Goal: Transaction & Acquisition: Obtain resource

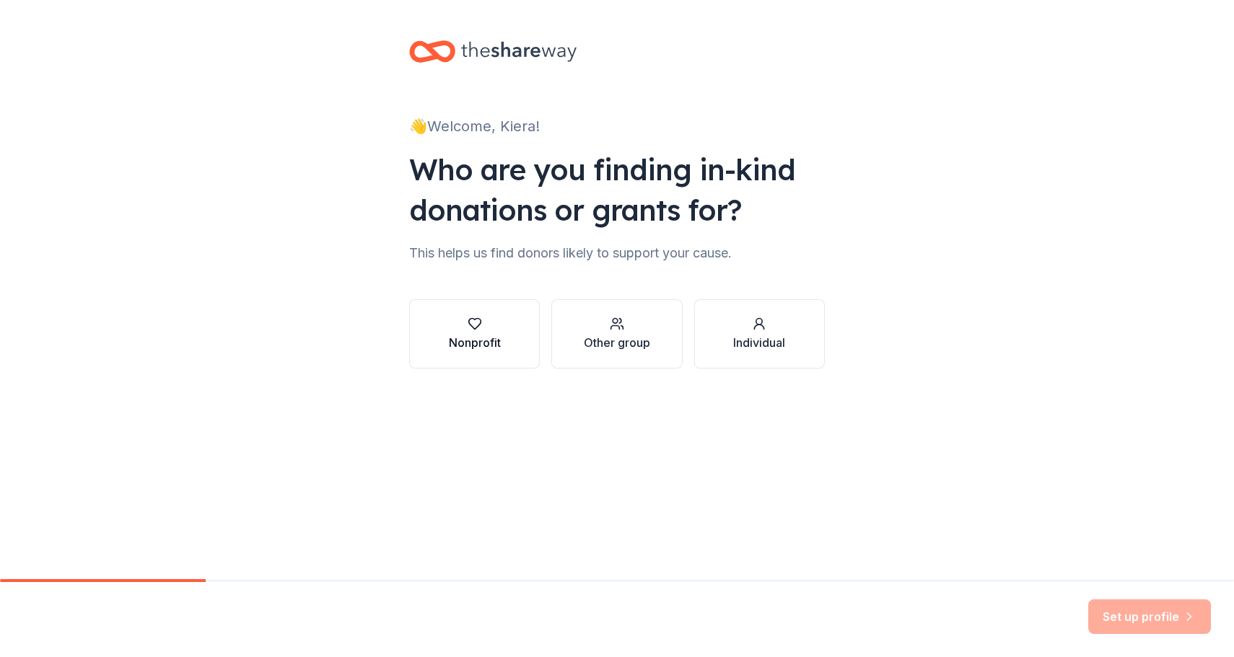
click at [485, 311] on button "Nonprofit" at bounding box center [474, 333] width 131 height 69
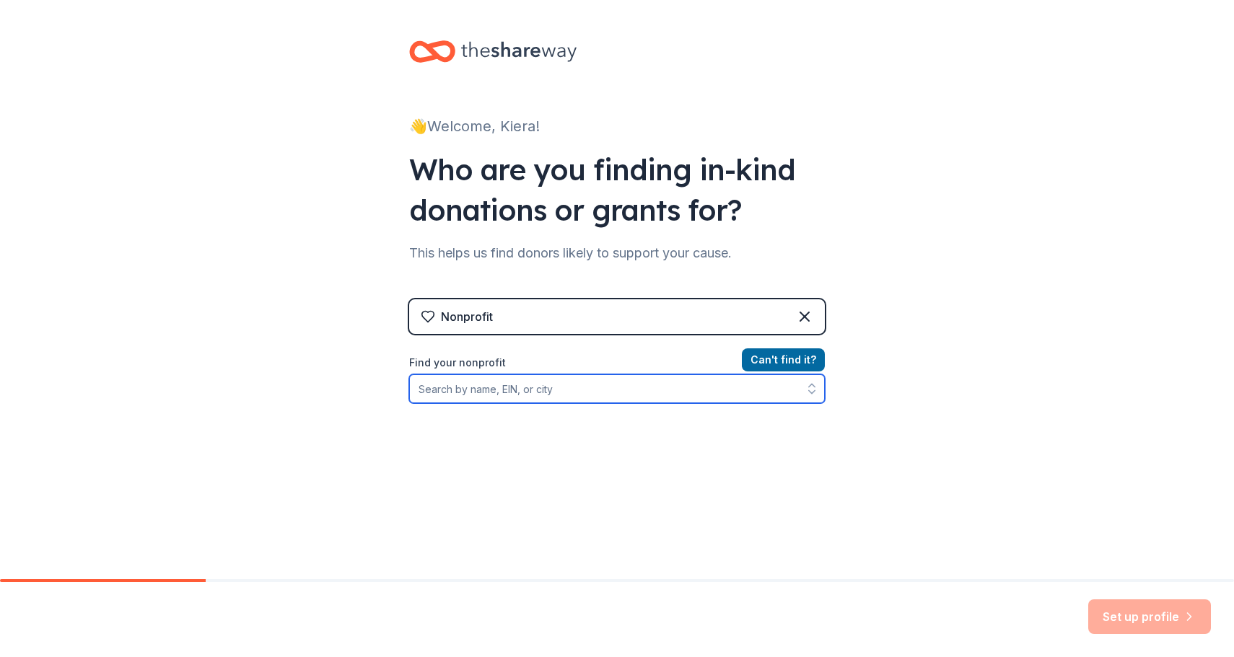
click at [569, 393] on input "Find your nonprofit" at bounding box center [617, 389] width 416 height 29
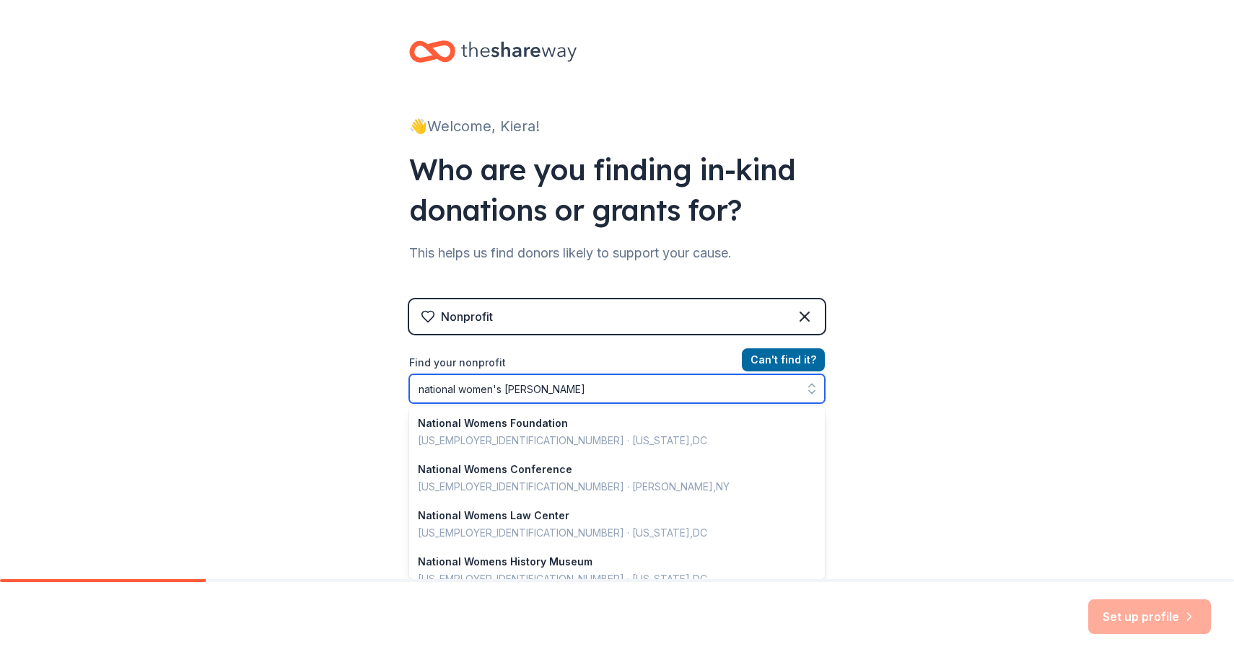
type input "national women's shelter"
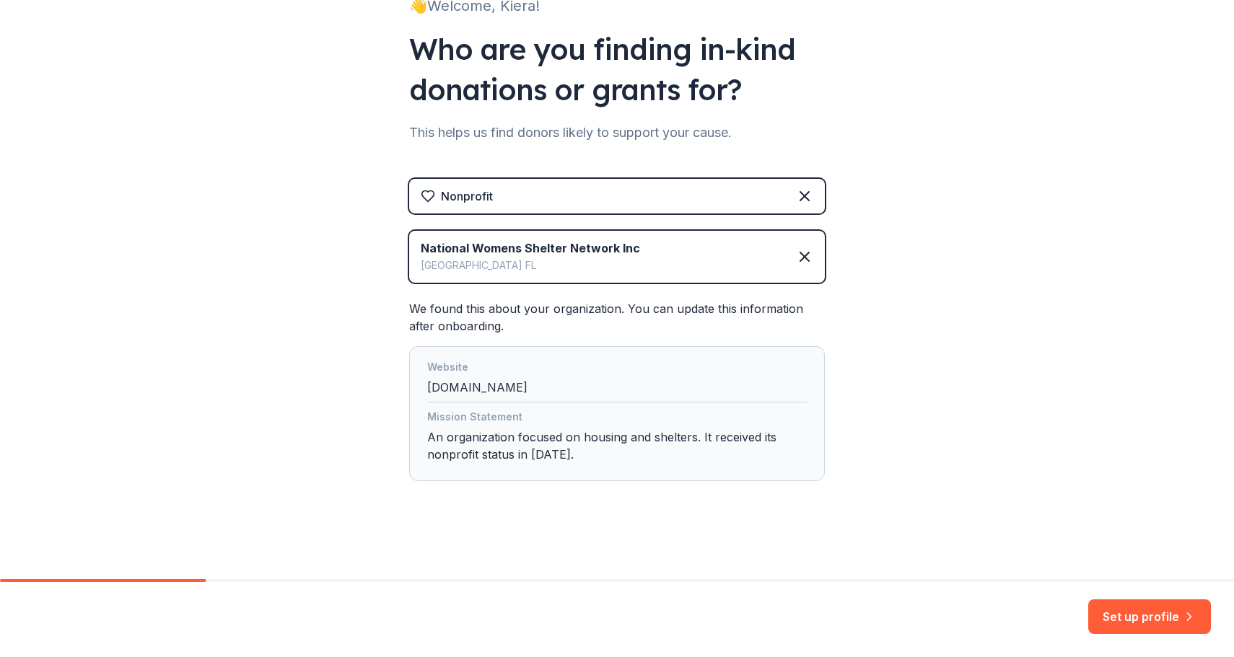
scroll to position [119, 0]
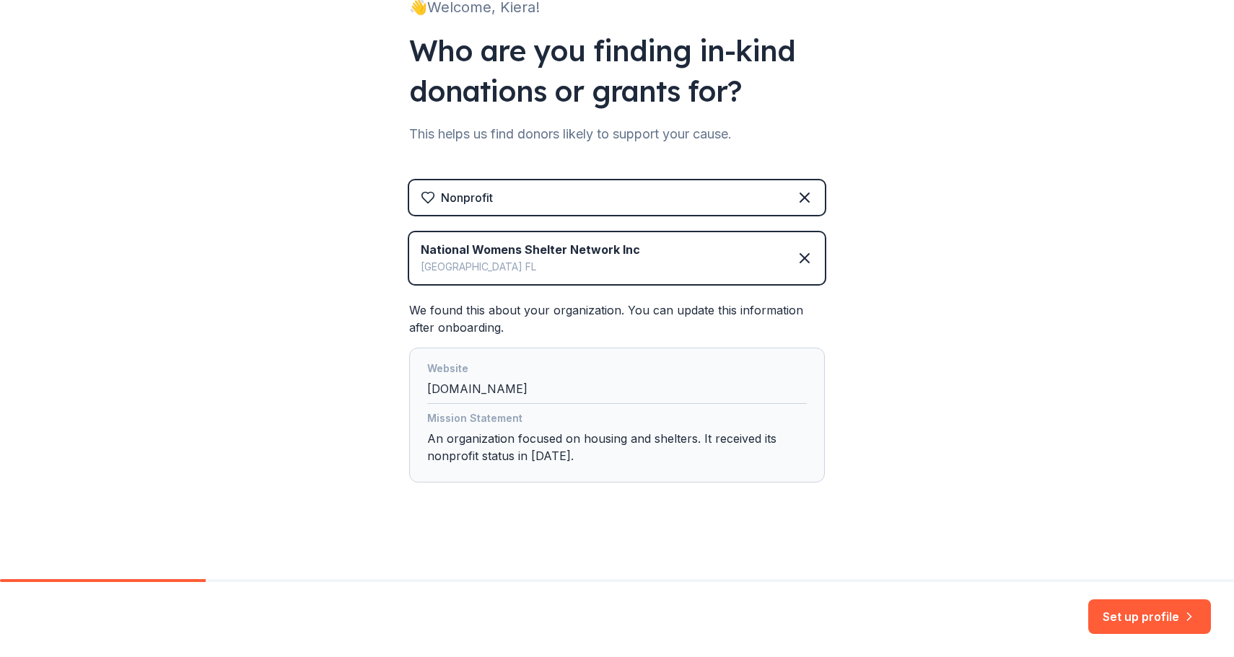
click at [551, 385] on div "Website thenwsn.org" at bounding box center [617, 382] width 380 height 44
click at [609, 463] on div "Mission Statement An organization focused on housing and shelters. It received …" at bounding box center [617, 440] width 380 height 61
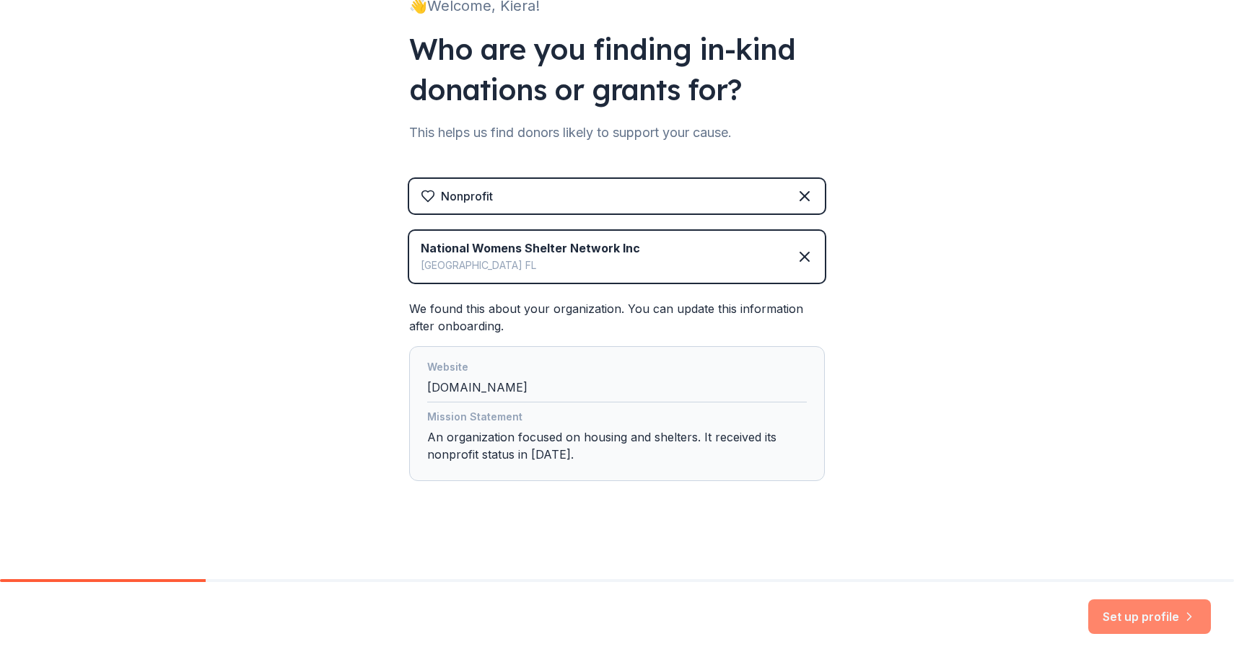
click at [1125, 613] on button "Set up profile" at bounding box center [1149, 617] width 123 height 35
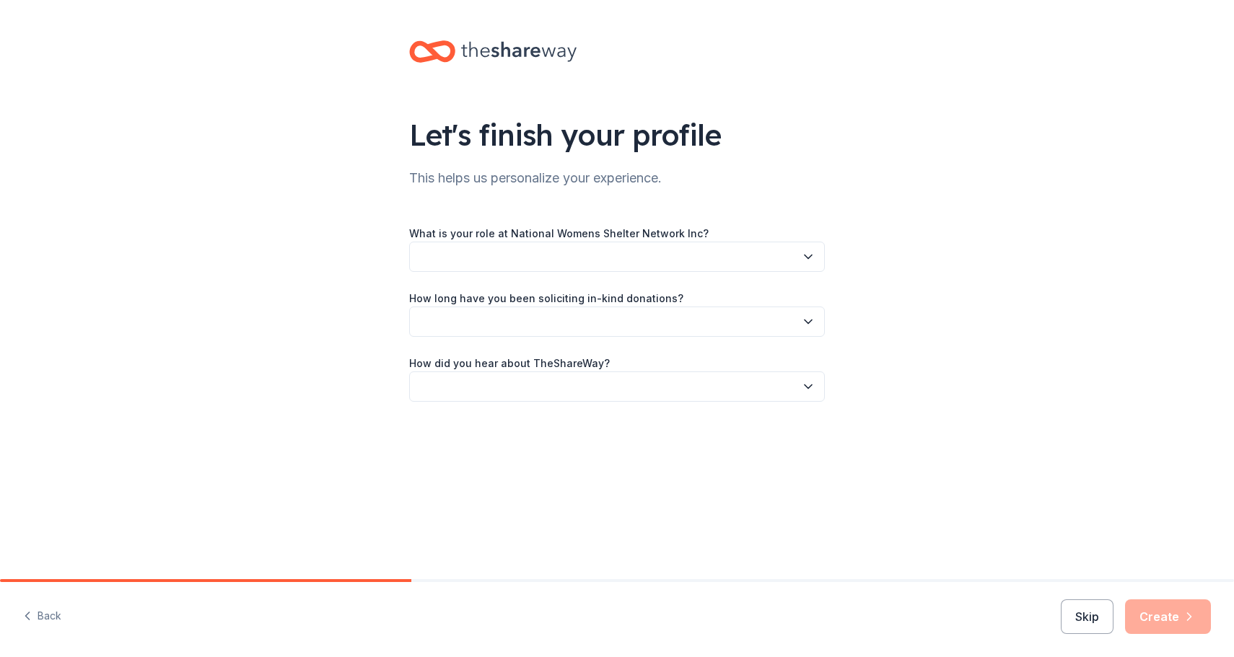
click at [559, 259] on button "button" at bounding box center [617, 257] width 416 height 30
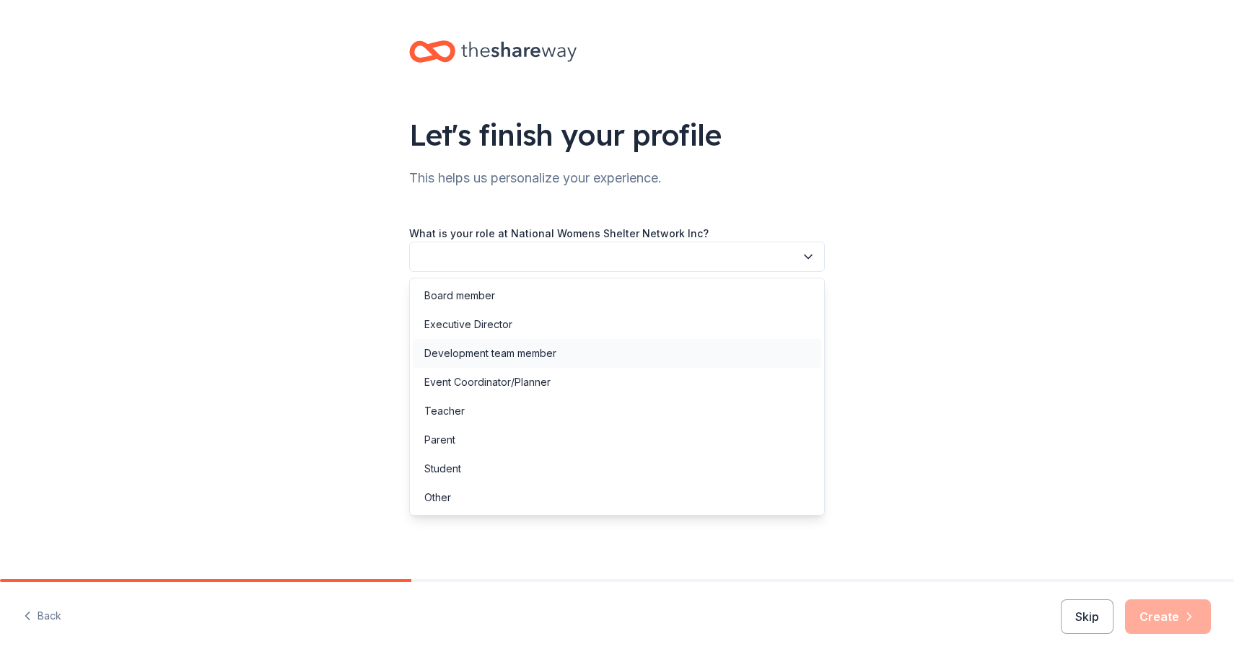
click at [503, 357] on div "Development team member" at bounding box center [490, 353] width 132 height 17
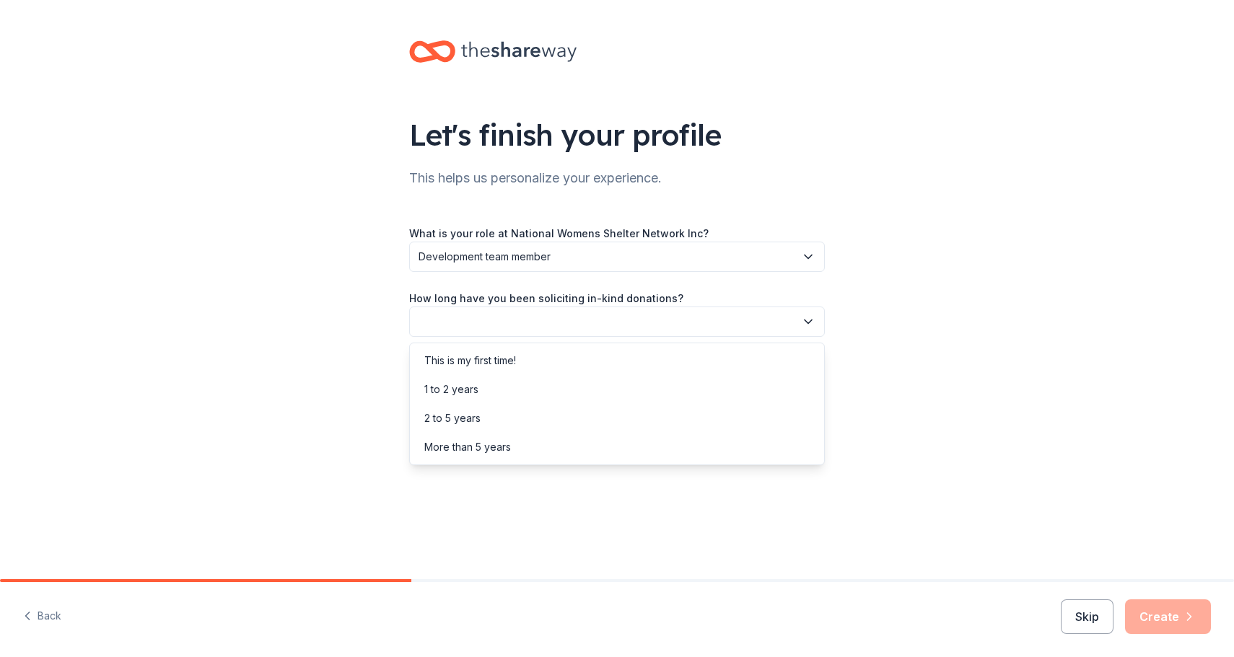
click at [525, 328] on button "button" at bounding box center [617, 322] width 416 height 30
click at [469, 367] on div "This is my first time!" at bounding box center [470, 360] width 92 height 17
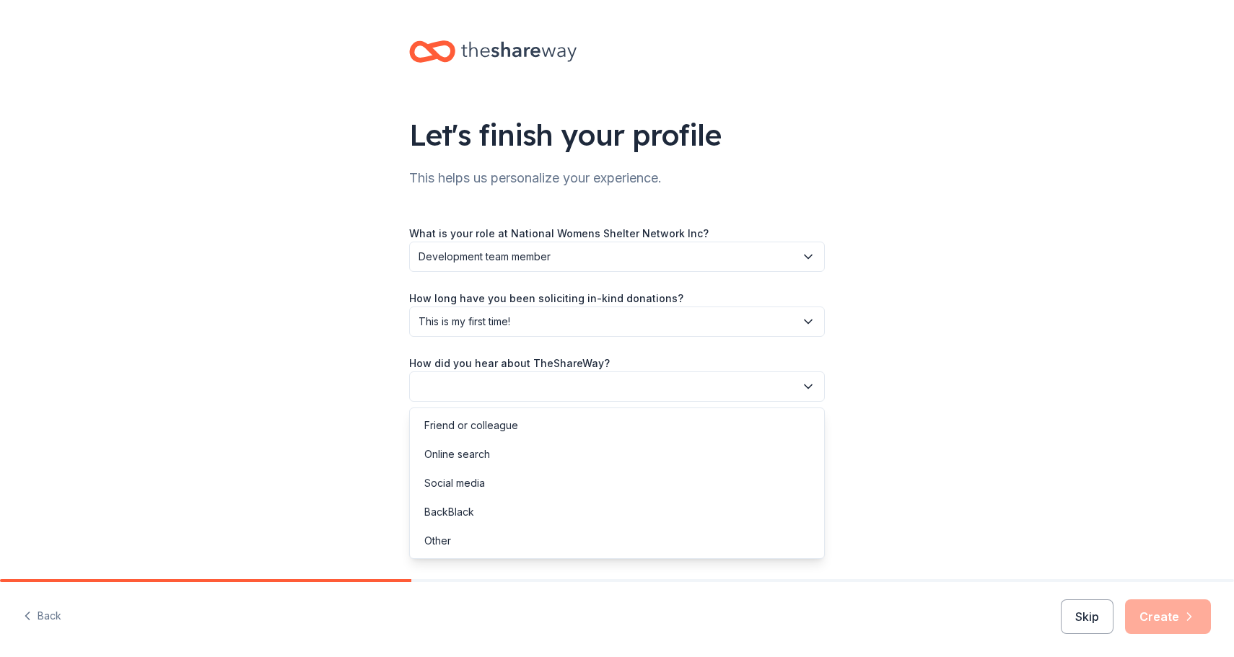
click at [489, 393] on button "button" at bounding box center [617, 387] width 416 height 30
click at [483, 435] on div "Friend or colleague" at bounding box center [617, 425] width 408 height 29
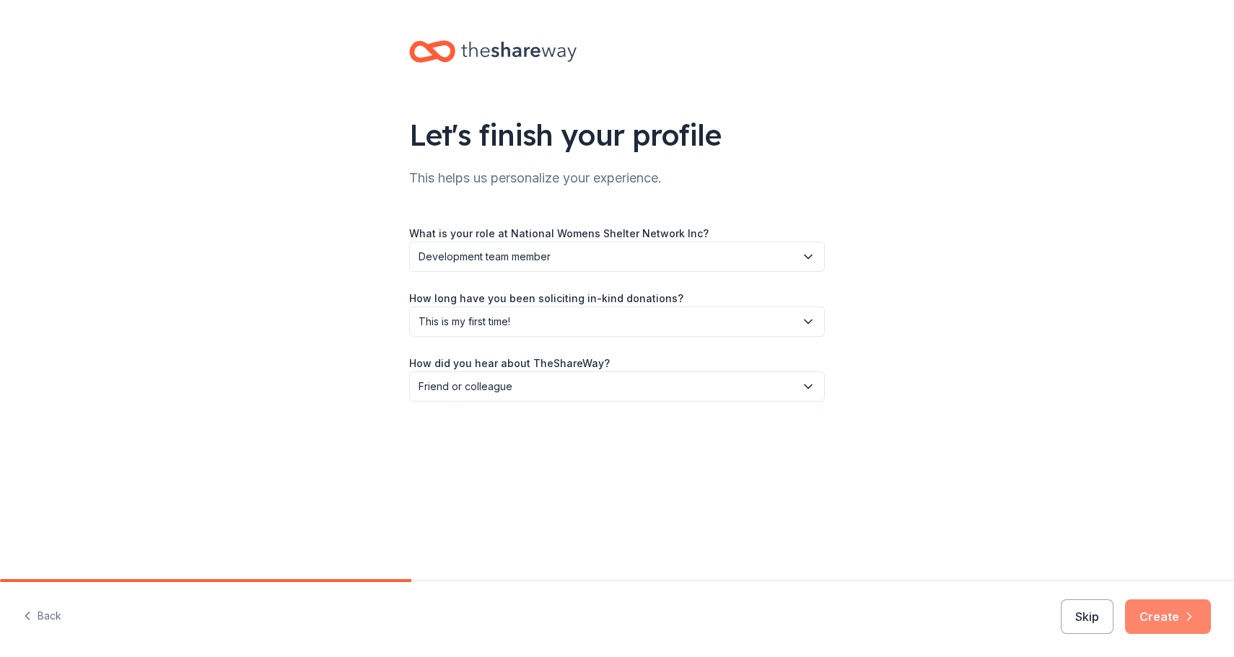
click at [1169, 618] on button "Create" at bounding box center [1168, 617] width 86 height 35
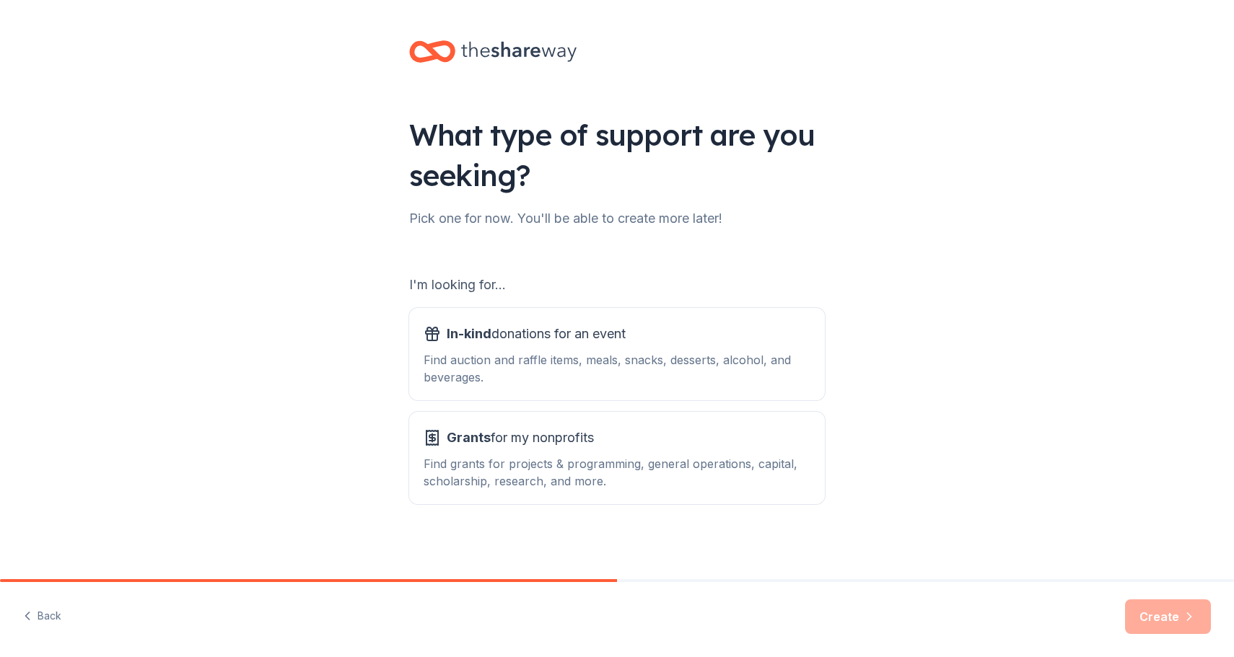
scroll to position [3, 0]
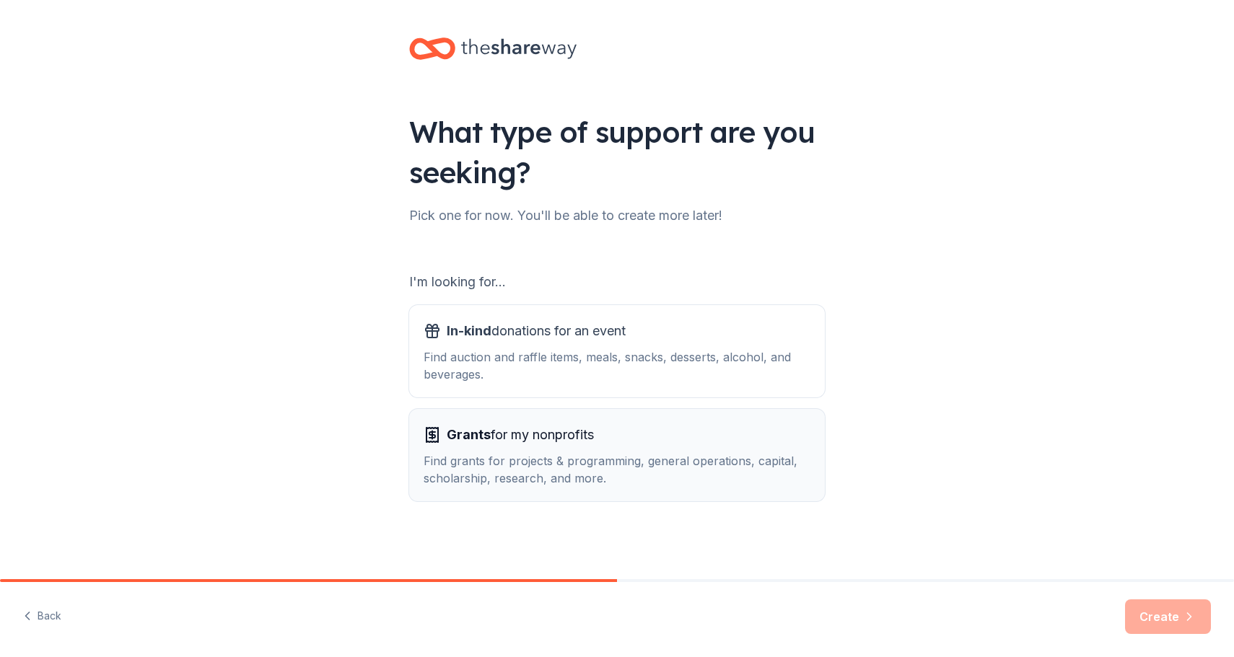
click at [628, 457] on div "Find grants for projects & programming, general operations, capital, scholarshi…" at bounding box center [617, 469] width 387 height 35
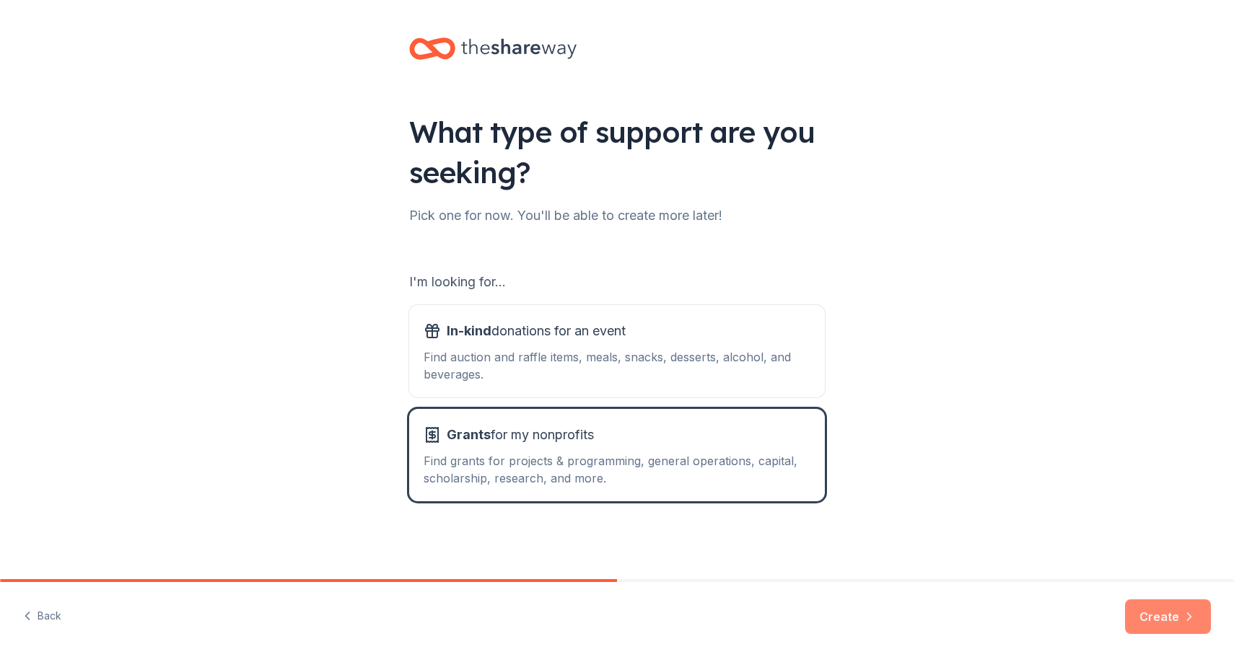
click at [1172, 615] on button "Create" at bounding box center [1168, 617] width 86 height 35
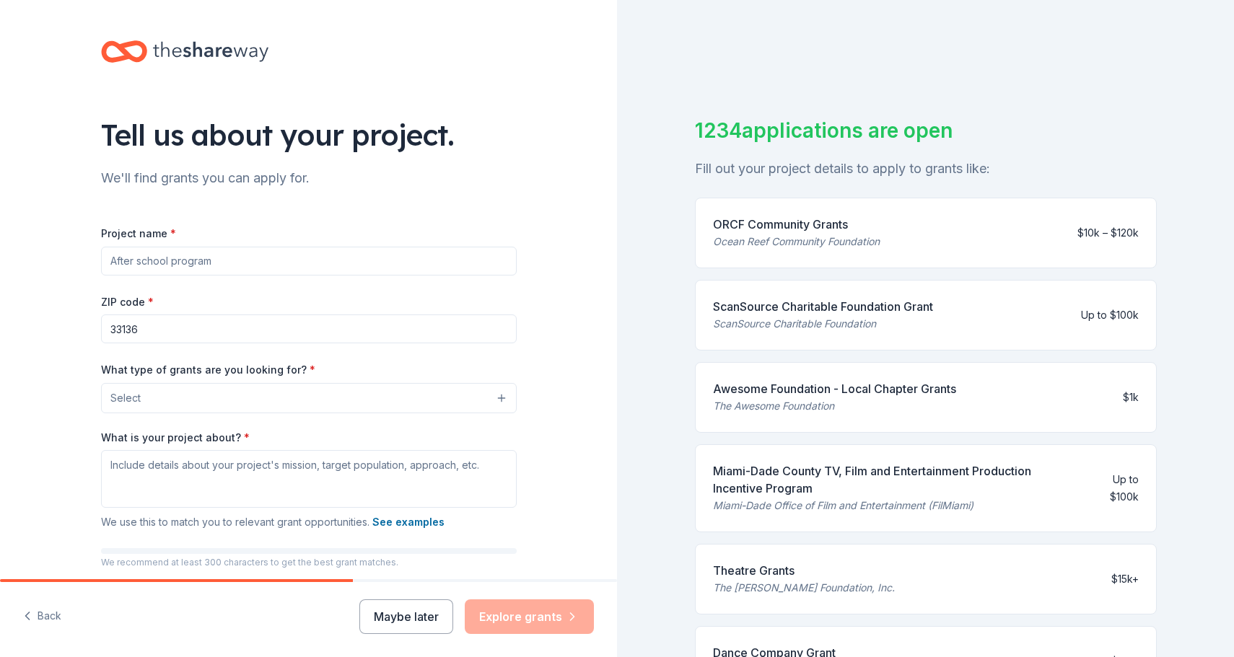
scroll to position [23, 0]
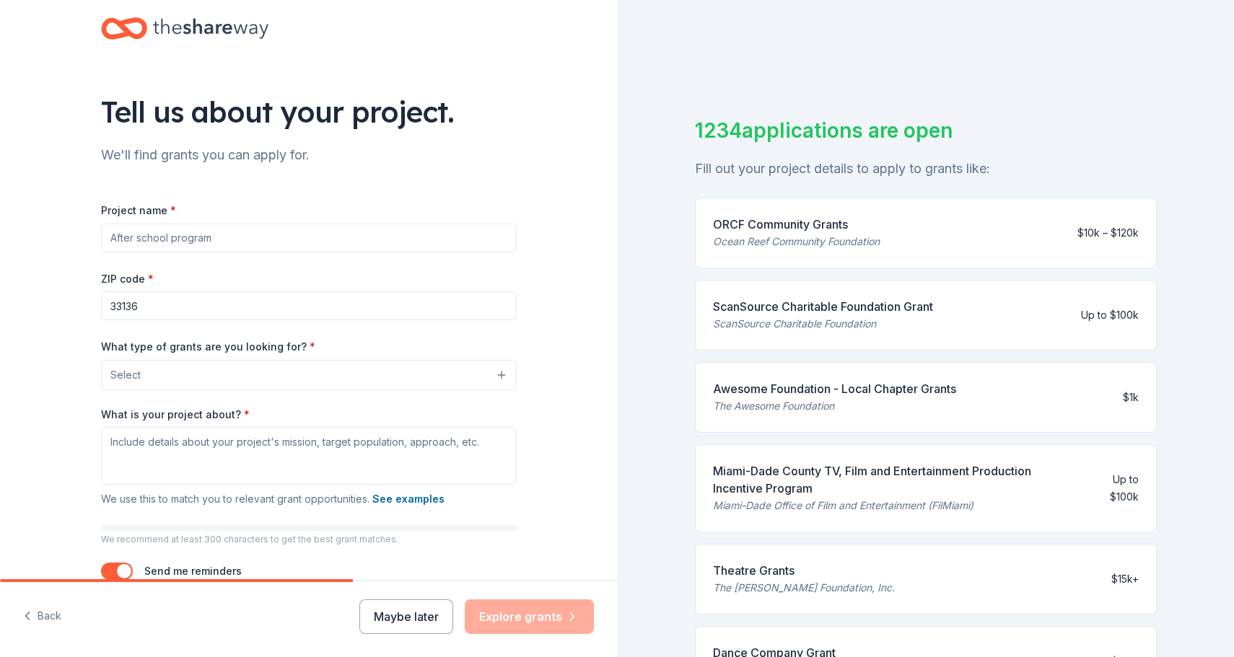
click at [323, 236] on input "Project name *" at bounding box center [309, 238] width 416 height 29
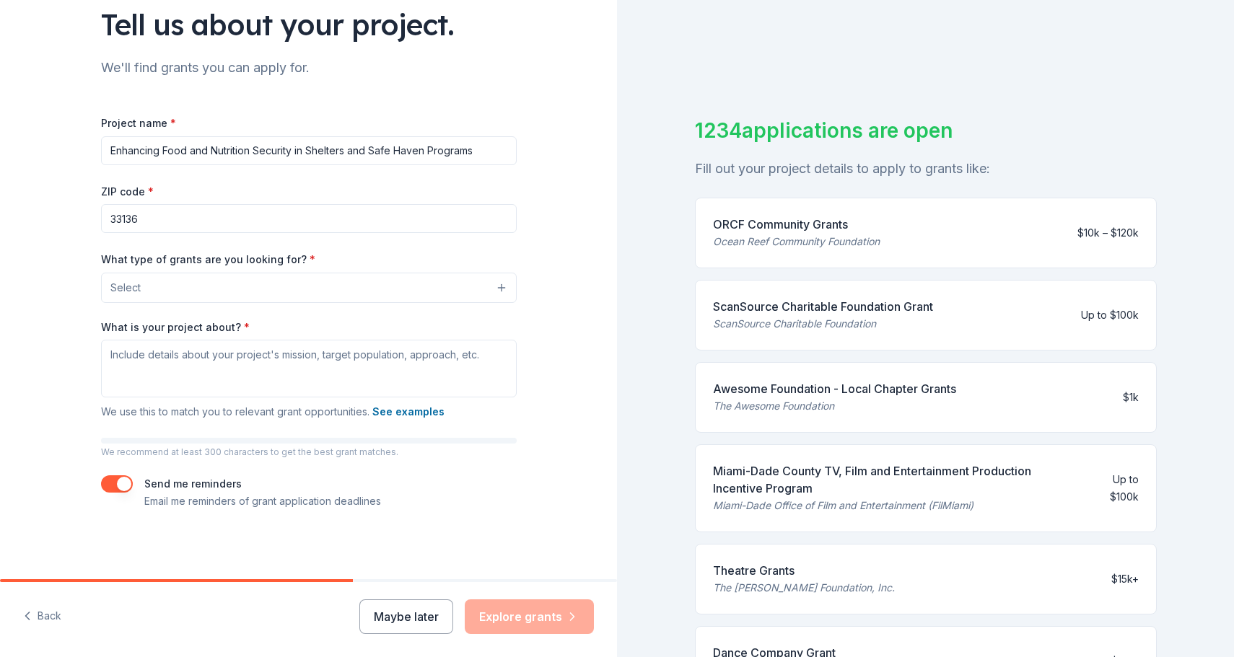
click at [233, 289] on button "Select" at bounding box center [309, 288] width 416 height 30
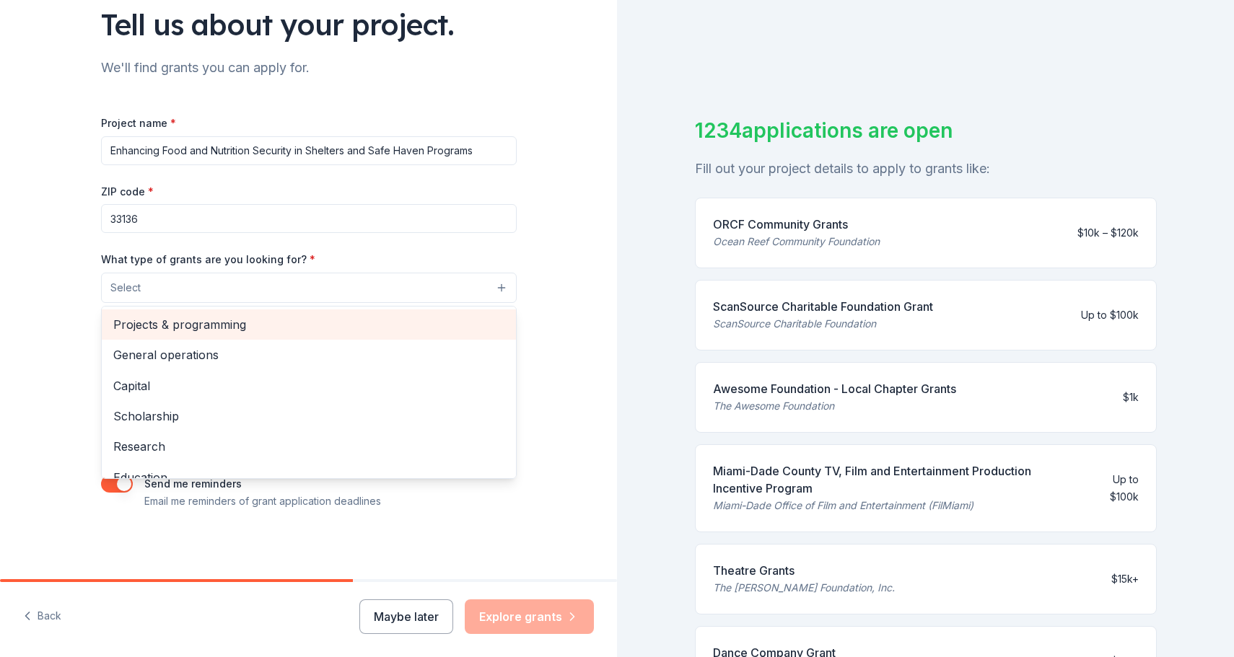
click at [207, 320] on span "Projects & programming" at bounding box center [308, 324] width 391 height 19
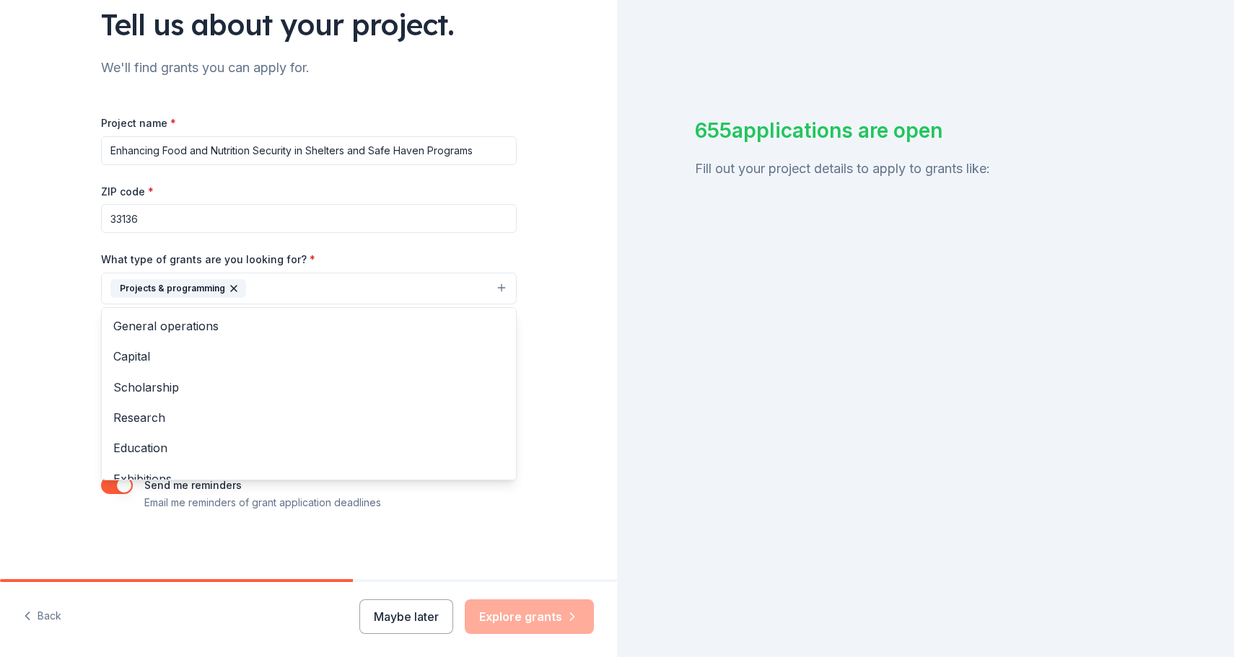
click at [286, 266] on div "What type of grants are you looking for? * Projects & programming General opera…" at bounding box center [309, 277] width 416 height 54
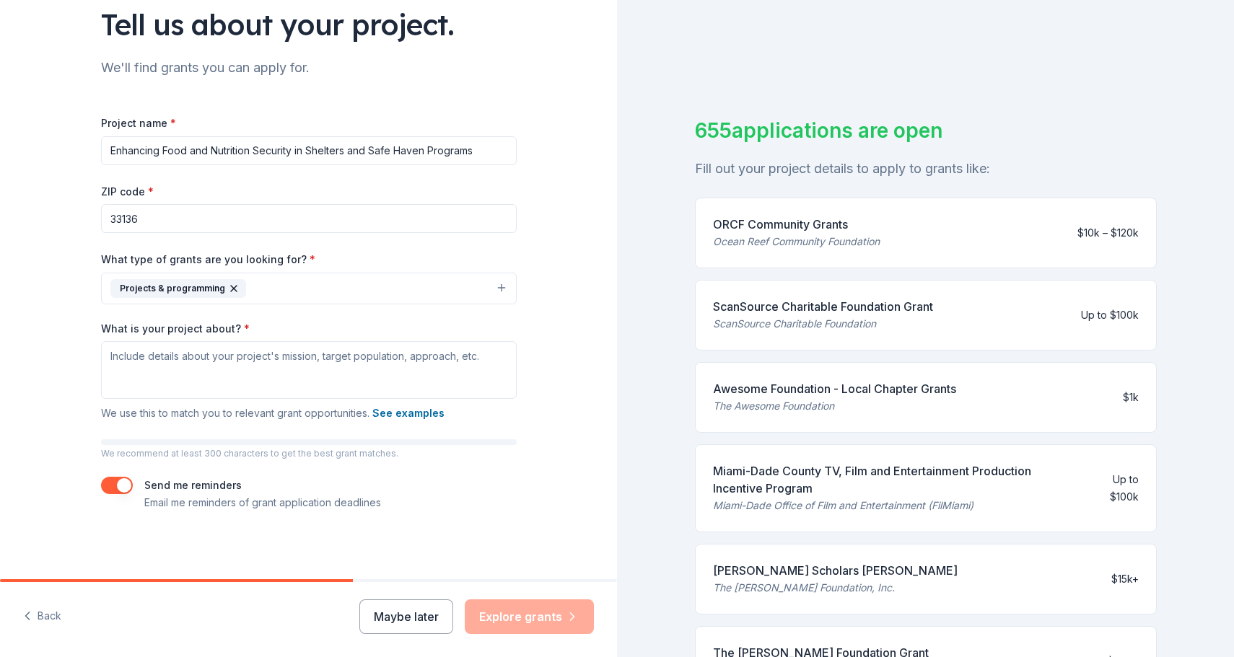
click at [302, 290] on button "Projects & programming" at bounding box center [309, 289] width 416 height 32
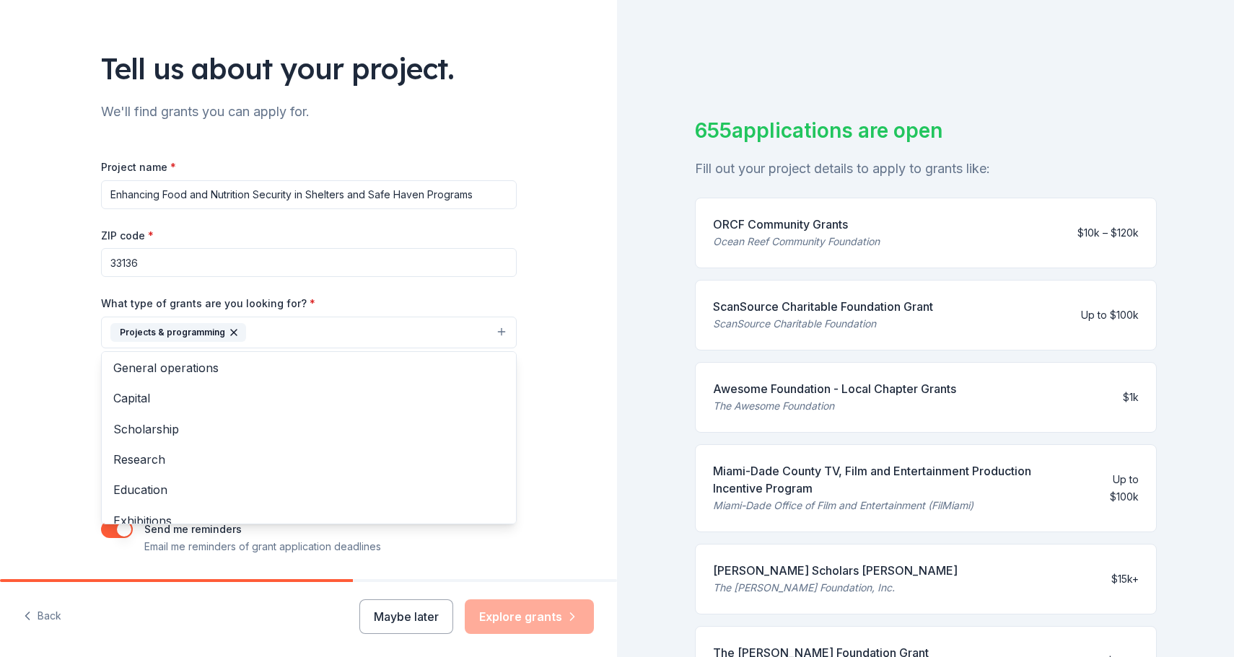
scroll to position [0, 0]
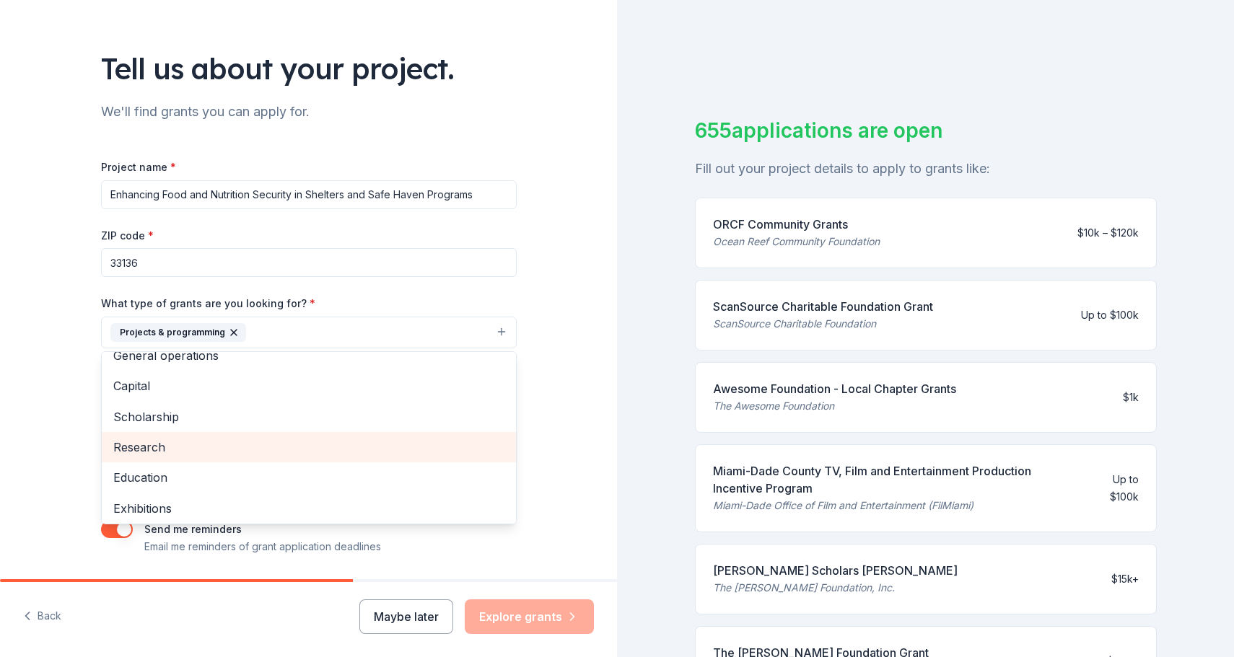
click at [172, 447] on span "Research" at bounding box center [308, 447] width 391 height 19
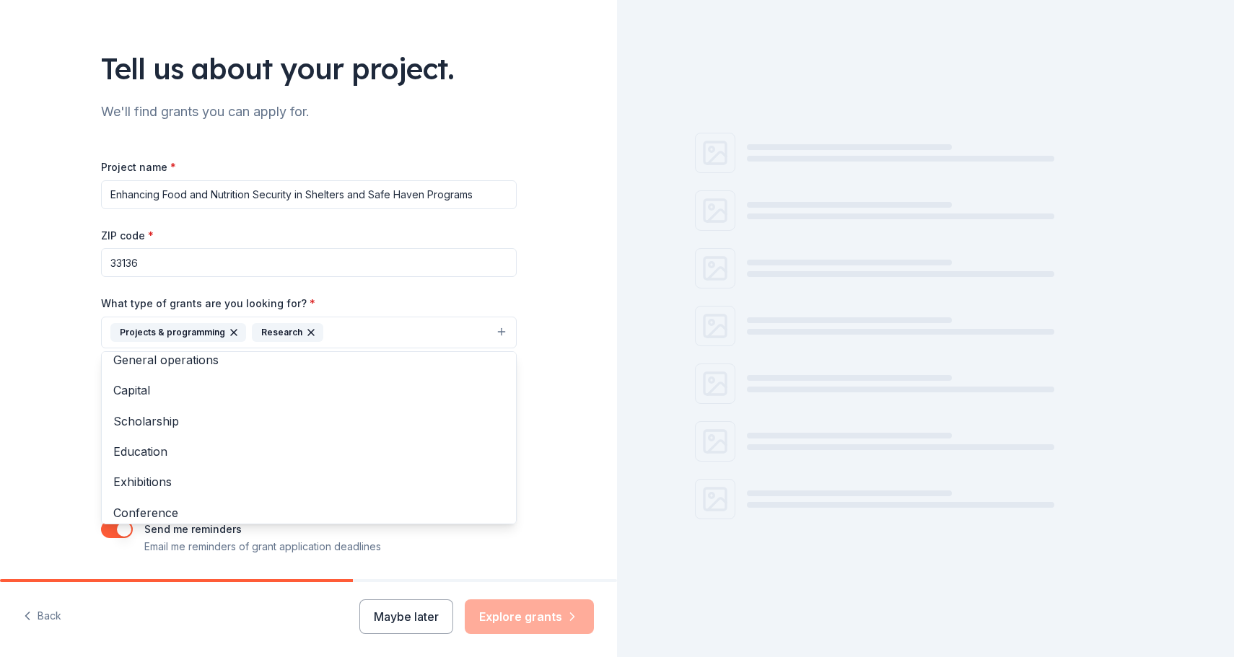
click at [358, 338] on button "Projects & programming Research" at bounding box center [309, 333] width 416 height 32
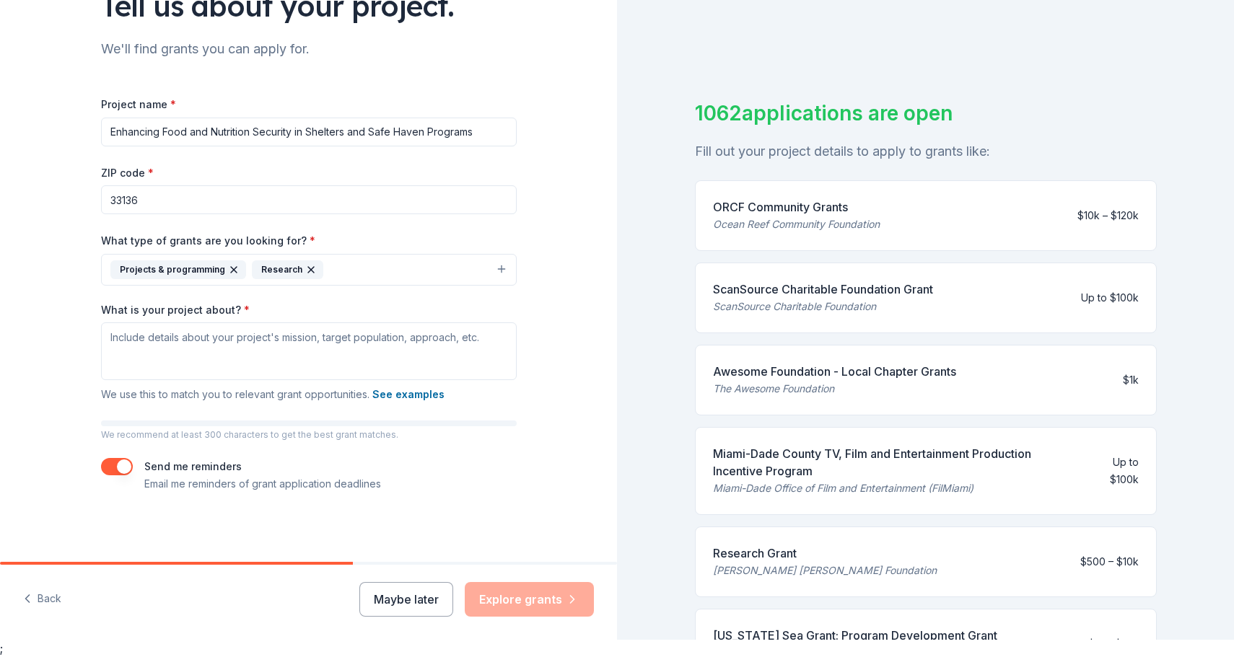
scroll to position [0, 0]
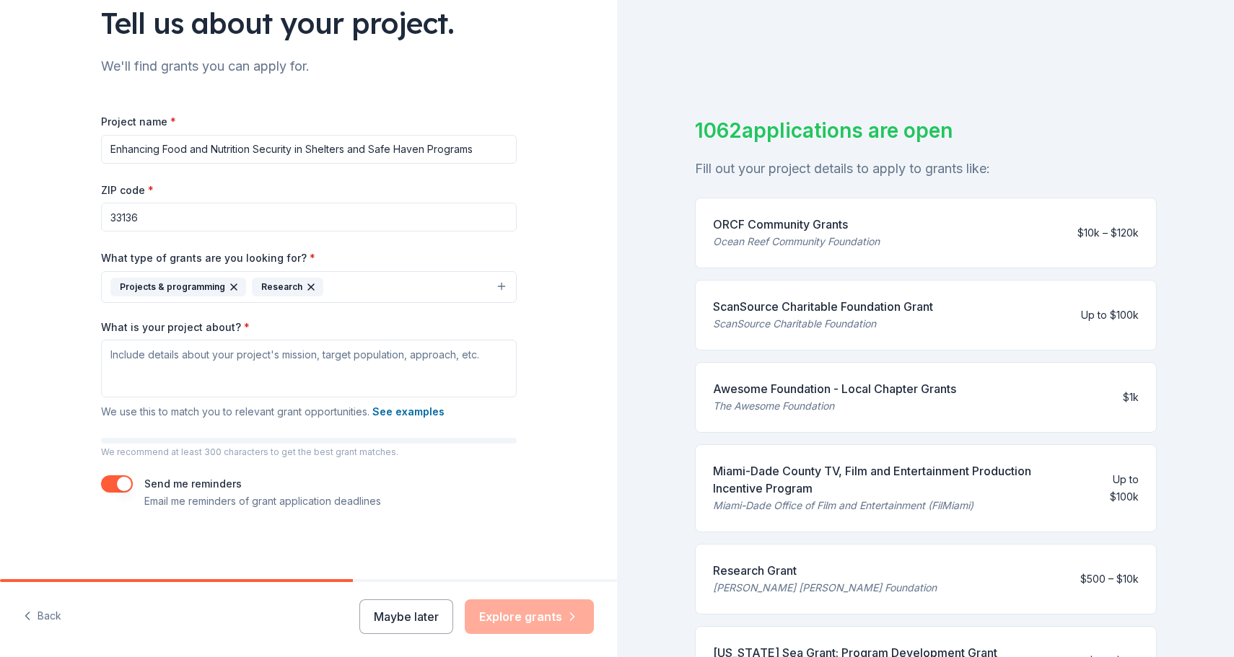
click at [479, 152] on input "Enhancing Food and Nutrition Security in Shelters and Safe Haven Programs" at bounding box center [309, 149] width 416 height 29
drag, startPoint x: 489, startPoint y: 150, endPoint x: 0, endPoint y: 124, distance: 489.9
click at [0, 124] on div "Tell us about your project. We'll find grants you can apply for. Project name *…" at bounding box center [308, 233] width 617 height 691
type input "National Women's Shelter Network"
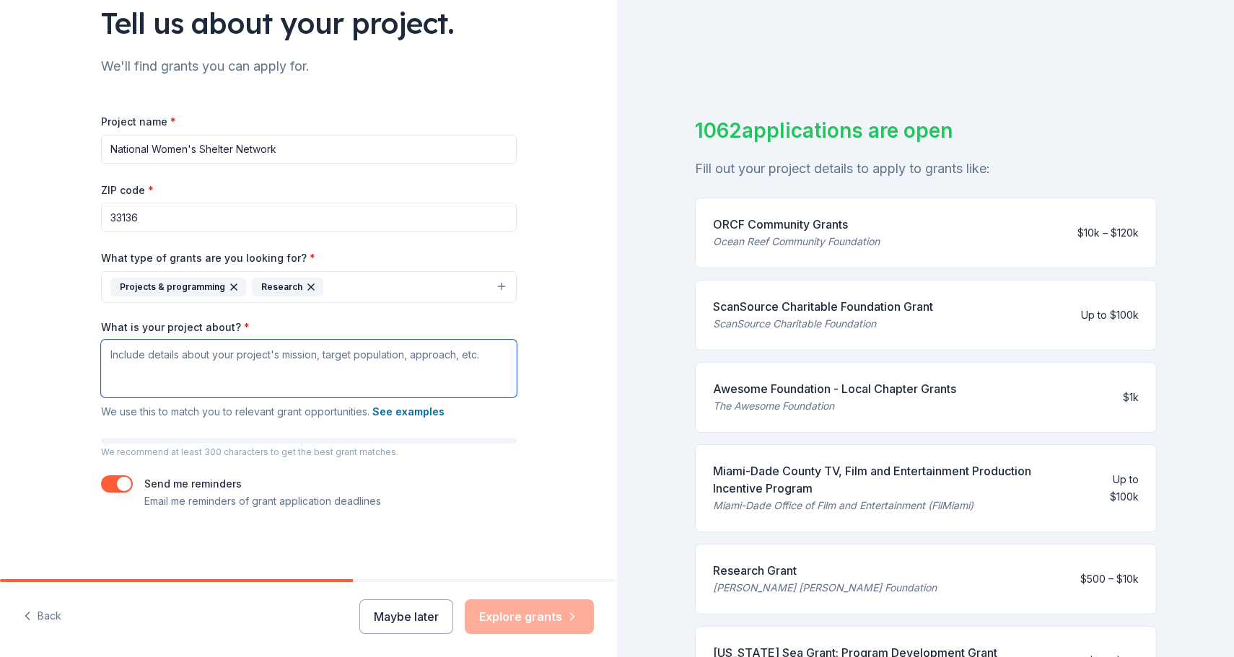
click at [245, 351] on textarea "What is your project about? *" at bounding box center [309, 369] width 416 height 58
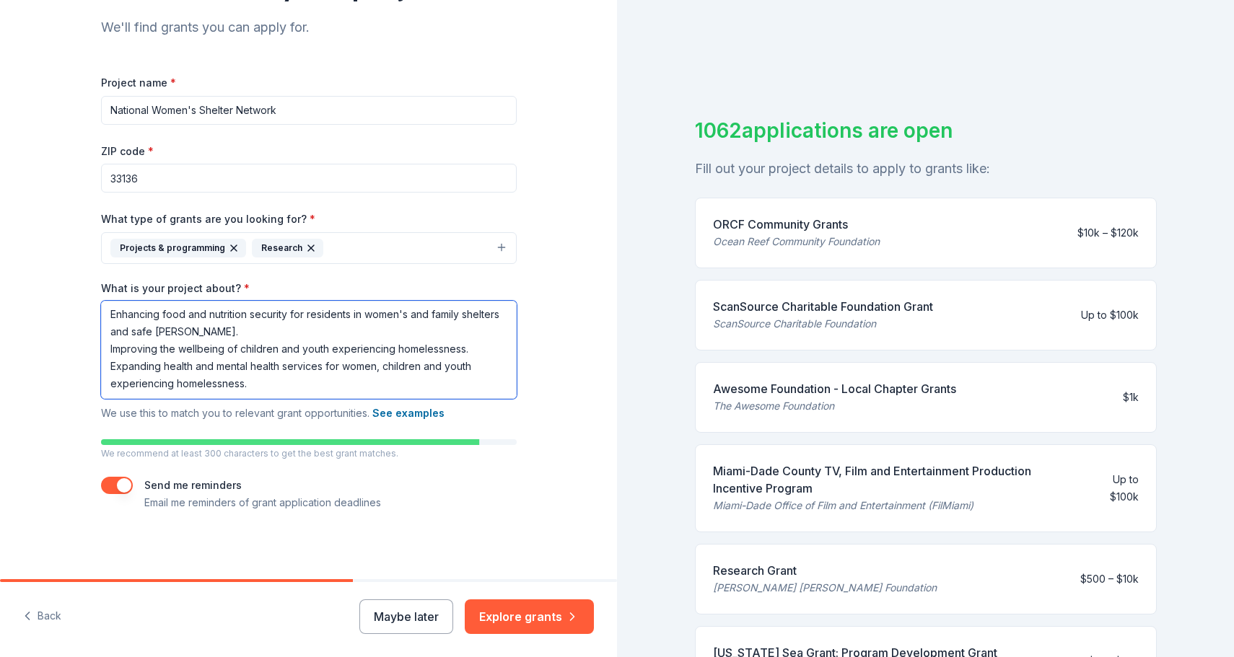
scroll to position [152, 0]
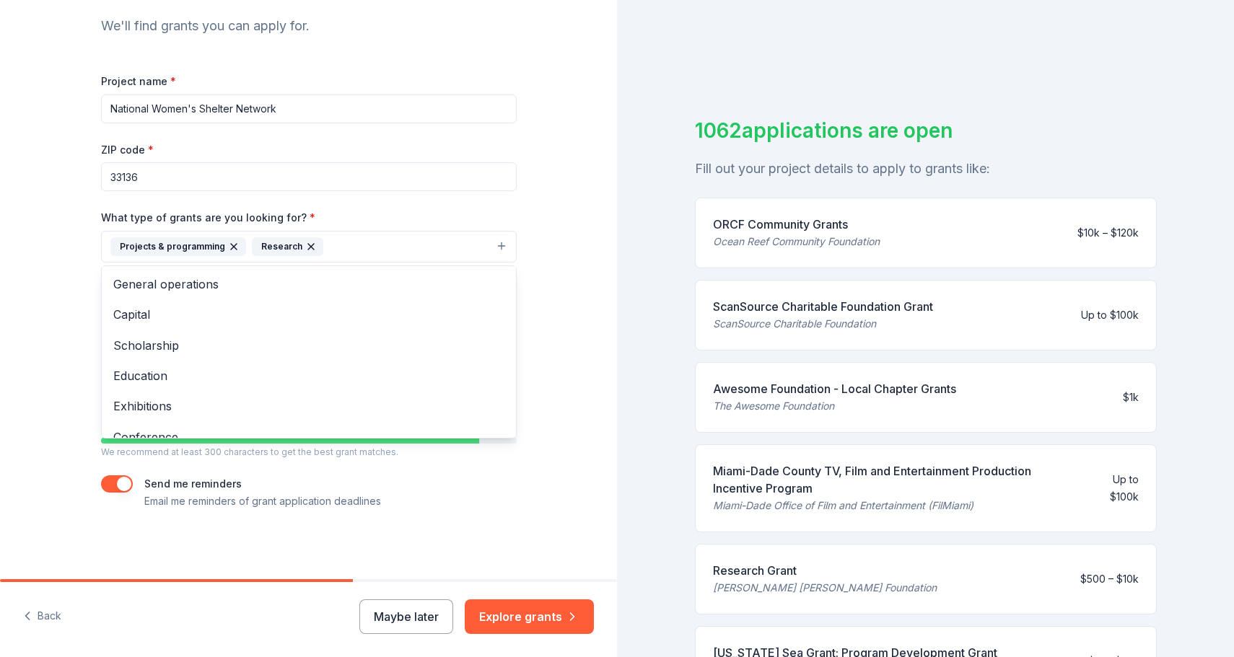
click at [331, 252] on button "Projects & programming Research" at bounding box center [309, 247] width 416 height 32
drag, startPoint x: 186, startPoint y: 282, endPoint x: 317, endPoint y: 261, distance: 132.4
click at [186, 282] on span "General operations" at bounding box center [308, 284] width 391 height 19
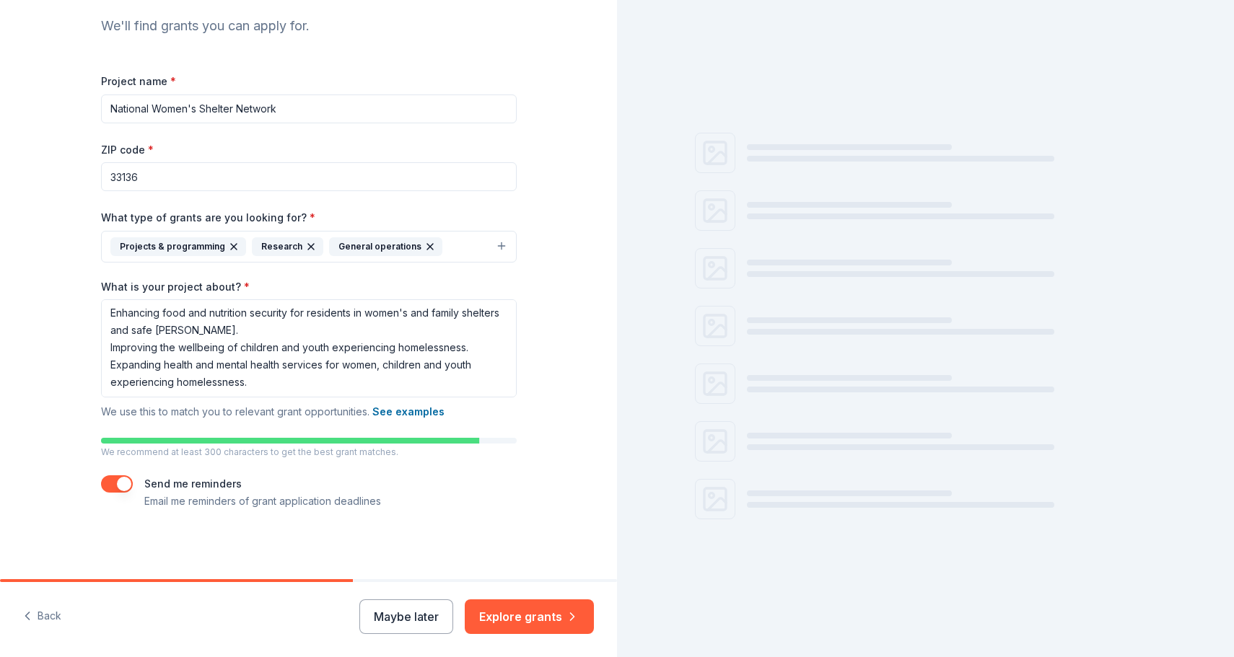
click at [470, 242] on button "Projects & programming Research General operations" at bounding box center [309, 247] width 416 height 32
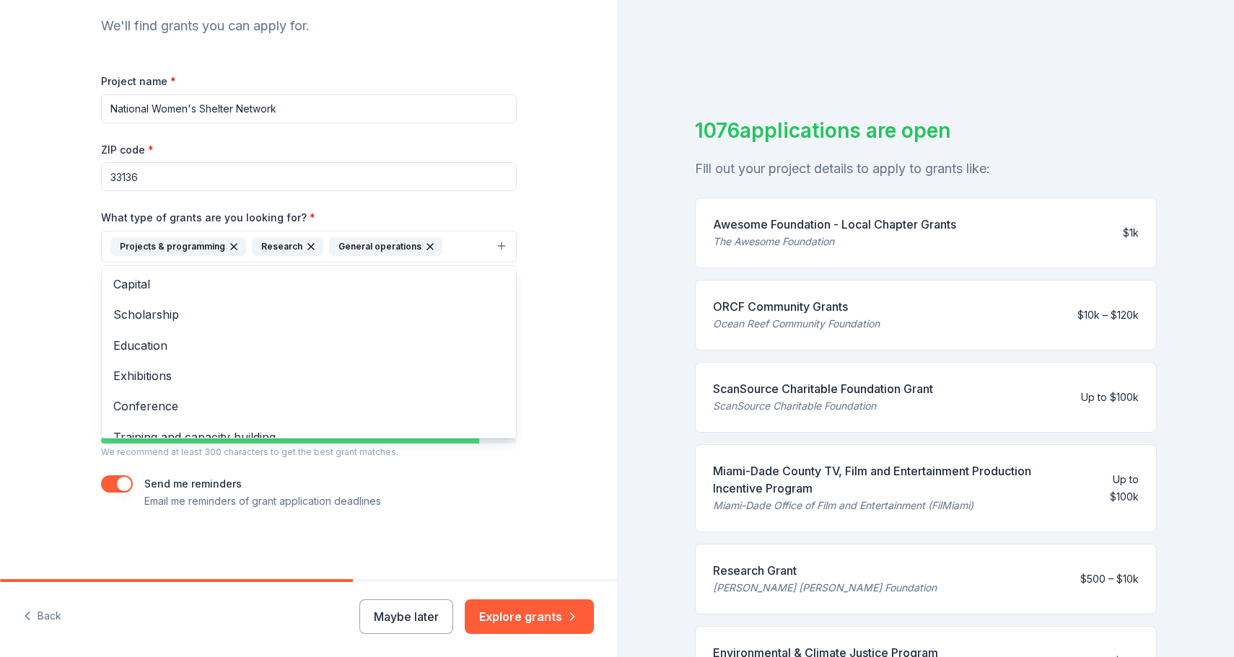
click at [464, 245] on button "Projects & programming Research General operations" at bounding box center [309, 247] width 416 height 32
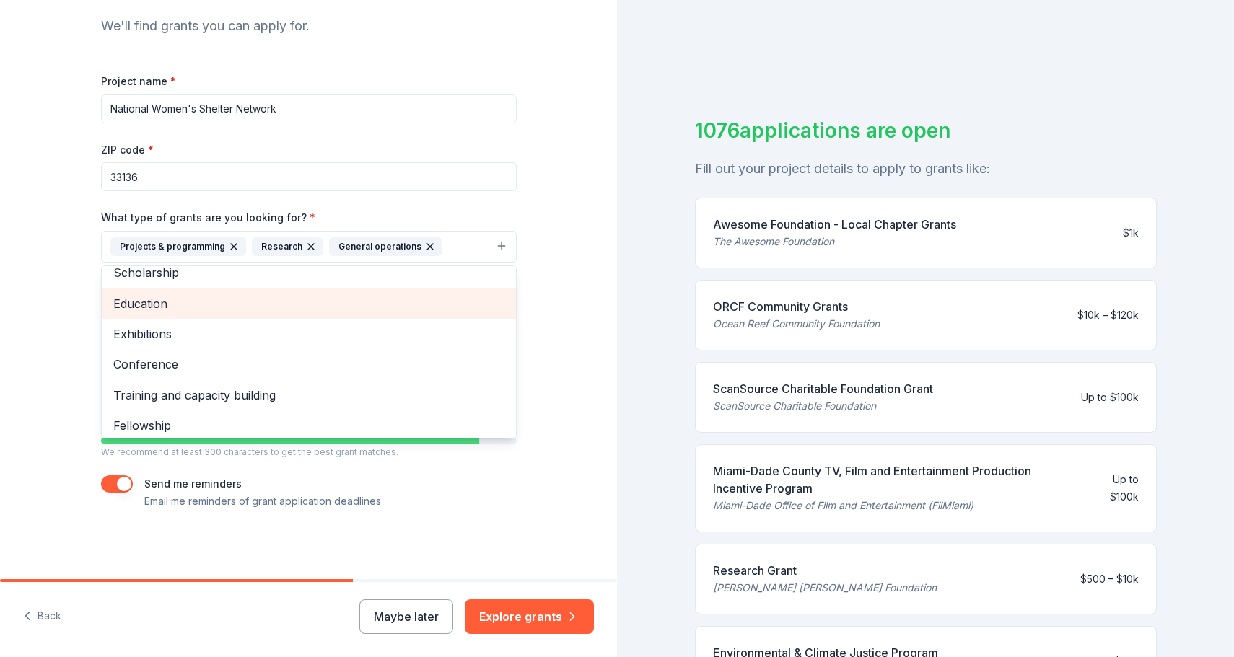
scroll to position [79, 0]
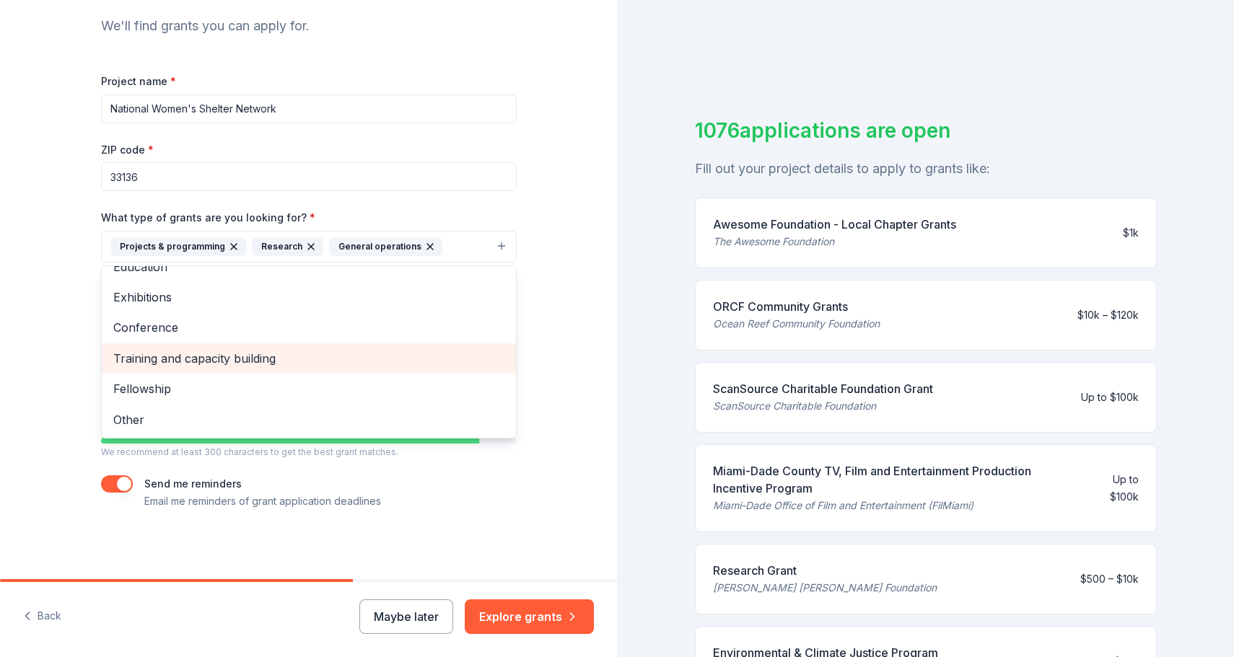
click at [216, 363] on span "Training and capacity building" at bounding box center [308, 358] width 391 height 19
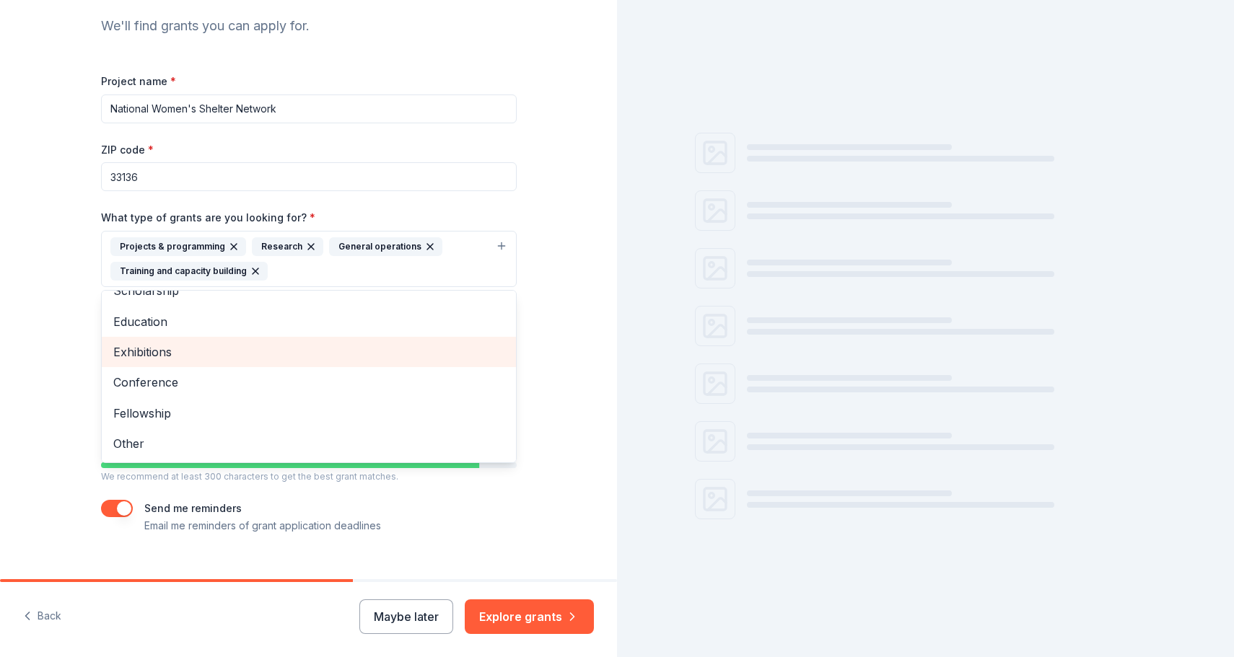
scroll to position [48, 0]
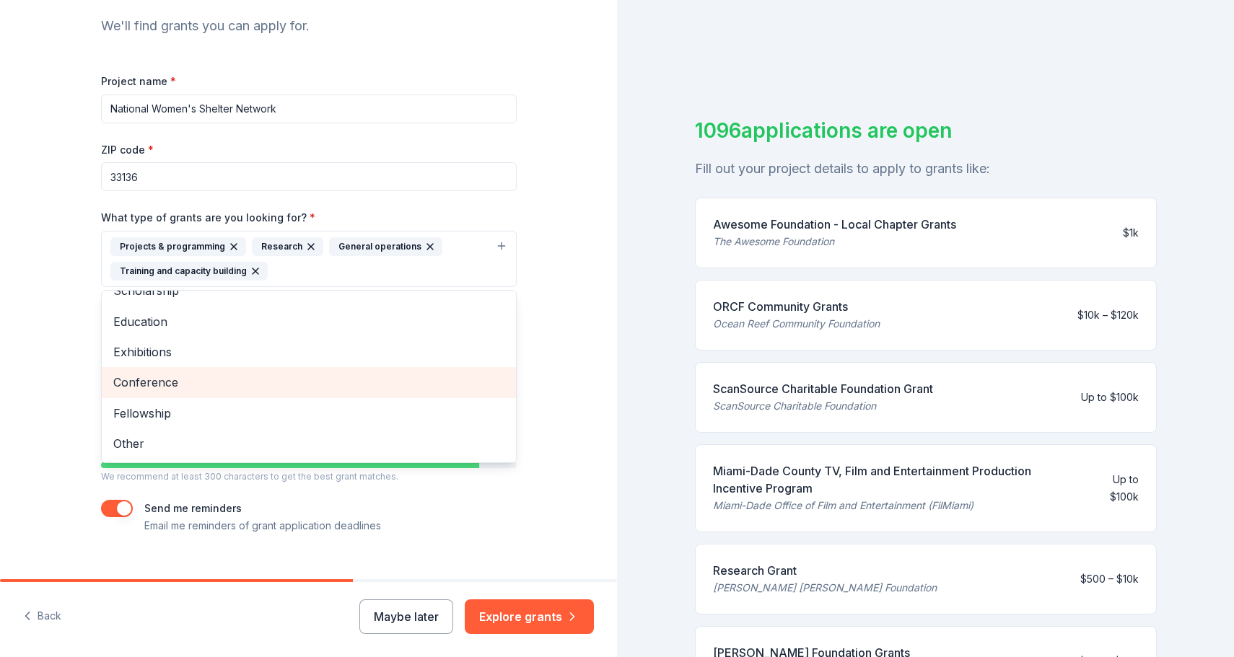
click at [163, 379] on span "Conference" at bounding box center [308, 382] width 391 height 19
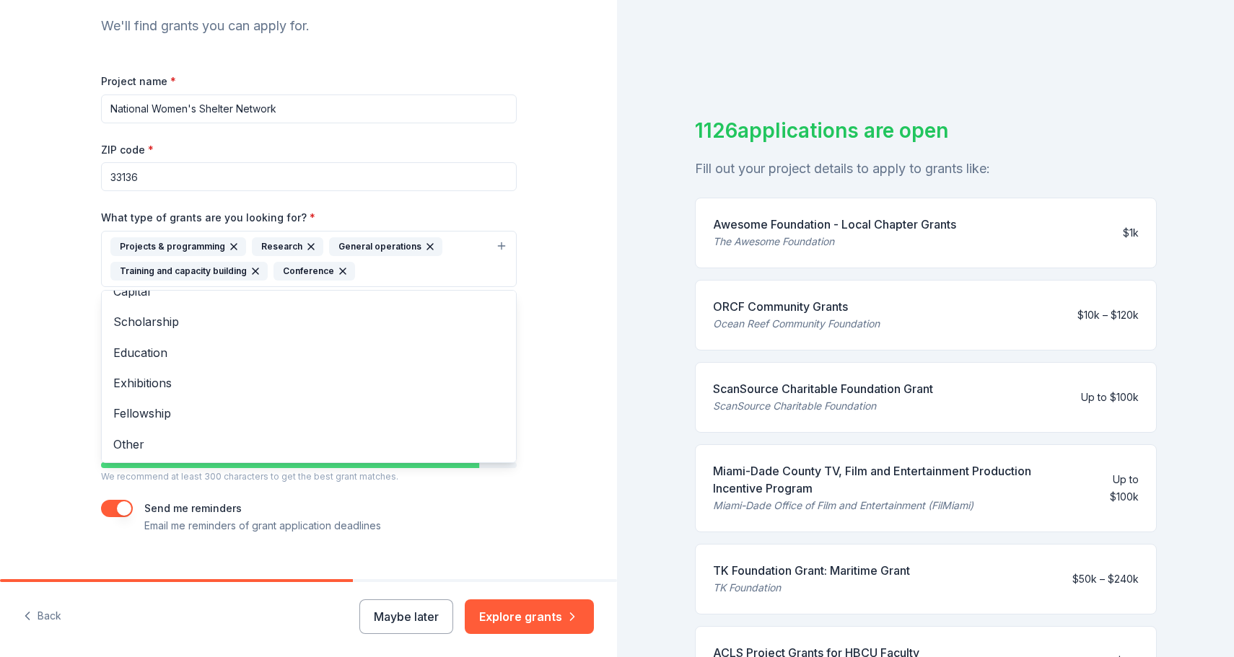
click at [555, 232] on div "Tell us about your project. We'll find grants you can apply for. Project name *…" at bounding box center [308, 226] width 617 height 756
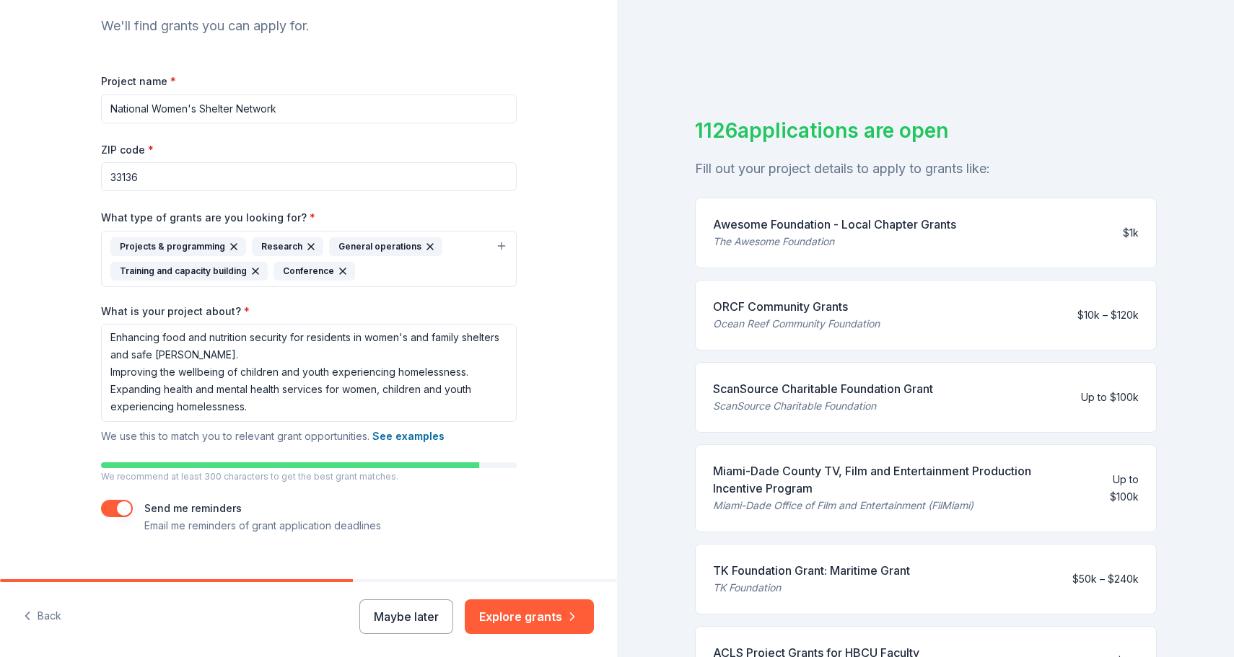
scroll to position [177, 0]
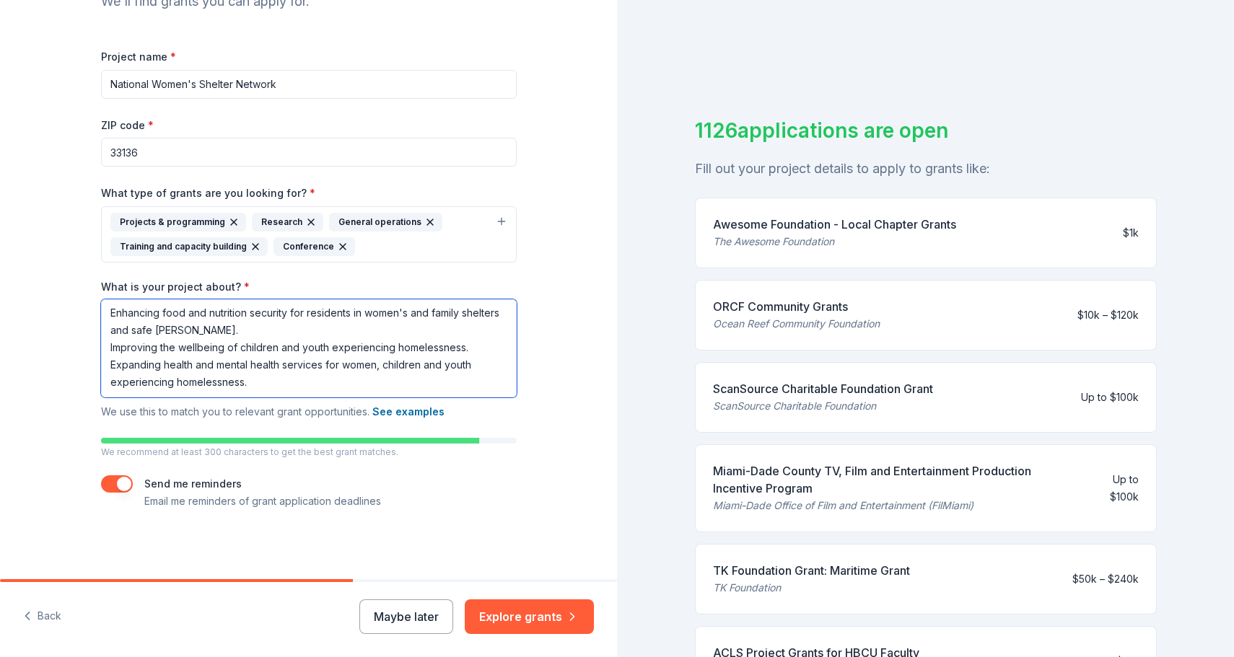
click at [269, 384] on textarea "Enhancing food and nutrition security for residents in women's and family shelt…" at bounding box center [309, 348] width 416 height 98
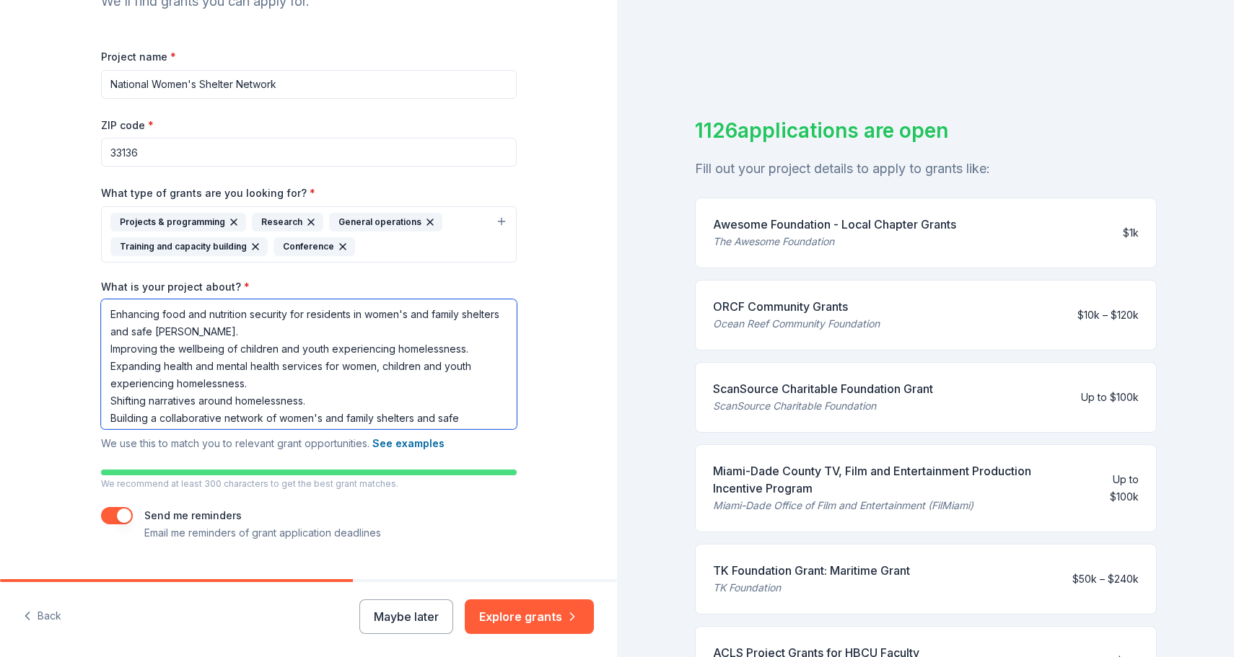
scroll to position [22, 0]
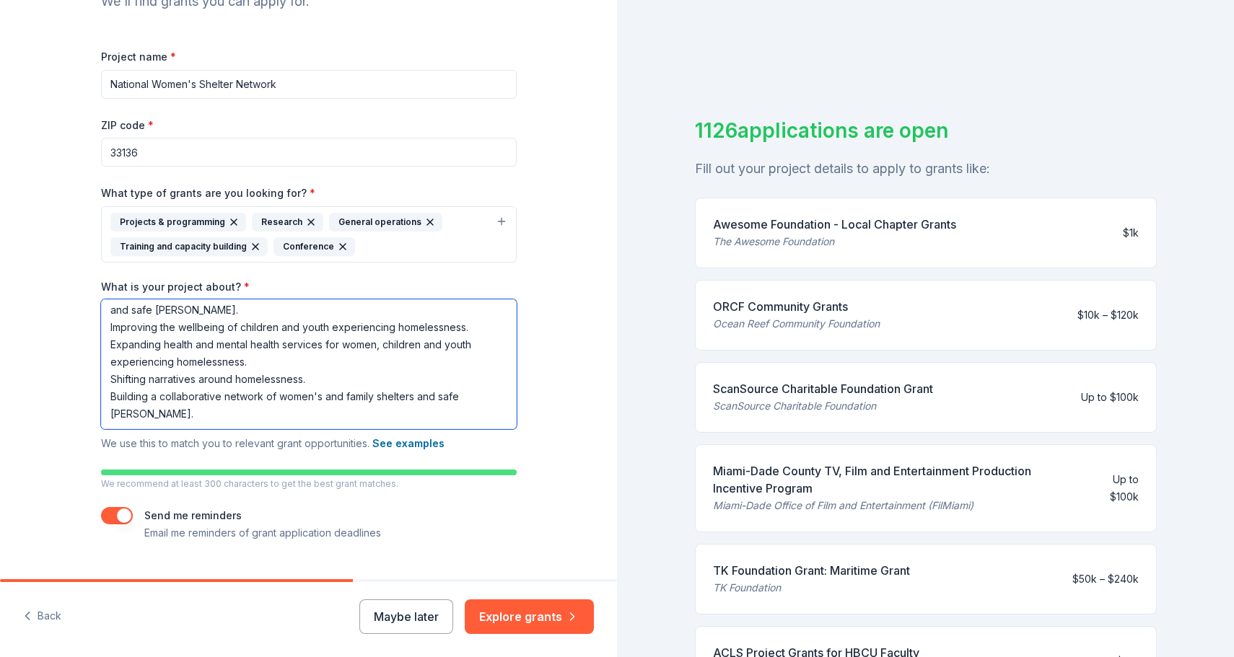
click at [495, 403] on textarea "Enhancing food and nutrition security for residents in women's and family shelt…" at bounding box center [309, 364] width 416 height 130
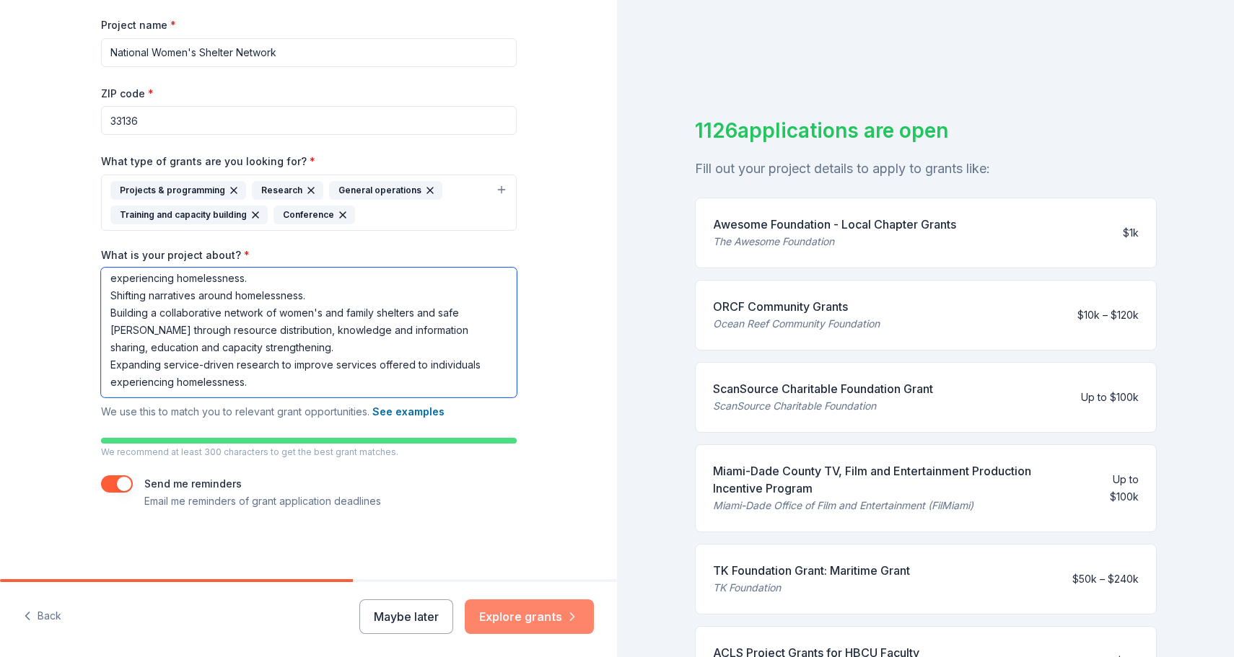
type textarea "Enhancing food and nutrition security for residents in women's and family shelt…"
click at [544, 625] on button "Explore grants" at bounding box center [529, 617] width 129 height 35
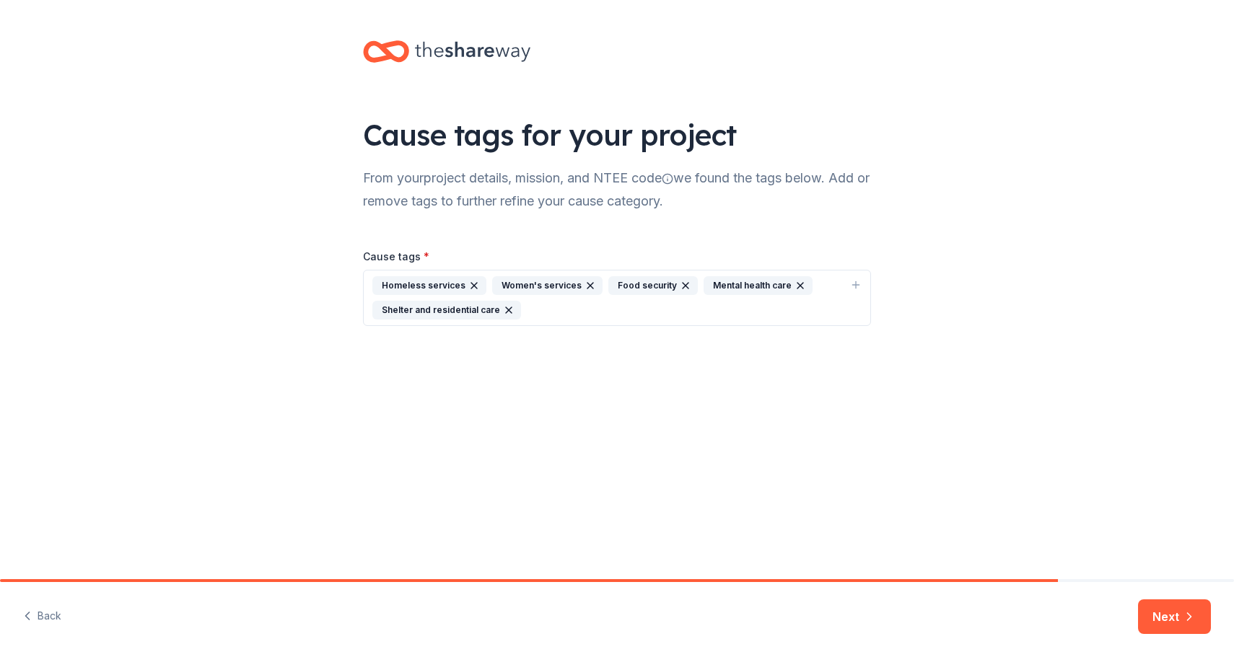
click at [849, 284] on button "Homeless services Women's services Food security Mental health care Shelter and…" at bounding box center [617, 298] width 508 height 56
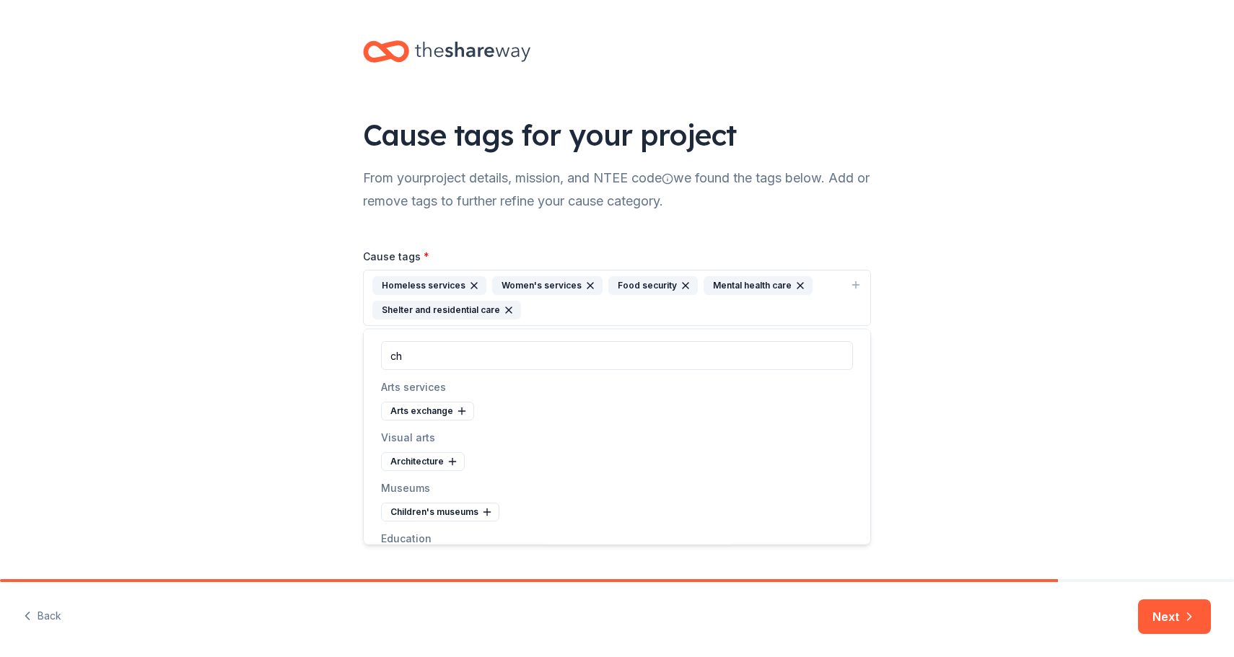
type input "c"
type input "w"
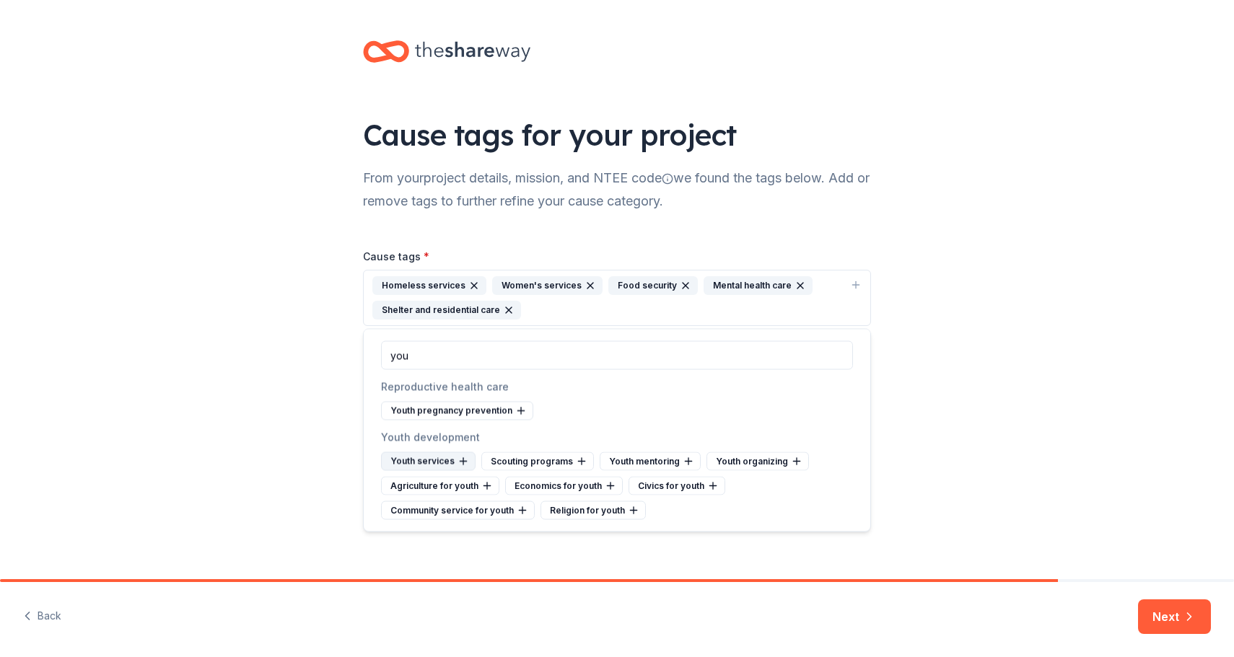
click at [439, 456] on div "Youth services" at bounding box center [428, 461] width 95 height 19
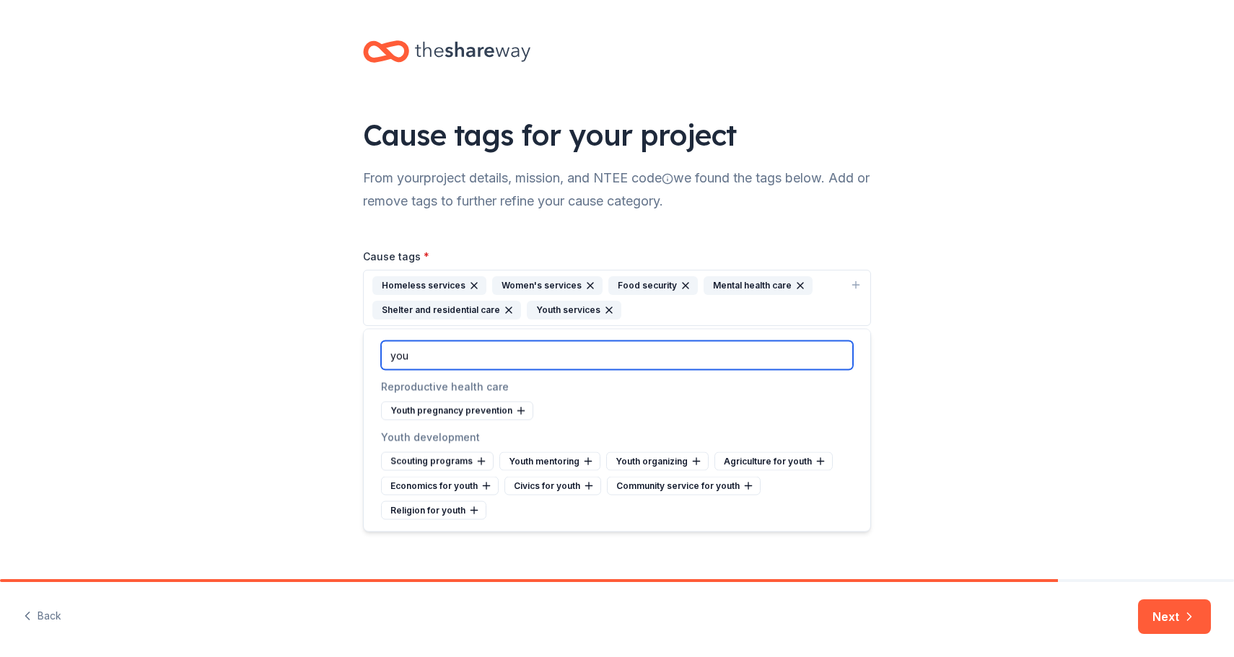
drag, startPoint x: 443, startPoint y: 355, endPoint x: 336, endPoint y: 356, distance: 107.5
click at [336, 356] on body "Cause tags for your project From your project details, mission, and NTEE code w…" at bounding box center [617, 328] width 1234 height 657
type input "y"
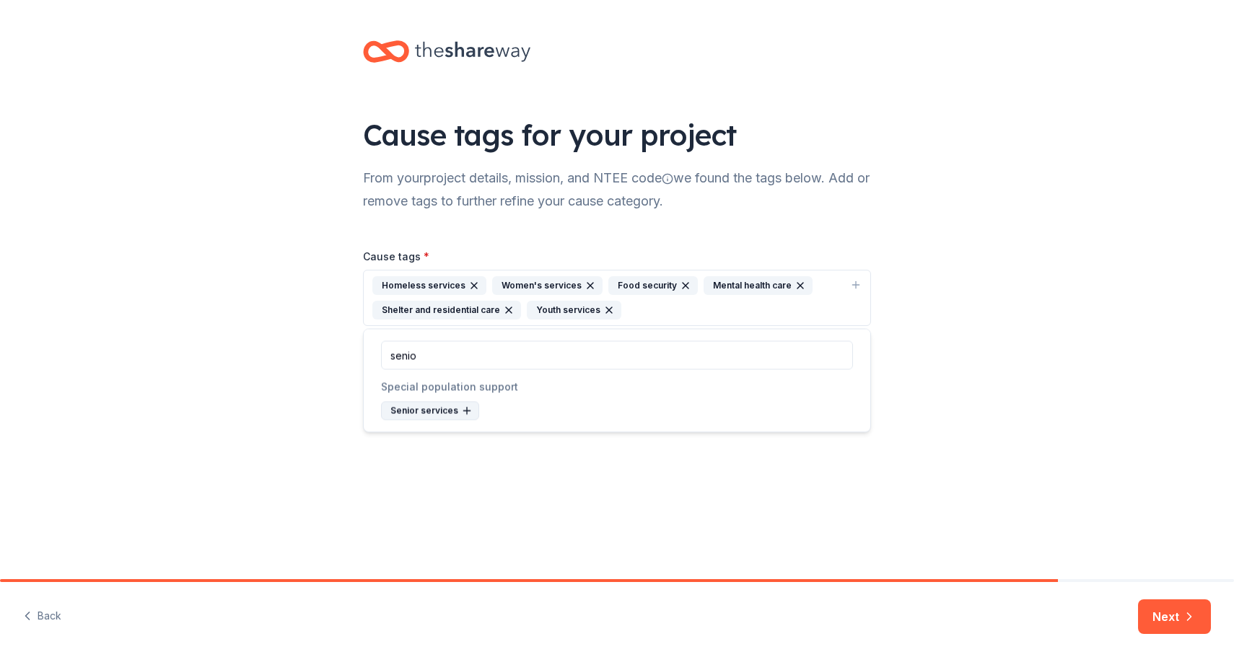
click at [426, 408] on div "Senior services" at bounding box center [430, 411] width 98 height 19
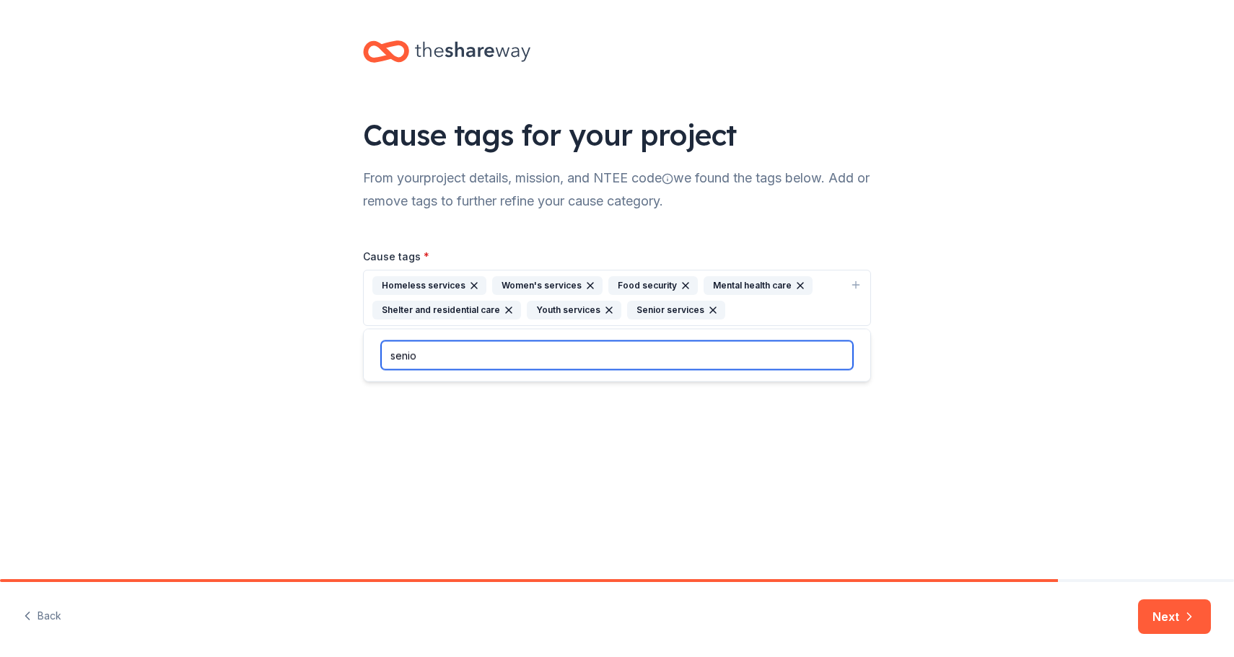
drag, startPoint x: 445, startPoint y: 357, endPoint x: 344, endPoint y: 356, distance: 101.0
click at [344, 356] on body "Cause tags for your project From your project details, mission, and NTEE code w…" at bounding box center [617, 328] width 1234 height 657
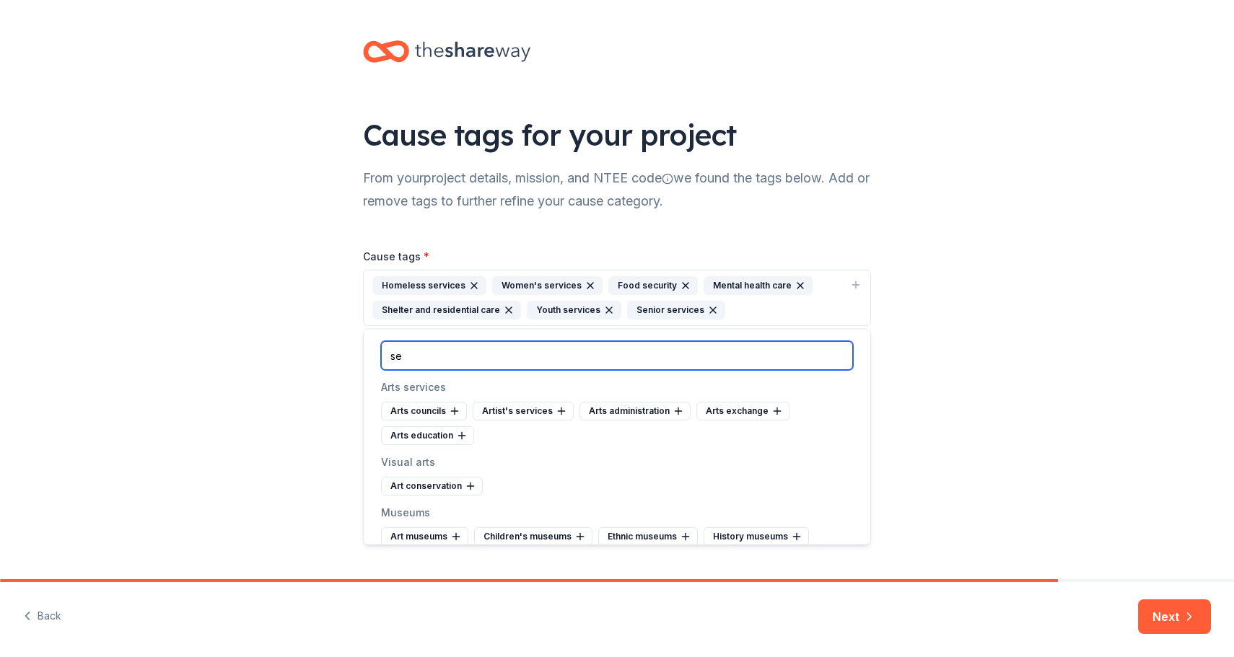
type input "s"
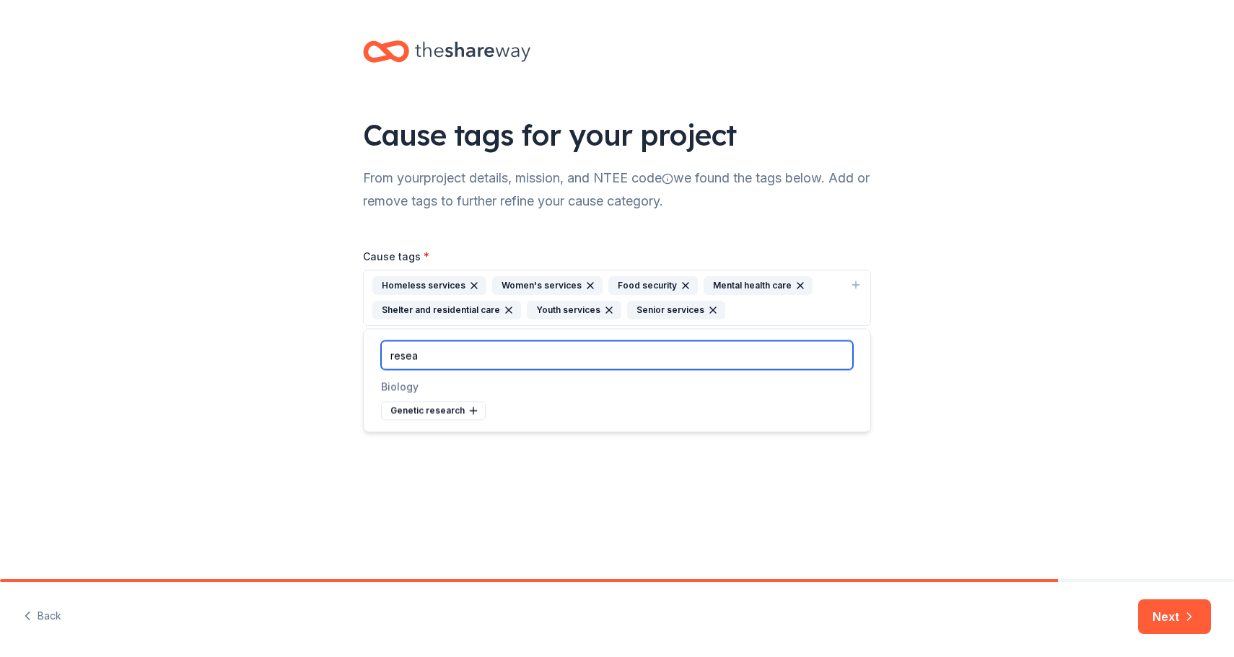
drag, startPoint x: 372, startPoint y: 363, endPoint x: 335, endPoint y: 364, distance: 37.6
click at [335, 364] on body "Cause tags for your project From your project details, mission, and NTEE code w…" at bounding box center [617, 328] width 1234 height 657
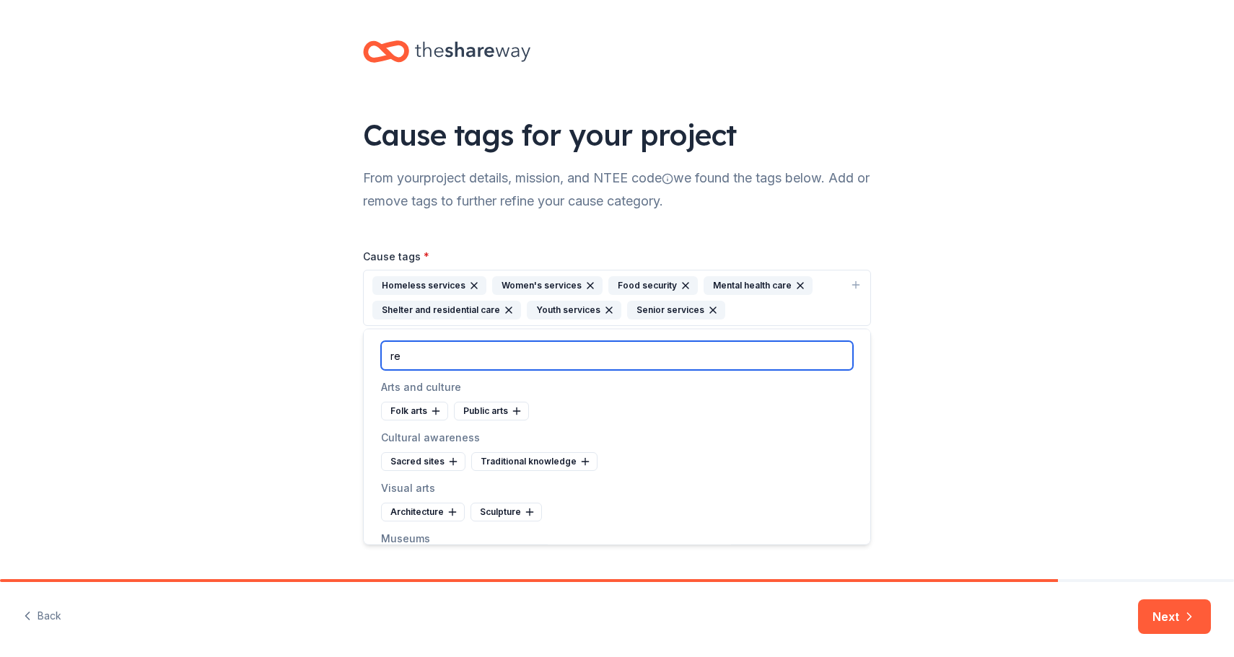
type input "r"
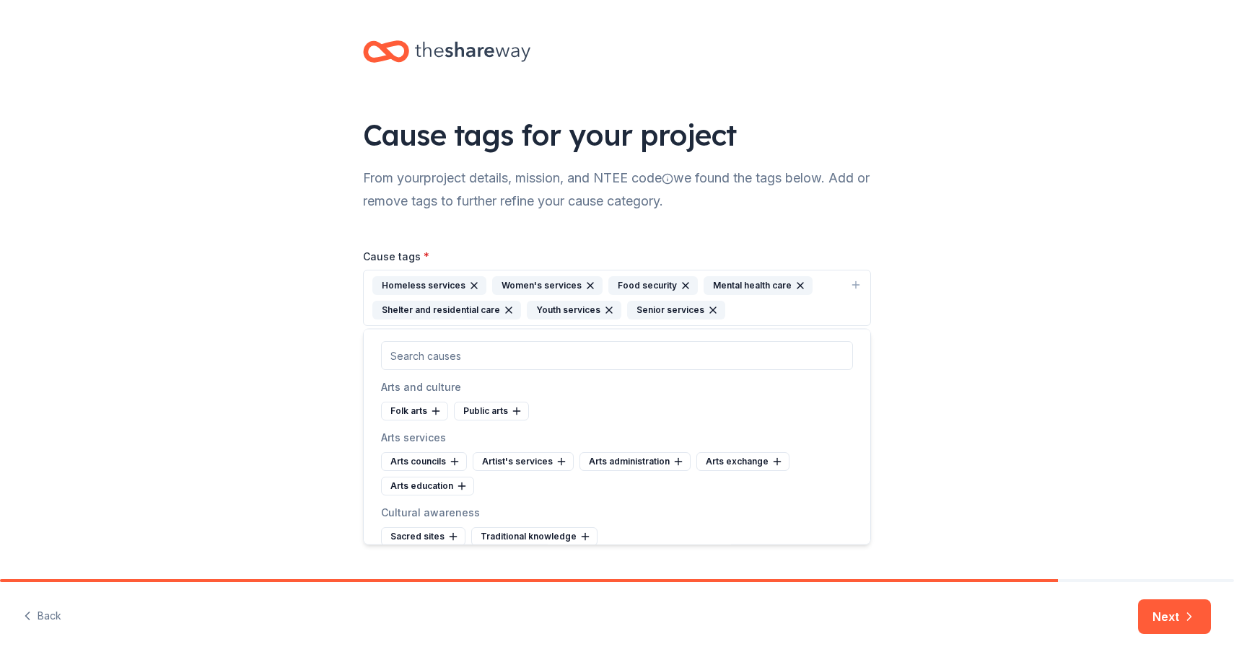
click at [1082, 408] on div "Cause tags for your project From your project details, mission, and NTEE code w…" at bounding box center [617, 289] width 1234 height 579
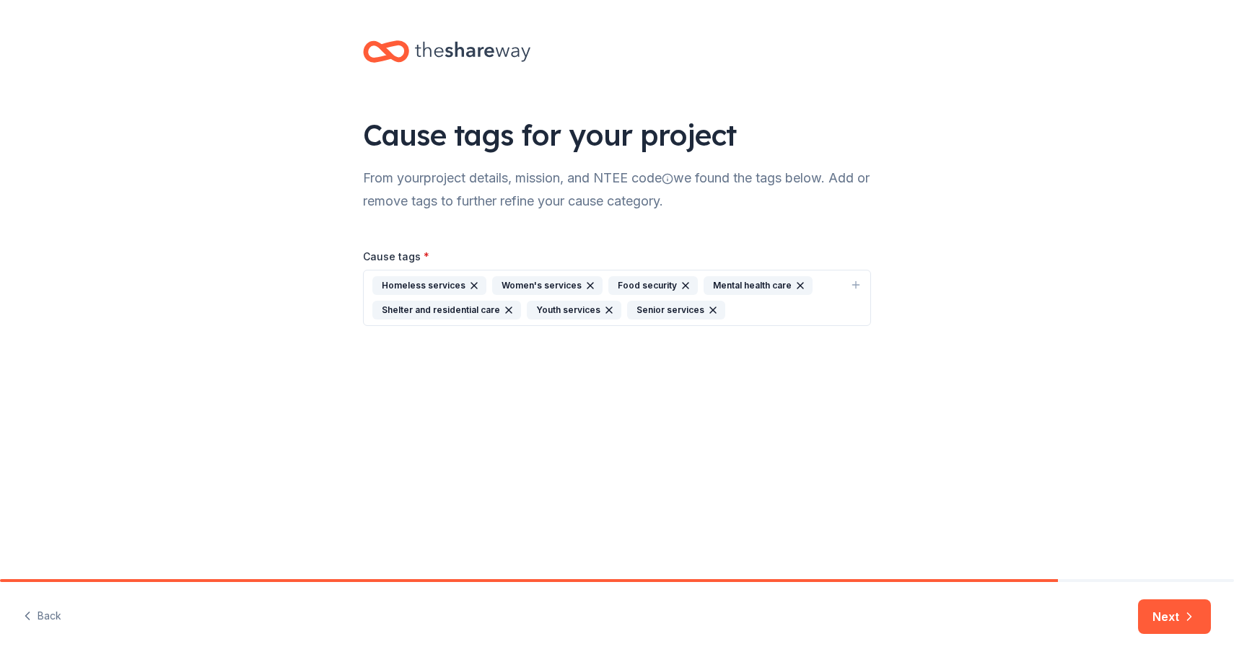
click at [856, 285] on icon "button" at bounding box center [856, 285] width 12 height 12
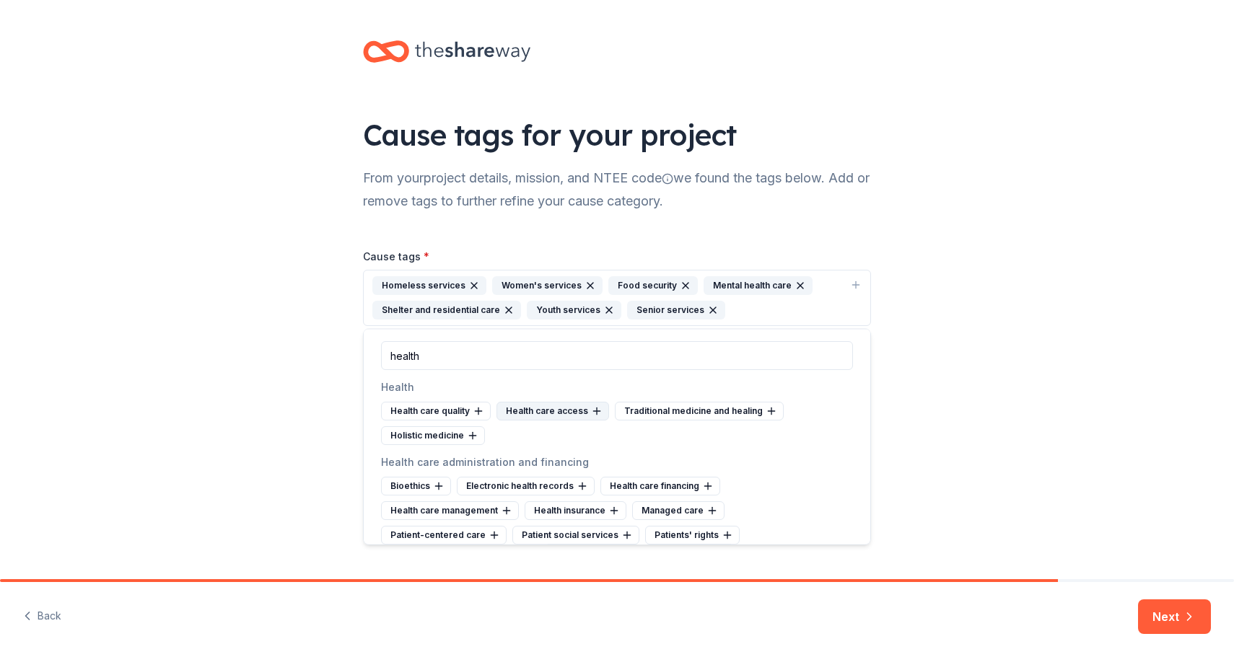
type input "health"
click at [542, 412] on div "Health care access" at bounding box center [552, 411] width 113 height 19
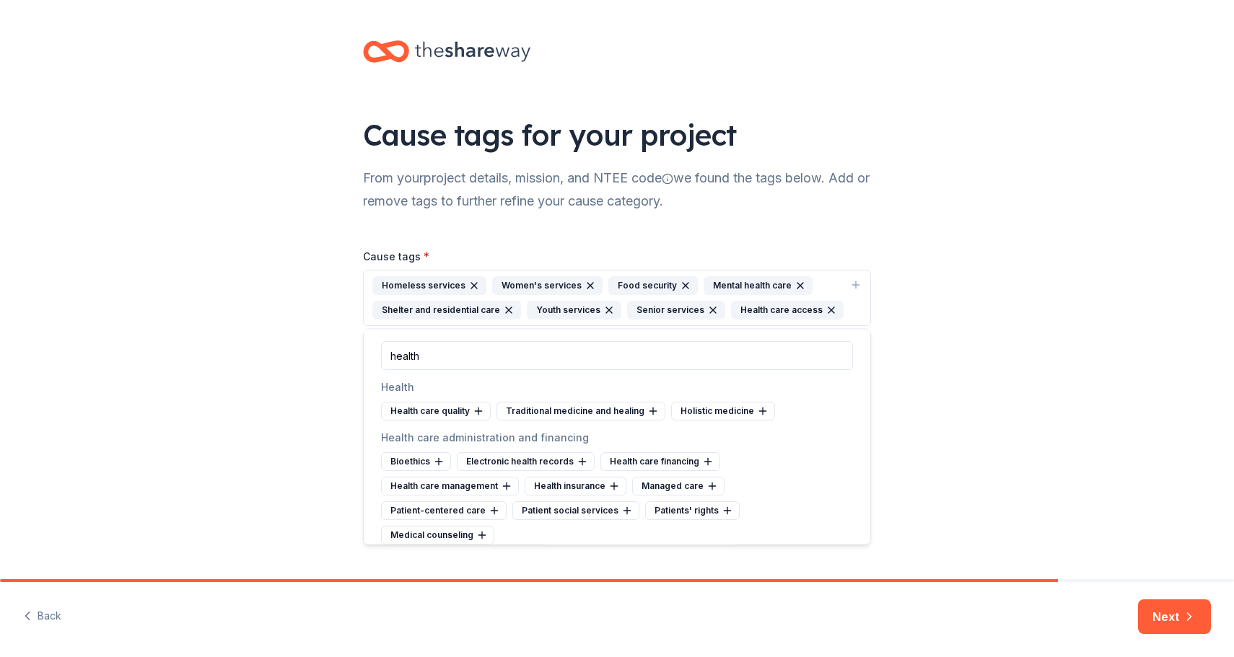
drag, startPoint x: 980, startPoint y: 356, endPoint x: 969, endPoint y: 355, distance: 10.8
click at [979, 356] on div "Cause tags for your project From your project details, mission, and NTEE code w…" at bounding box center [617, 197] width 1234 height 395
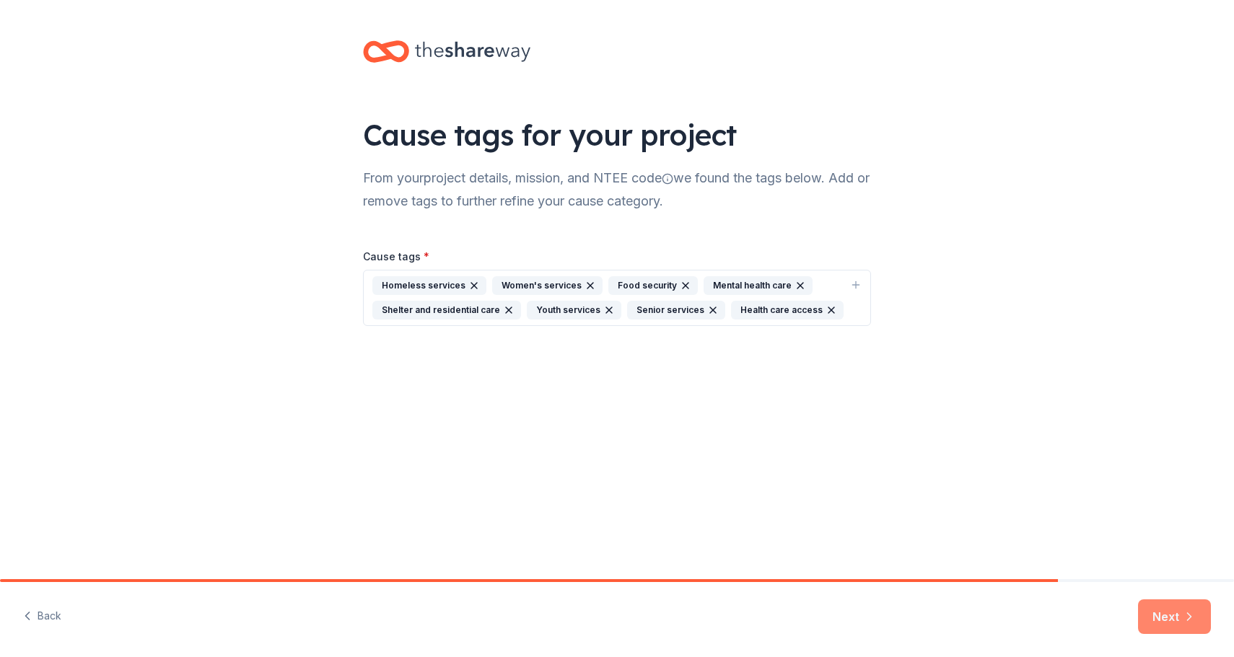
click at [1168, 619] on button "Next" at bounding box center [1174, 617] width 73 height 35
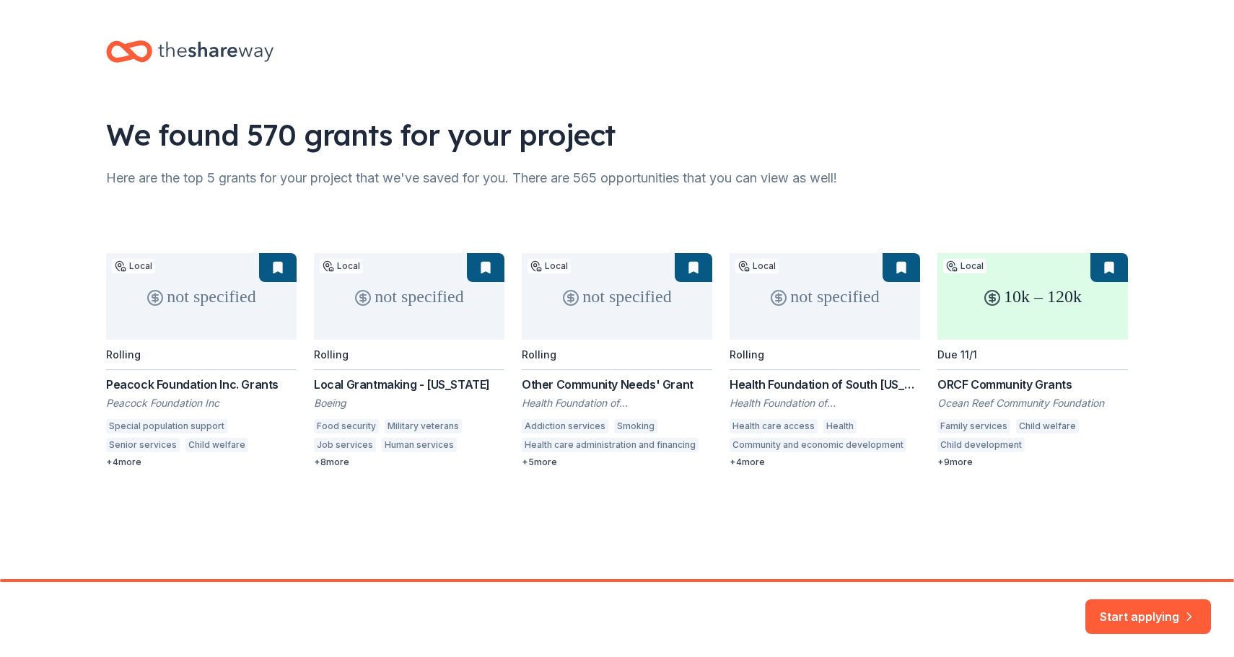
click at [196, 318] on div "not specified Local Rolling Peacock Foundation Inc. Grants Peacock Foundation I…" at bounding box center [617, 360] width 1022 height 215
click at [1100, 616] on button "Start applying" at bounding box center [1148, 608] width 126 height 35
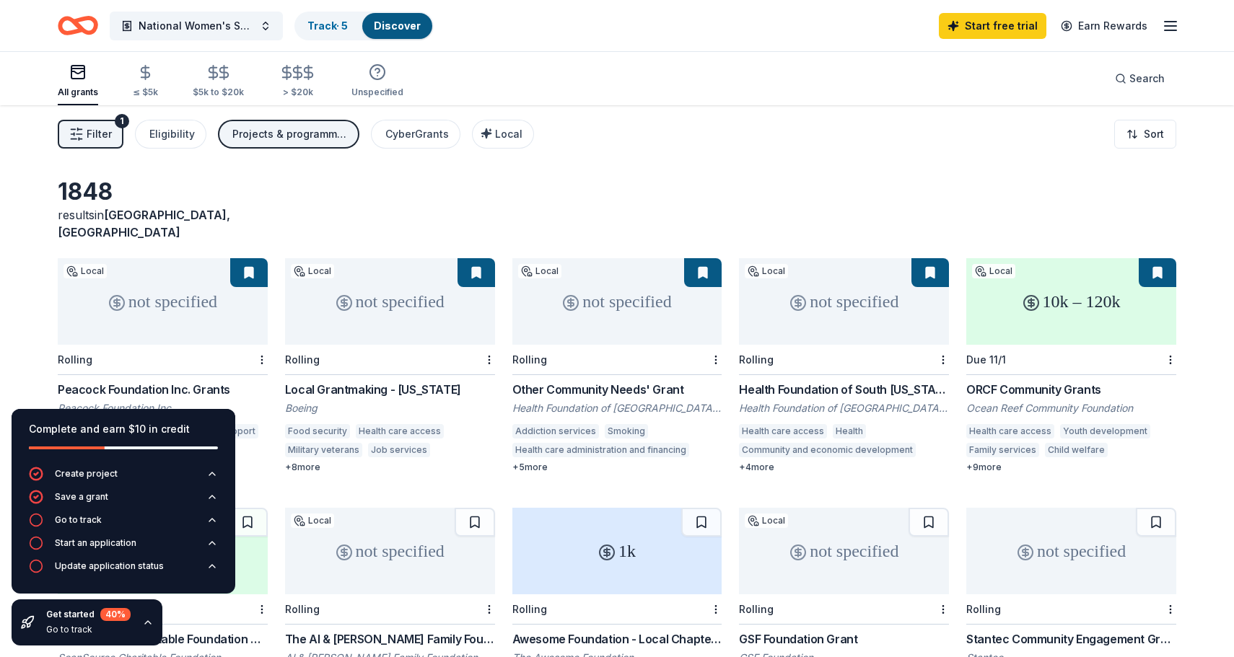
click at [87, 138] on span "Filter" at bounding box center [99, 134] width 25 height 17
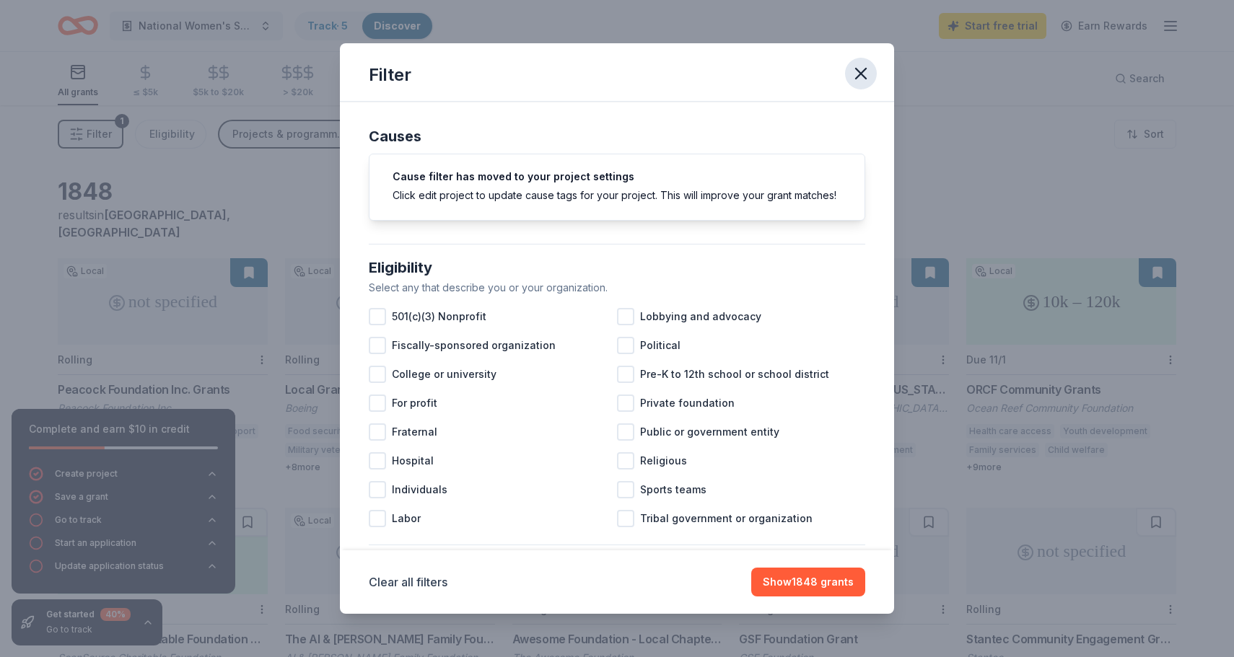
click at [873, 70] on button "button" at bounding box center [861, 74] width 32 height 32
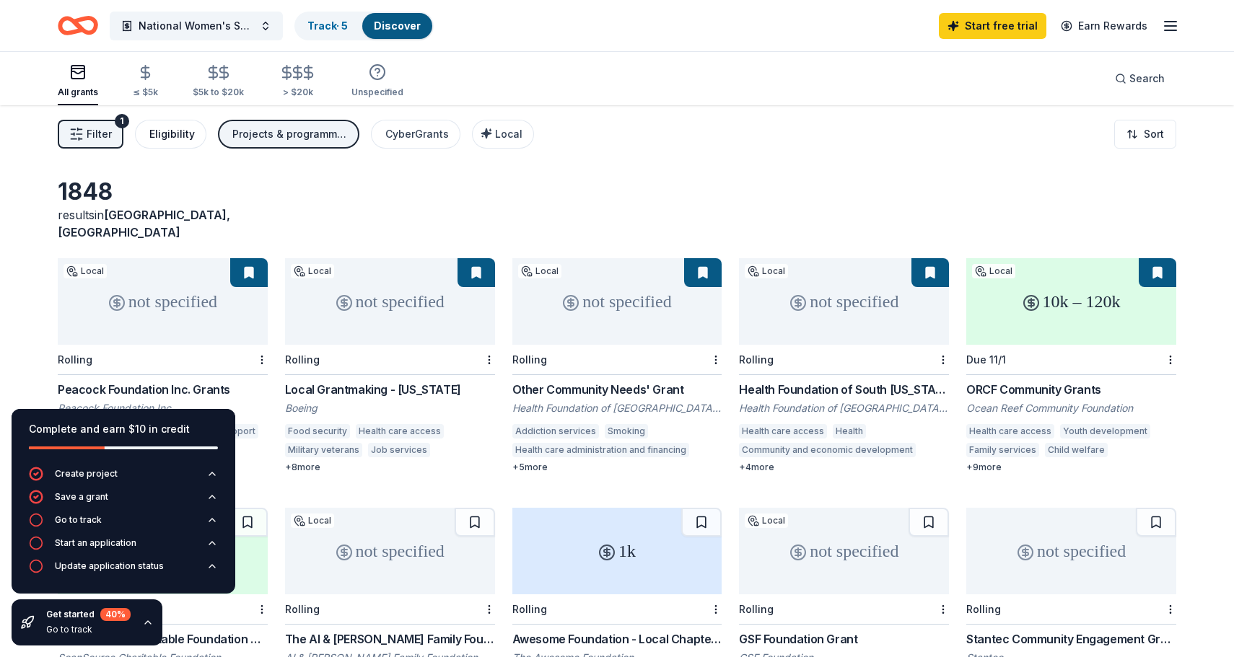
click at [174, 135] on div "Eligibility" at bounding box center [171, 134] width 45 height 17
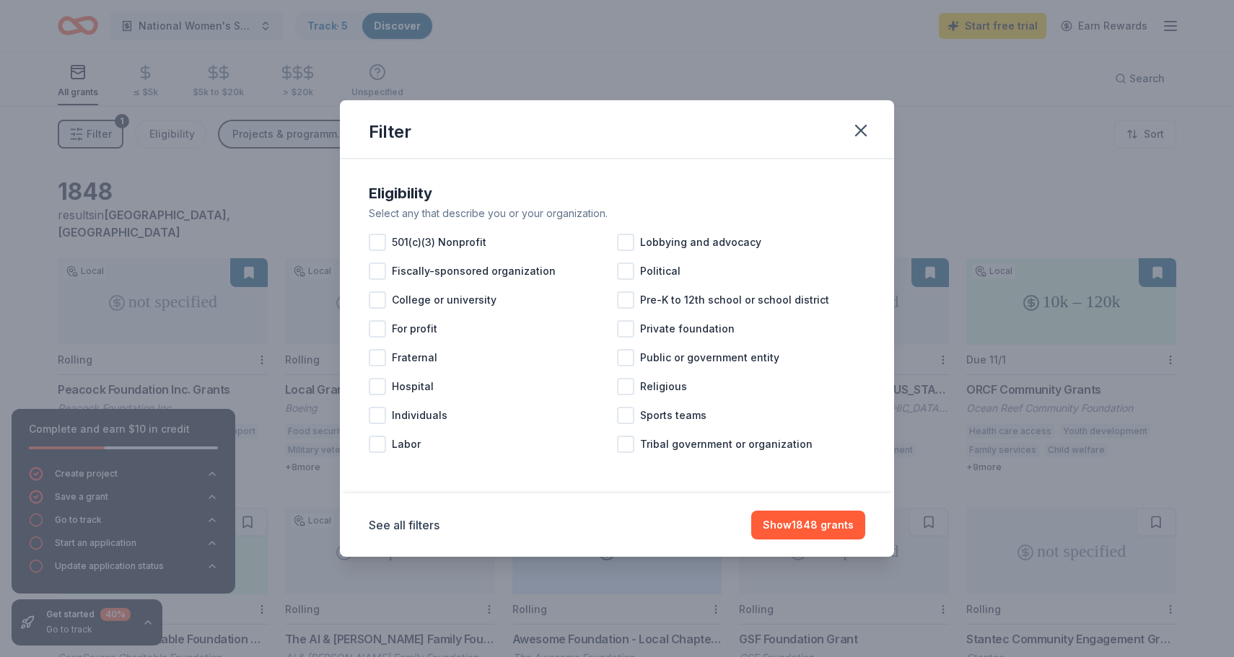
drag, startPoint x: 870, startPoint y: 126, endPoint x: 595, endPoint y: 127, distance: 274.9
click at [869, 126] on icon "button" at bounding box center [861, 131] width 20 height 20
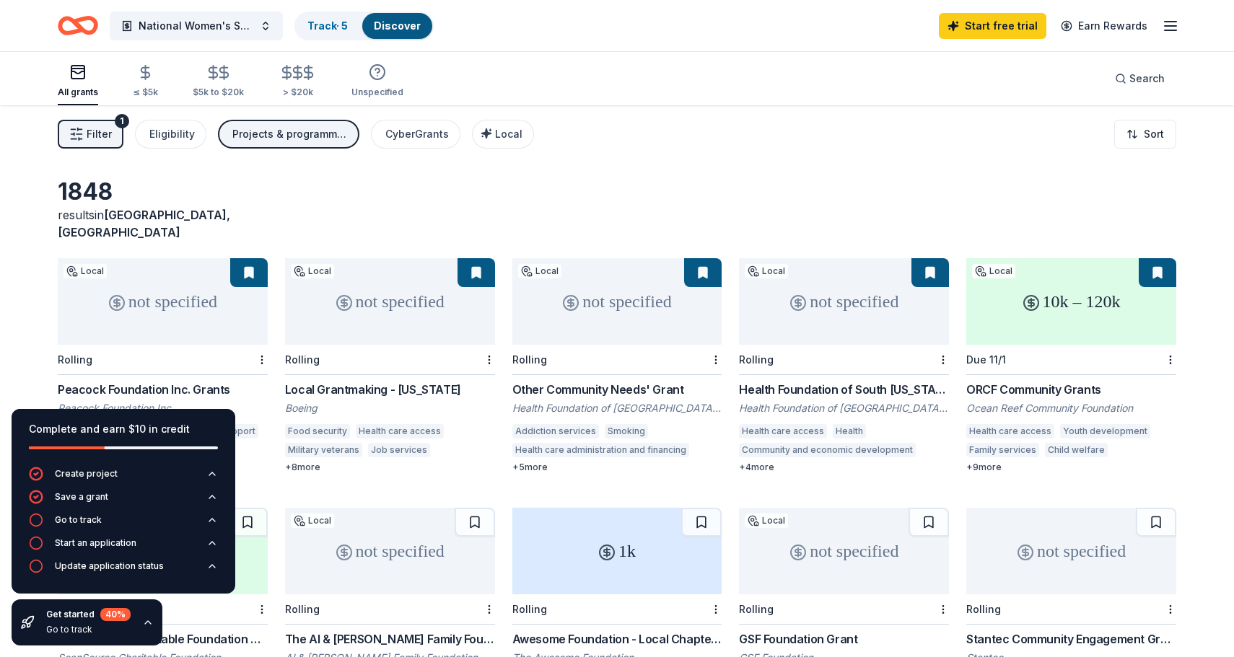
click at [102, 136] on span "Filter" at bounding box center [99, 134] width 25 height 17
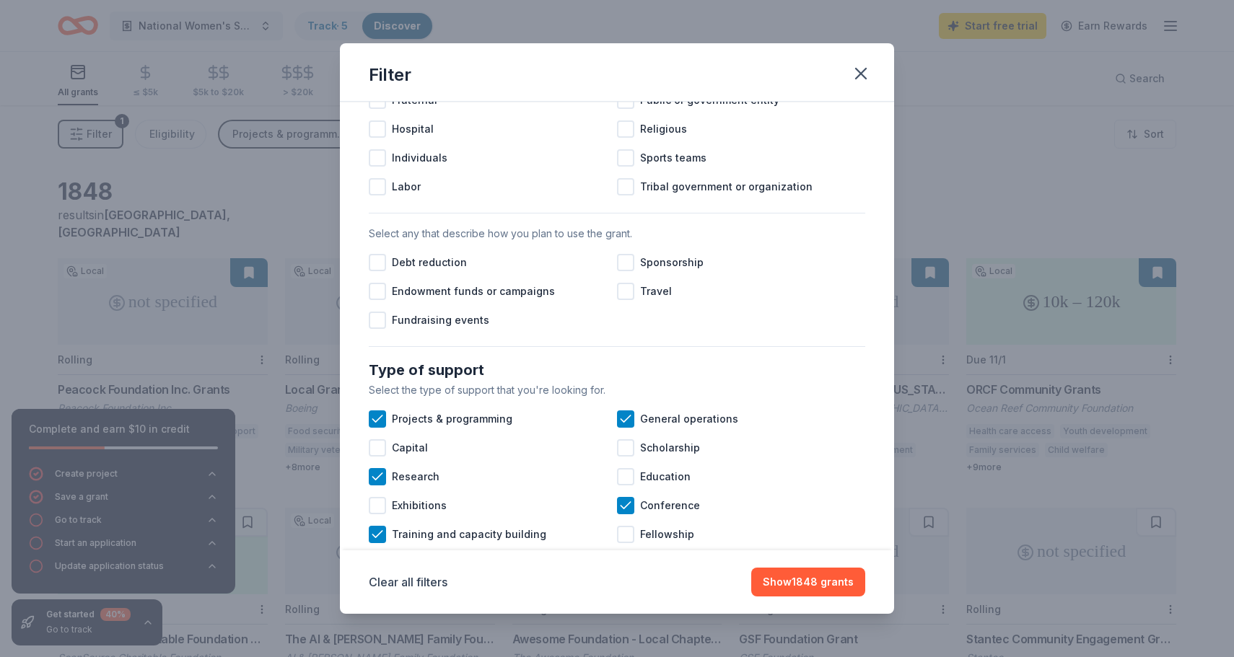
scroll to position [417, 0]
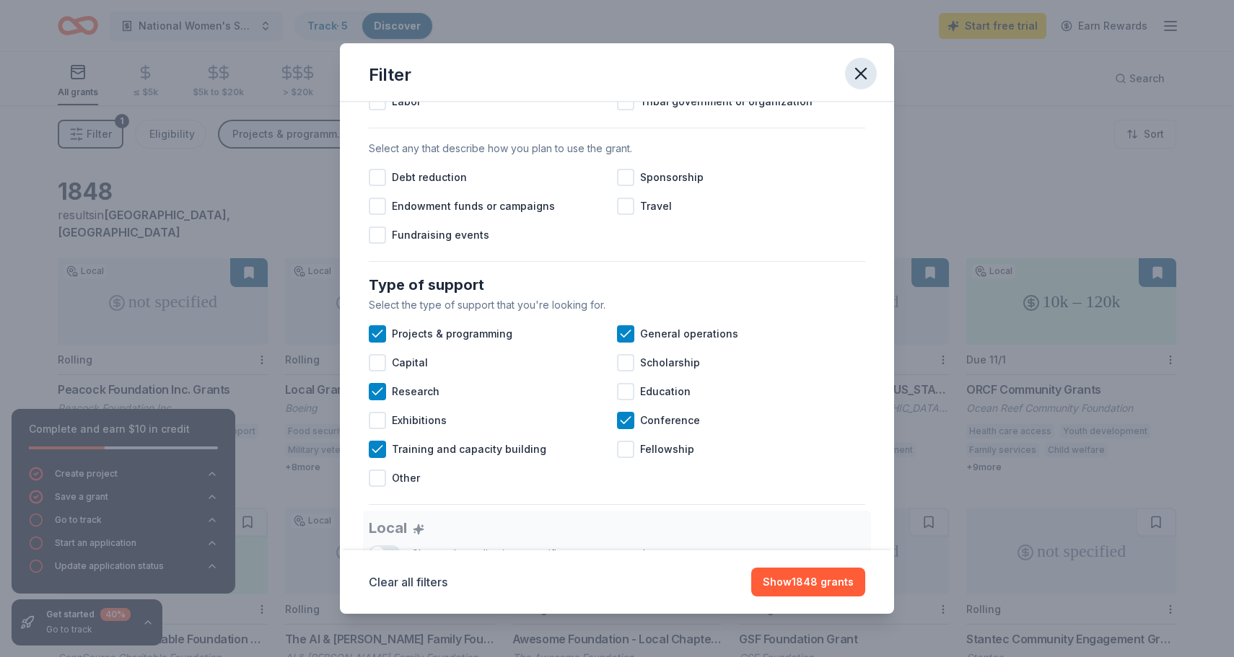
click at [857, 76] on icon "button" at bounding box center [861, 74] width 10 height 10
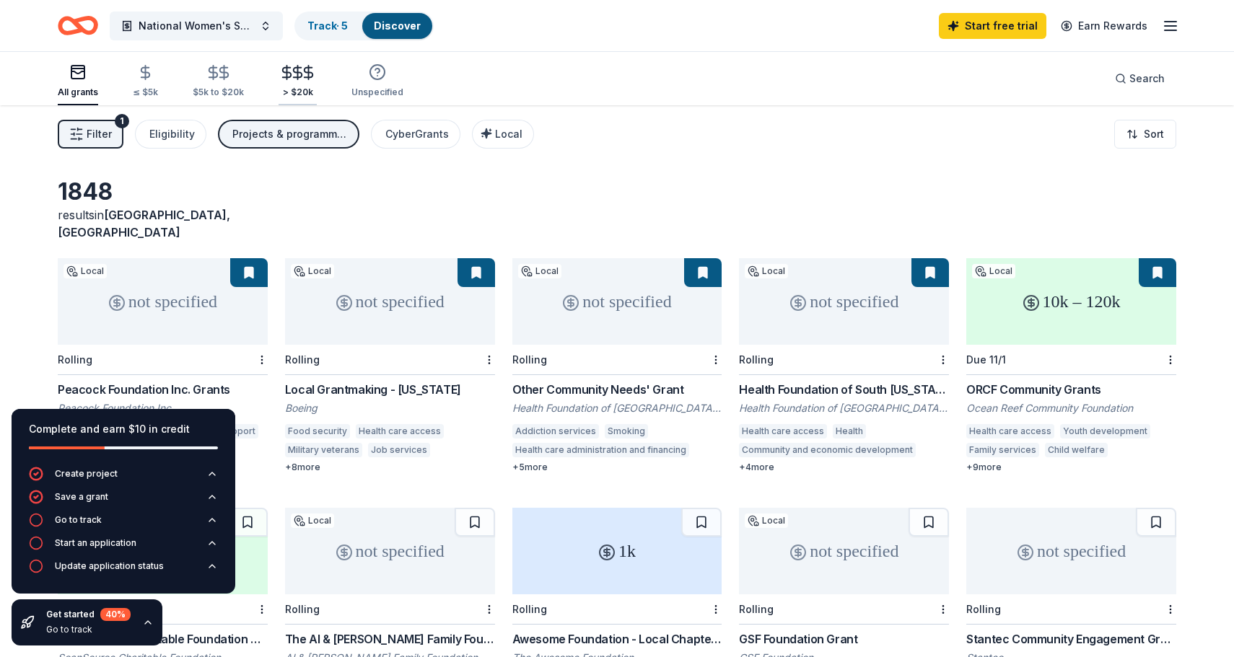
click at [294, 76] on icon "button" at bounding box center [297, 72] width 17 height 17
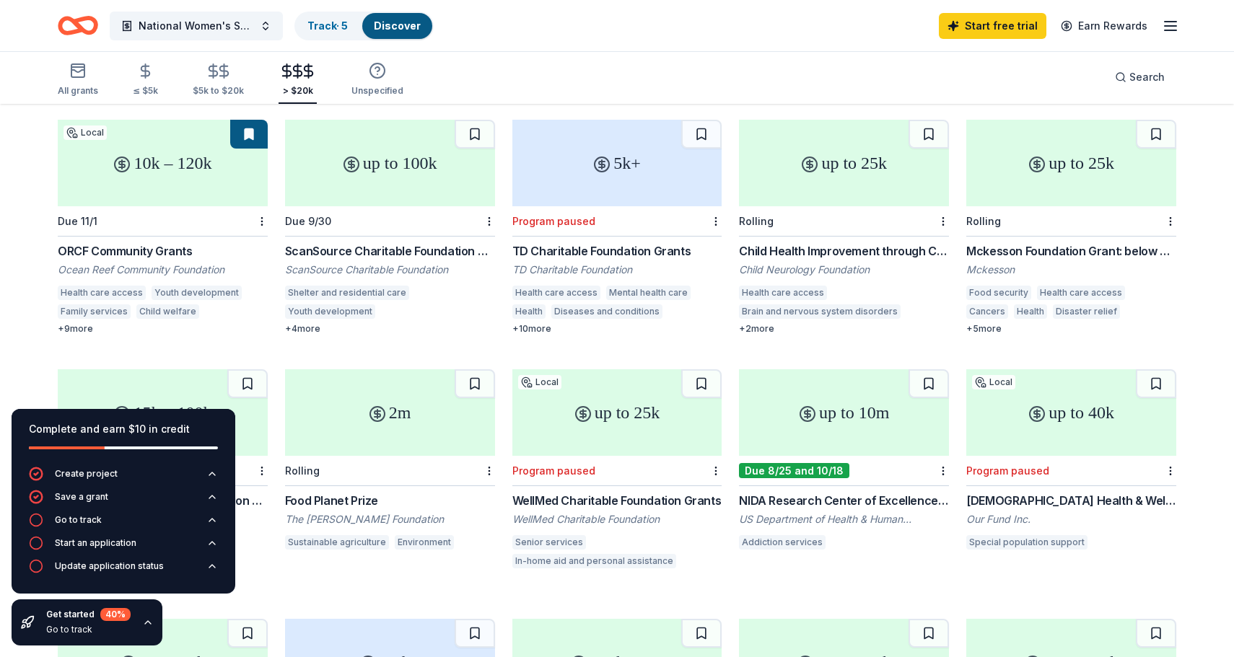
scroll to position [141, 0]
click at [1098, 240] on div "Mckesson Foundation Grant: below $25,000" at bounding box center [1071, 248] width 210 height 17
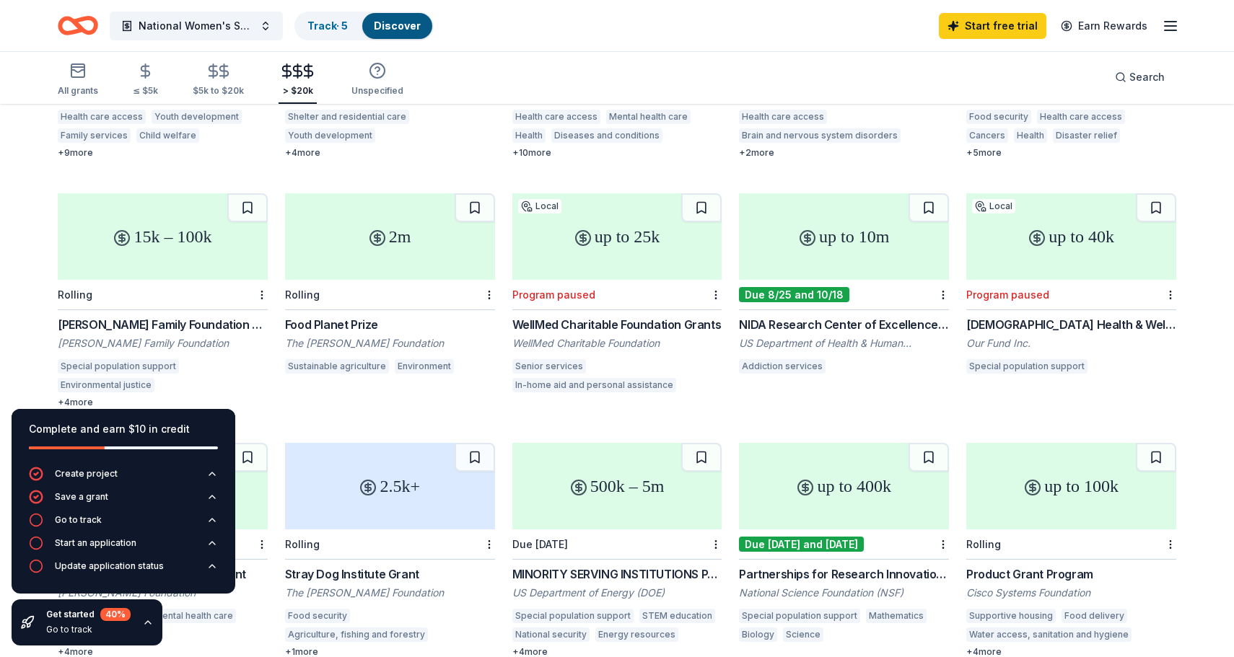
scroll to position [319, 0]
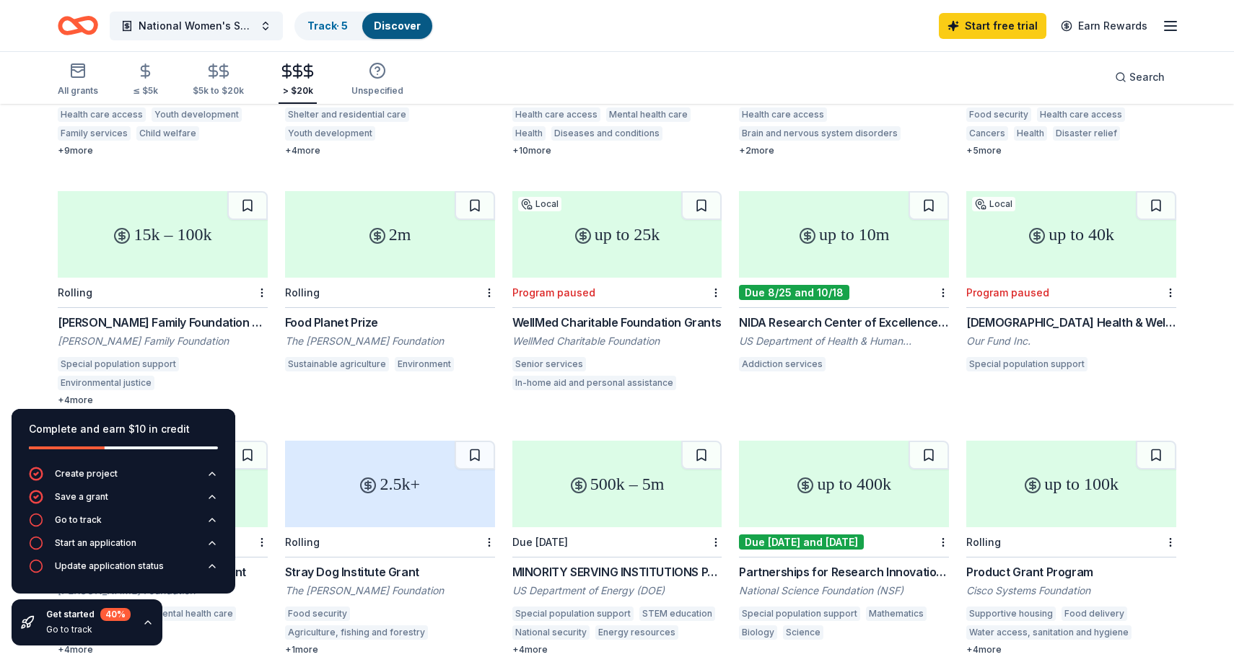
click at [105, 314] on div "Frankel Family Foundation Grants" at bounding box center [163, 322] width 210 height 17
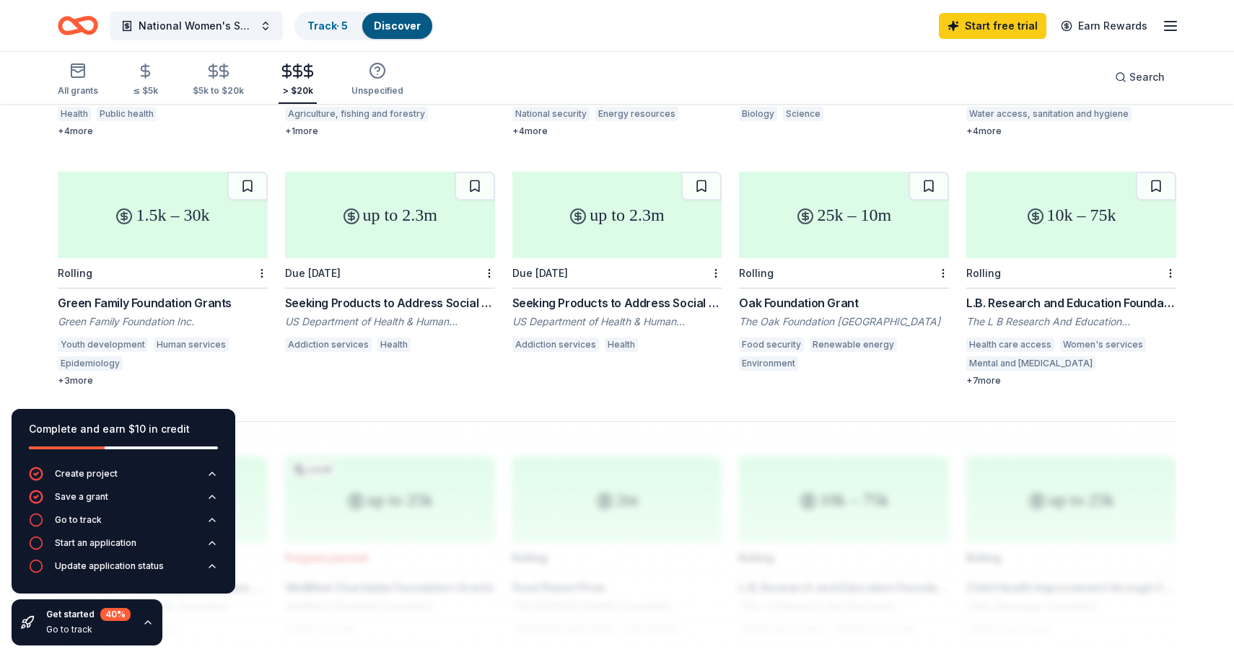
scroll to position [766, 0]
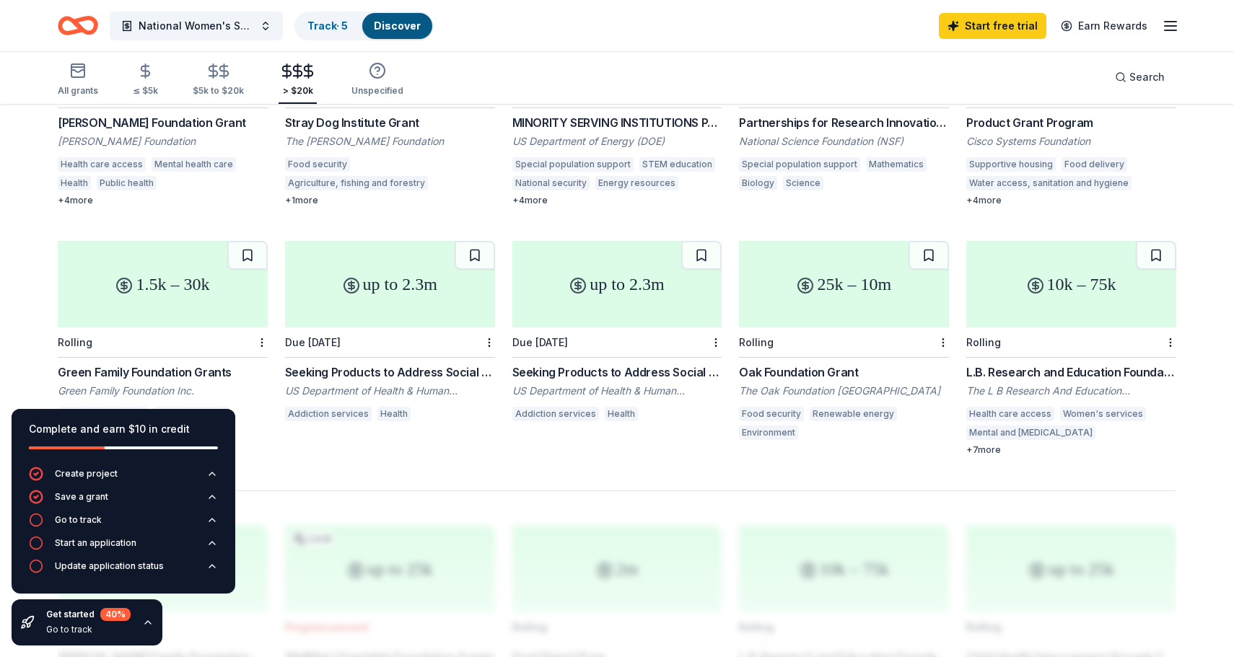
click at [792, 304] on div "25k – 10m" at bounding box center [844, 284] width 210 height 87
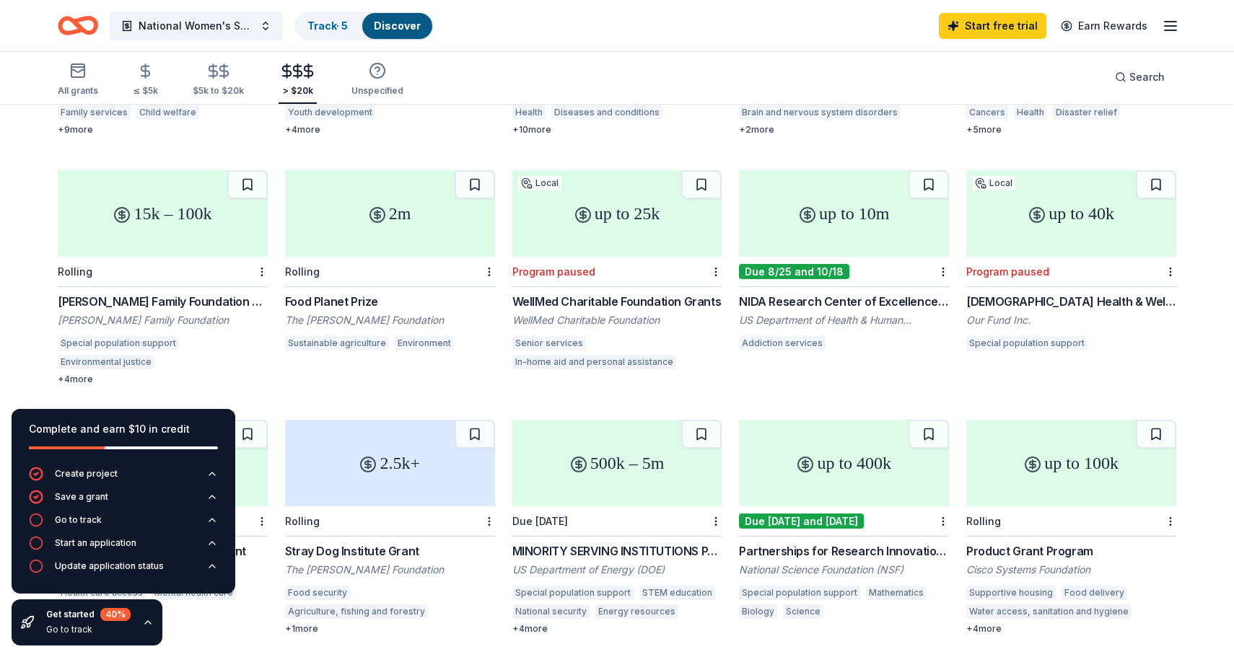
scroll to position [340, 0]
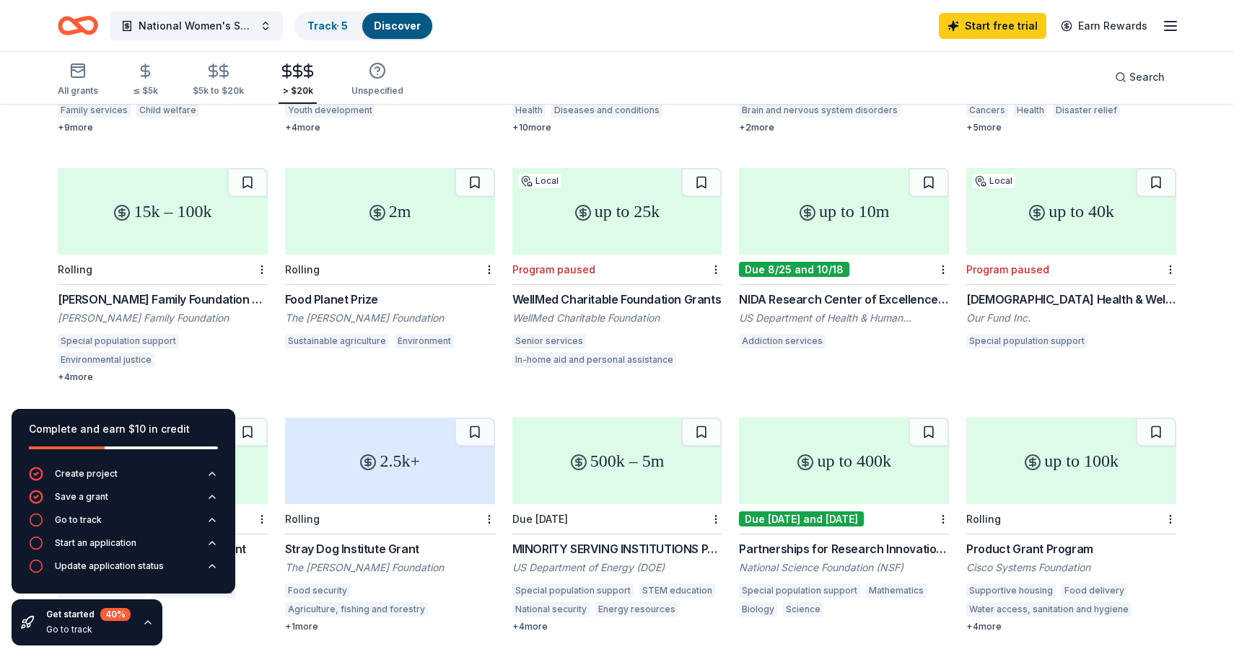
click at [312, 291] on div "Food Planet Prize" at bounding box center [390, 299] width 210 height 17
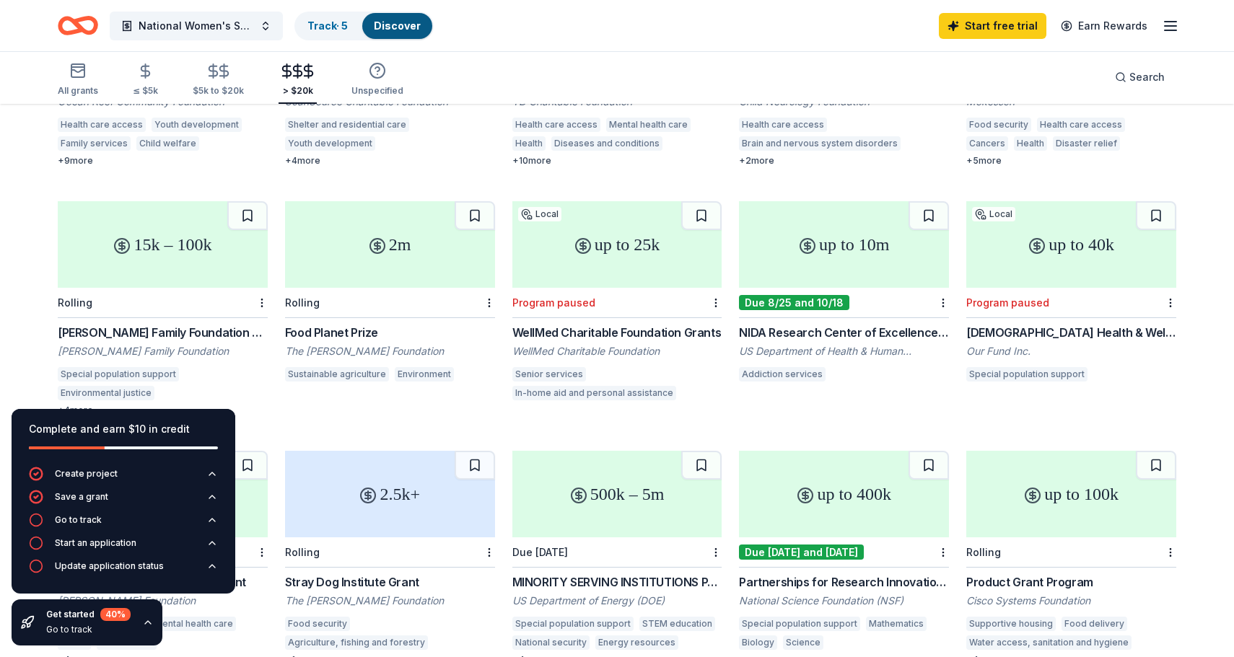
scroll to position [322, 0]
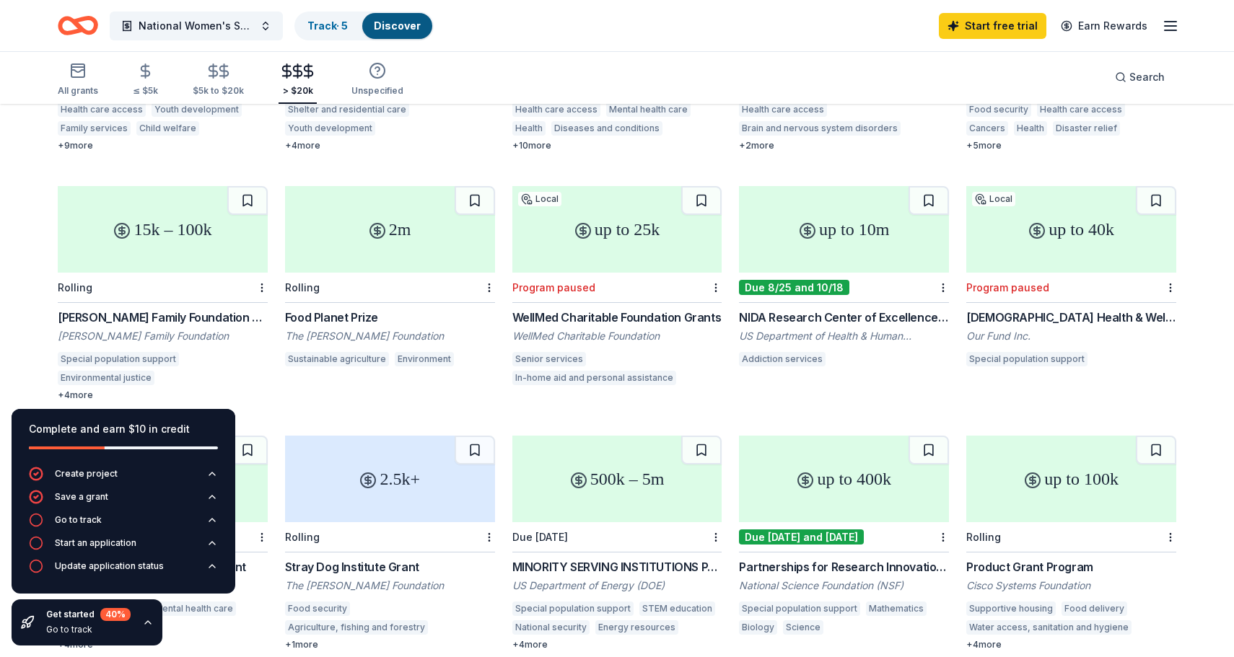
click at [369, 202] on div "2m" at bounding box center [390, 229] width 210 height 87
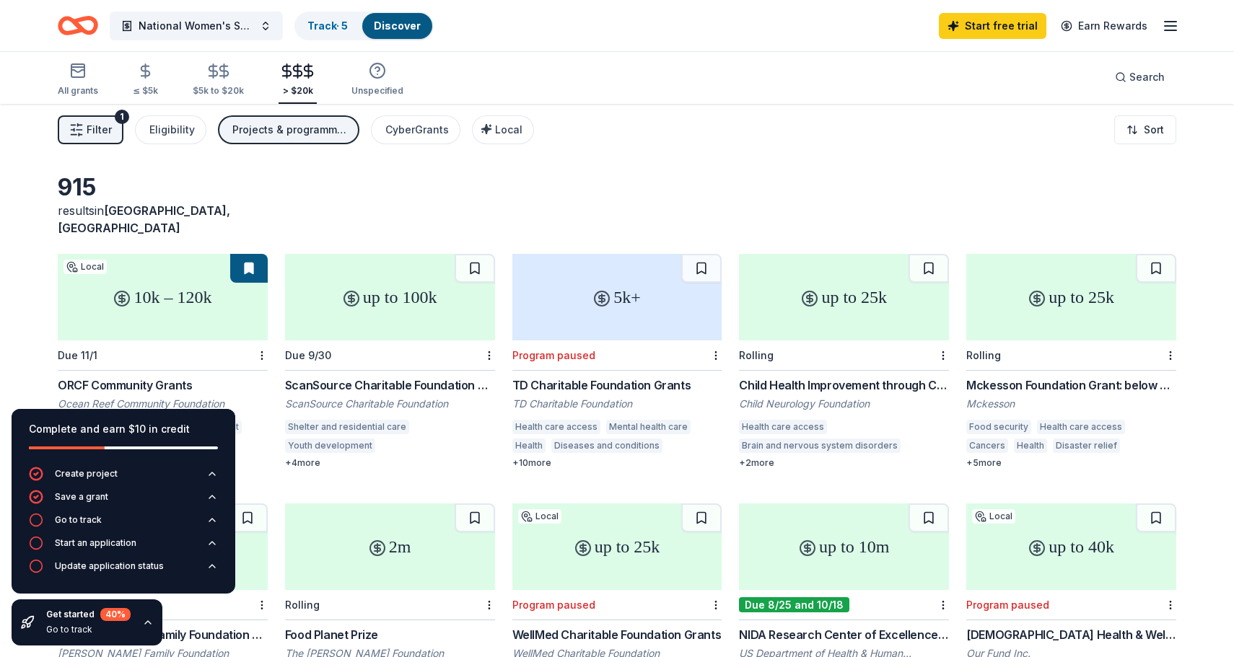
scroll to position [5, 0]
click at [84, 85] on div "All grants" at bounding box center [78, 91] width 40 height 12
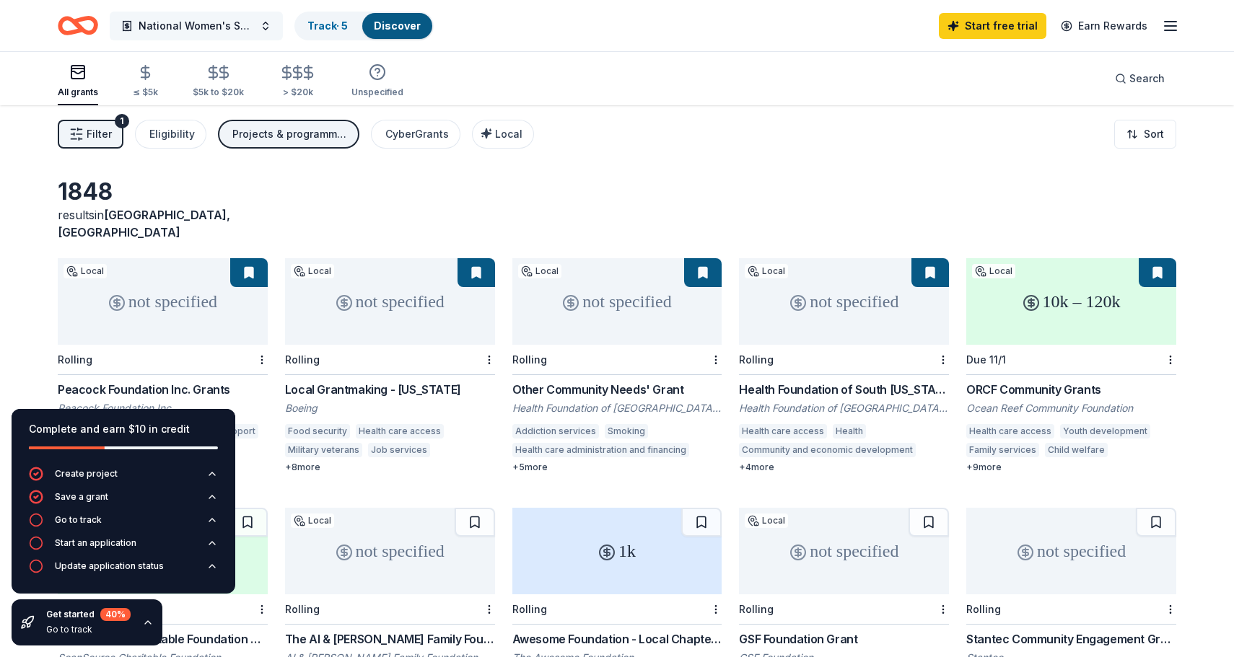
click at [259, 29] on button "National Women's Shelter Network" at bounding box center [196, 26] width 173 height 29
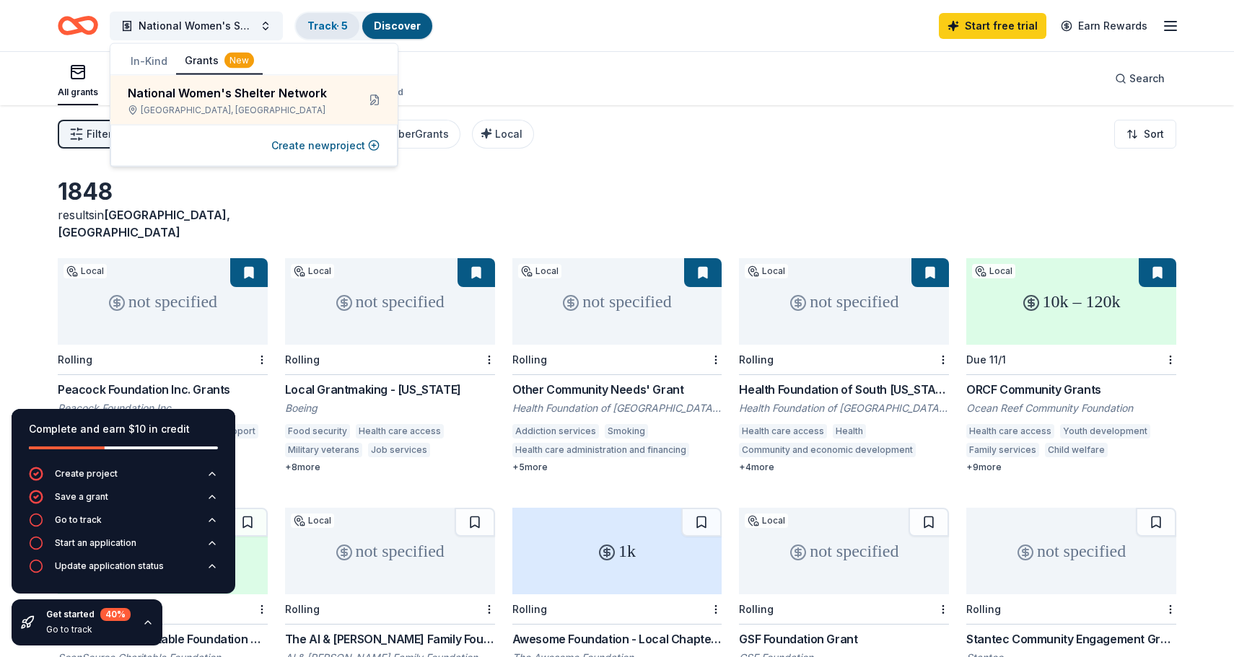
click at [323, 24] on link "Track · 5" at bounding box center [327, 25] width 40 height 12
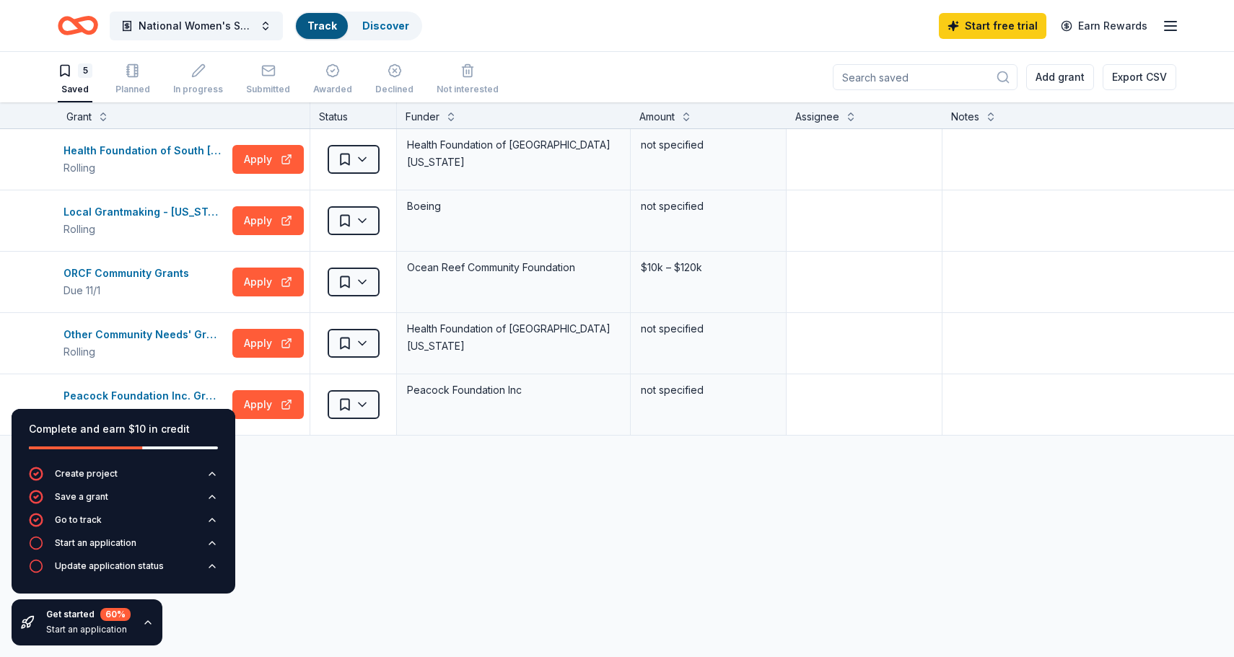
scroll to position [1, 0]
click at [333, 31] on link "Track · 5" at bounding box center [327, 25] width 40 height 12
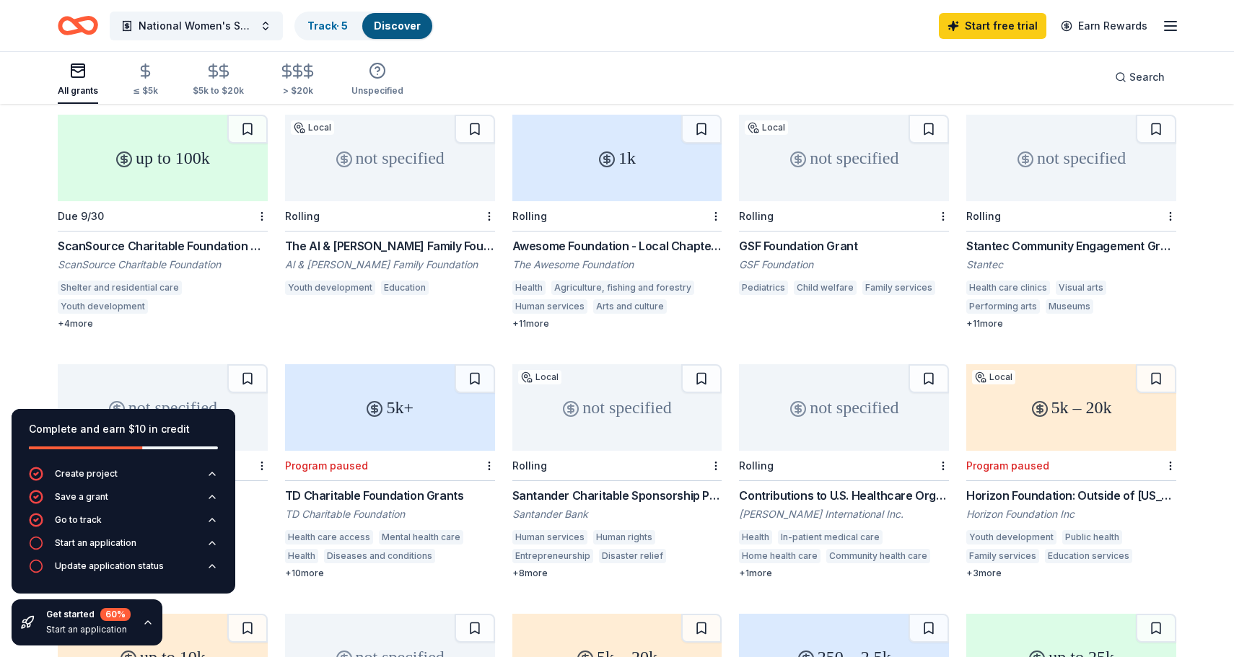
scroll to position [394, 0]
click at [189, 237] on div "ScanSource Charitable Foundation Grant" at bounding box center [163, 245] width 210 height 17
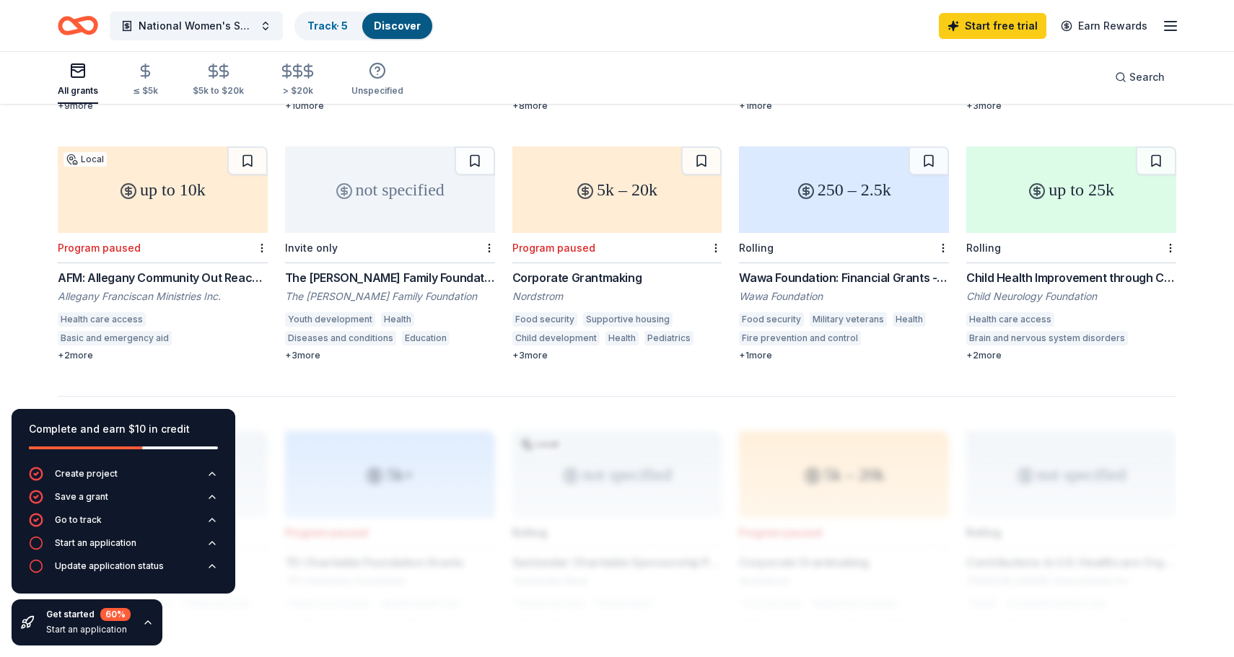
scroll to position [862, 0]
click at [890, 268] on div "Wawa Foundation: Financial Grants - Local Connection Grants (Grants less than $…" at bounding box center [844, 276] width 210 height 17
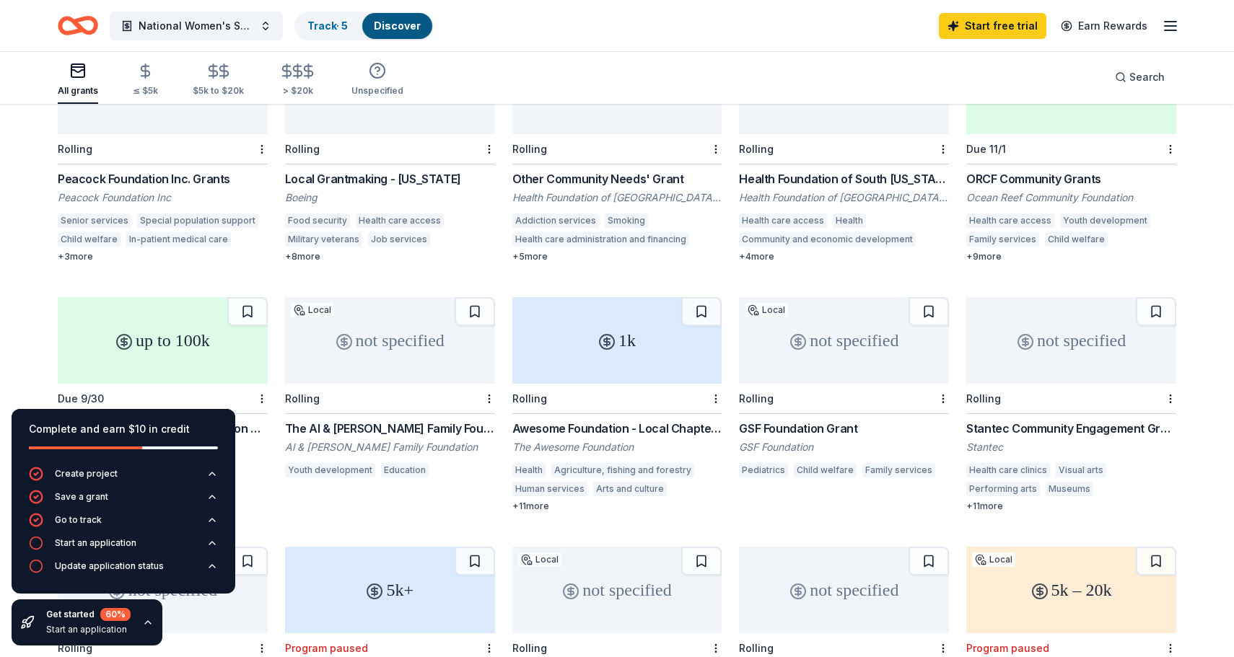
scroll to position [216, 0]
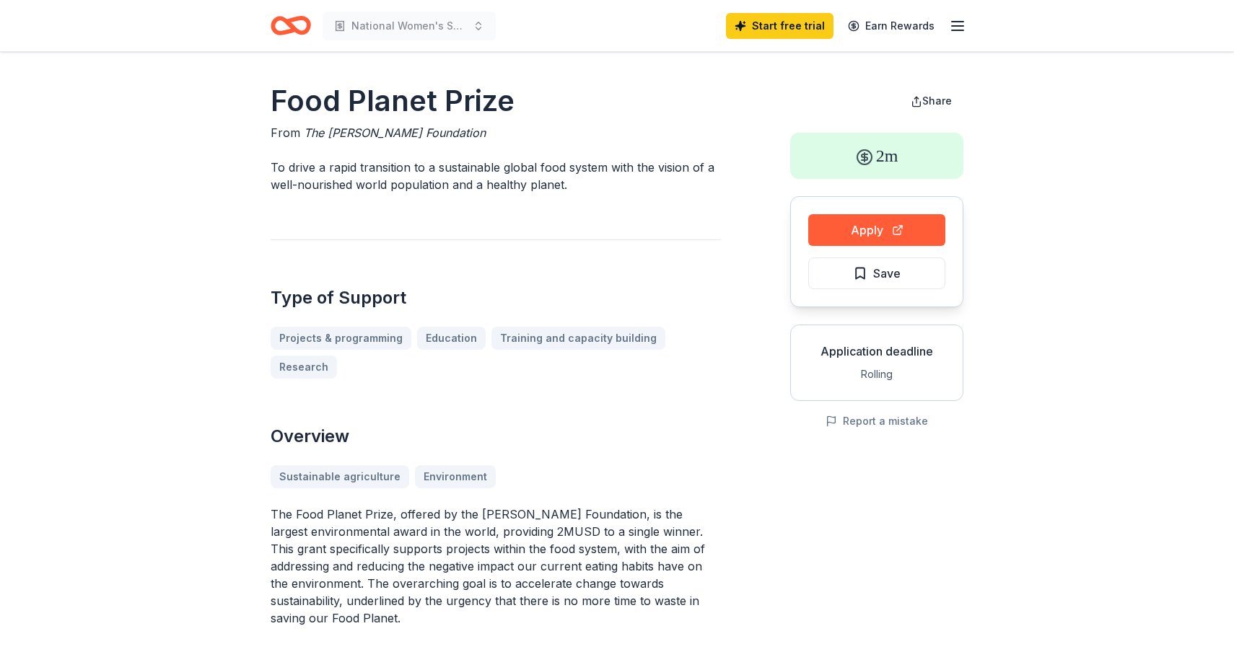
drag, startPoint x: 543, startPoint y: 84, endPoint x: 289, endPoint y: 105, distance: 254.8
click at [316, 102] on h1 "Food Planet Prize" at bounding box center [496, 101] width 450 height 40
drag, startPoint x: 258, startPoint y: 105, endPoint x: 387, endPoint y: 109, distance: 128.5
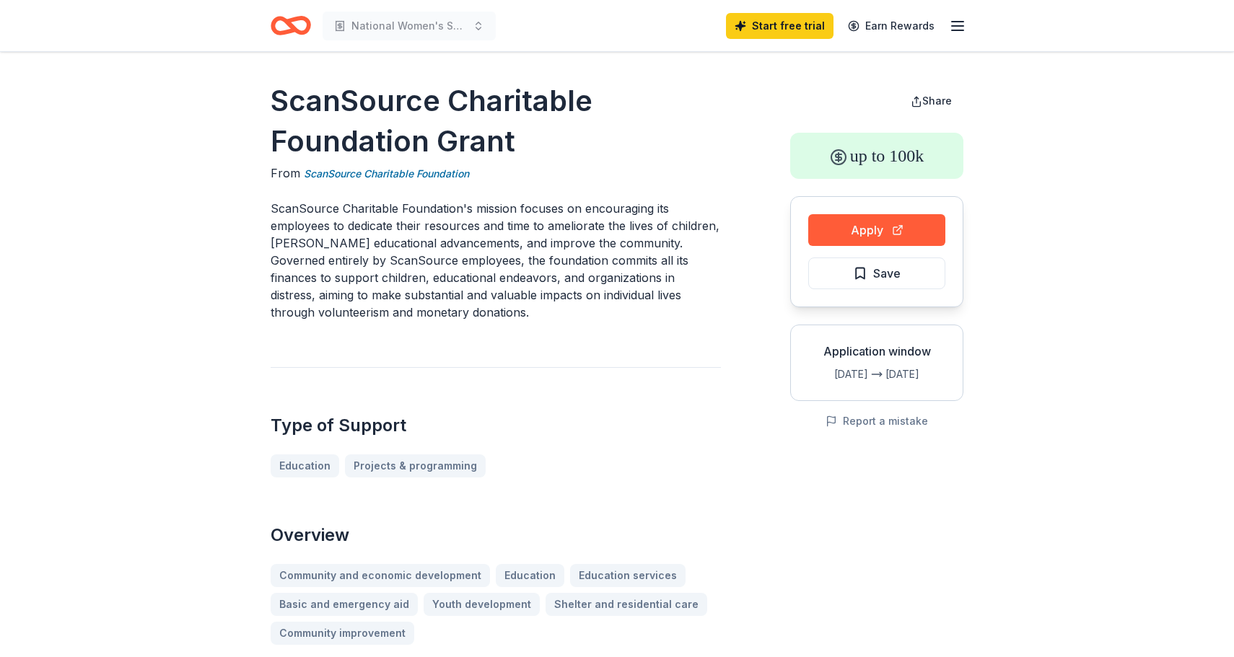
drag, startPoint x: 276, startPoint y: 95, endPoint x: 458, endPoint y: 141, distance: 187.6
click at [568, 131] on h1 "ScanSource Charitable Foundation Grant" at bounding box center [496, 121] width 450 height 81
click at [436, 172] on link "ScanSource Charitable Foundation" at bounding box center [386, 173] width 165 height 17
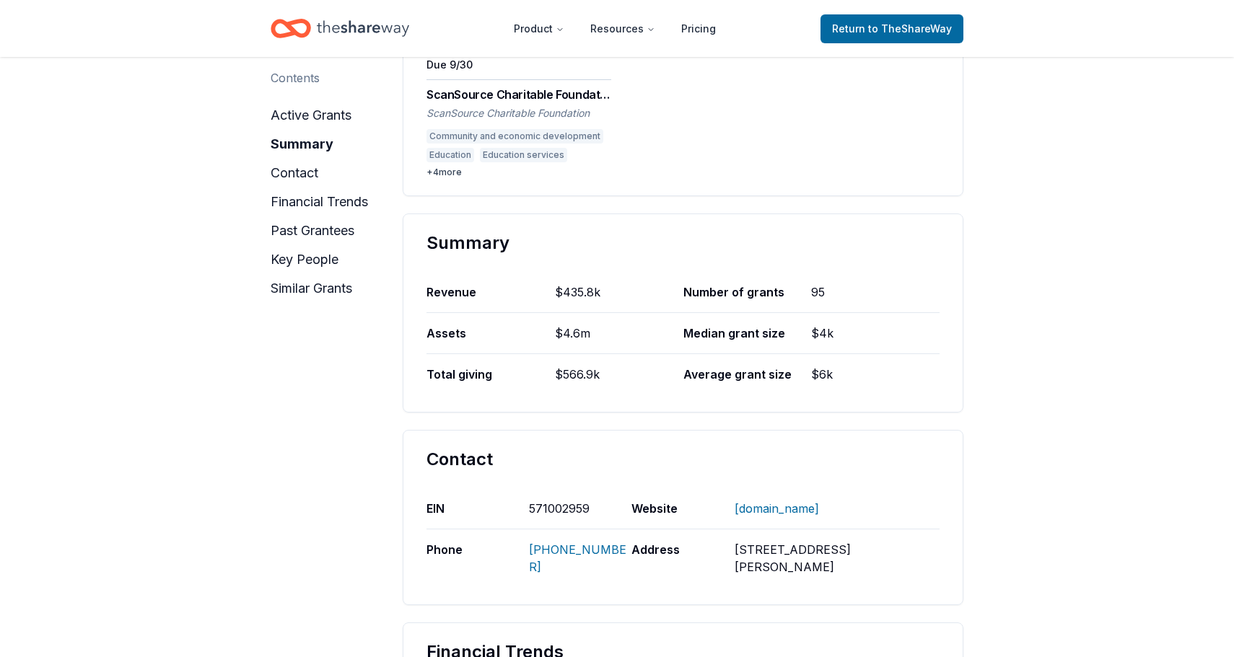
scroll to position [448, 0]
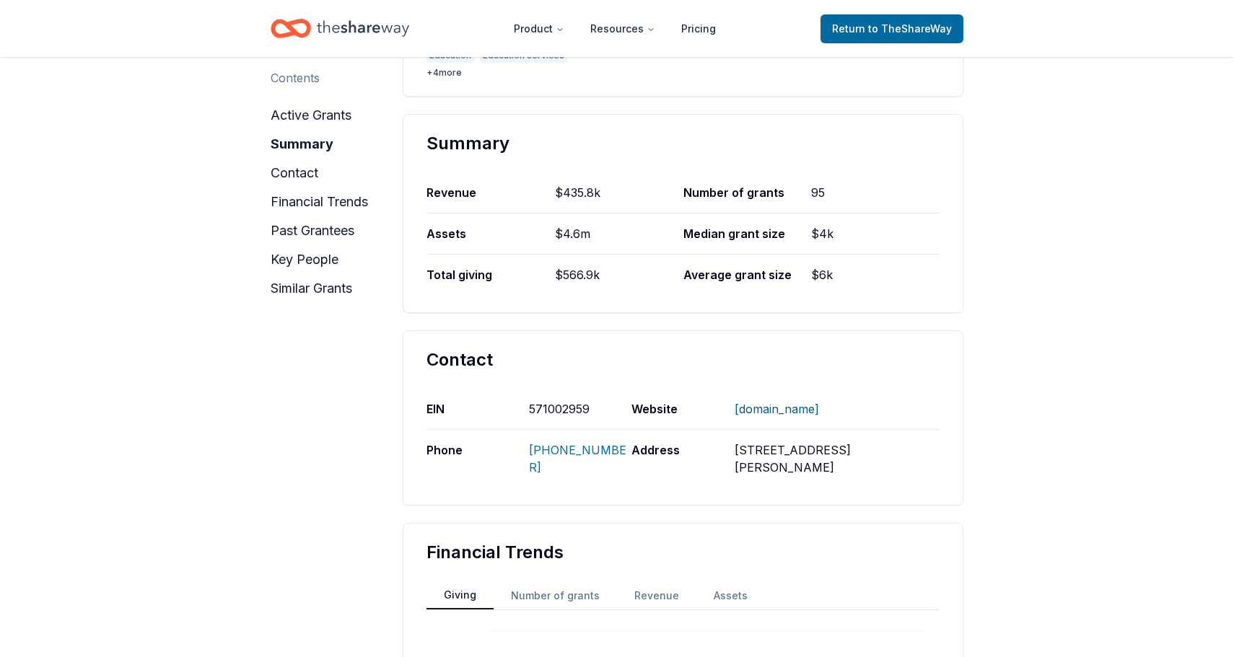
click at [767, 412] on link "WWW.SCANSOURCE.COM" at bounding box center [777, 409] width 84 height 38
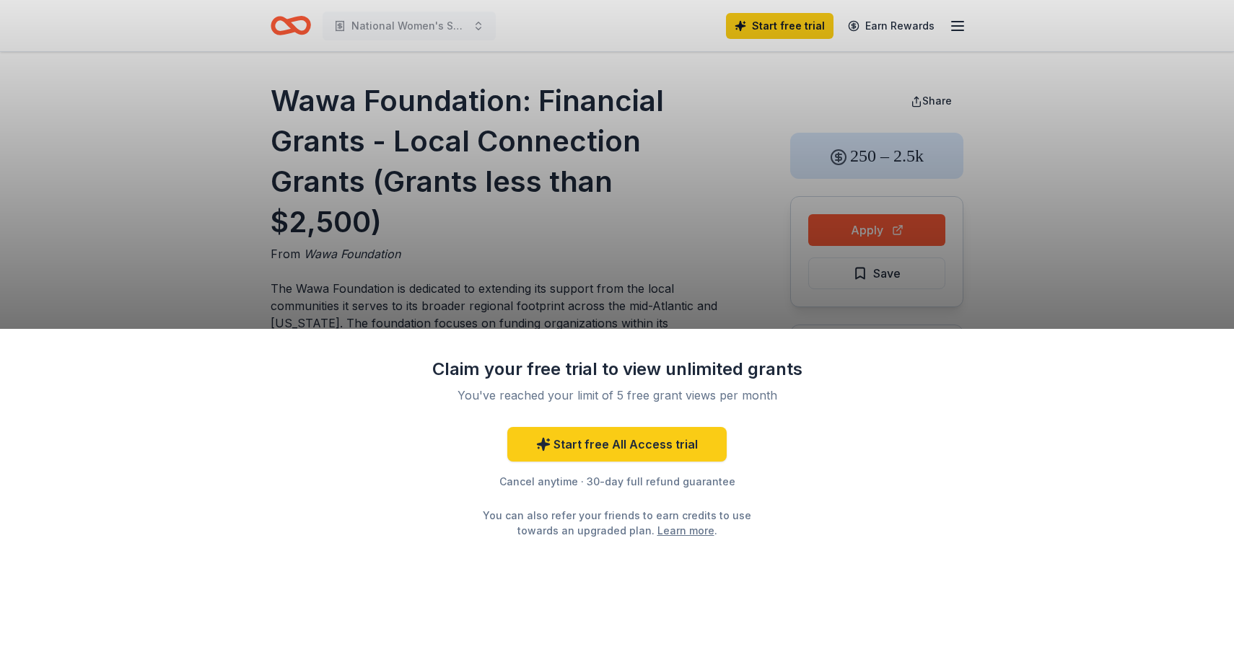
click at [452, 235] on div "Claim your free trial to view unlimited grants You've reached your limit of 5 f…" at bounding box center [617, 328] width 1234 height 657
click at [458, 304] on div "Claim your free trial to view unlimited grants You've reached your limit of 5 f…" at bounding box center [617, 328] width 1234 height 657
